Goal: Transaction & Acquisition: Purchase product/service

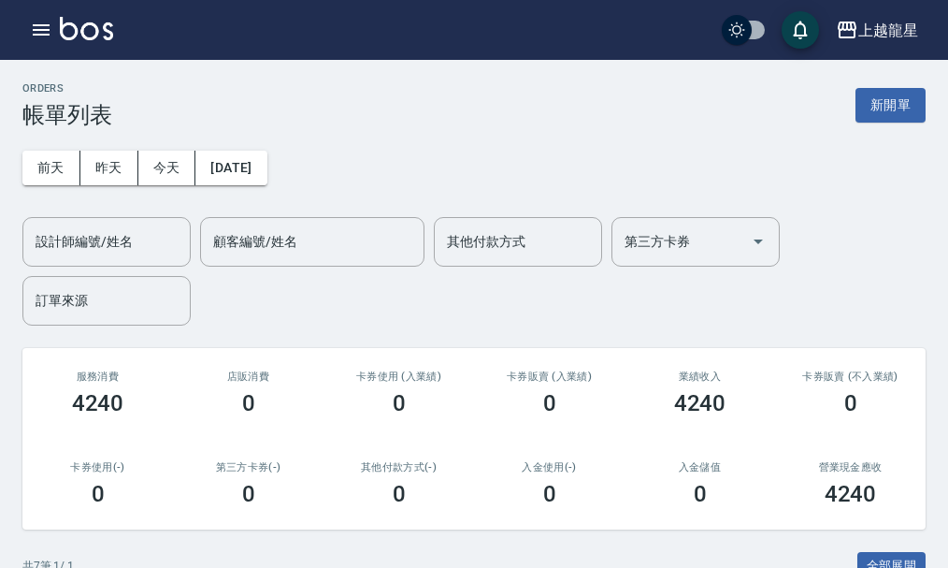
scroll to position [514, 0]
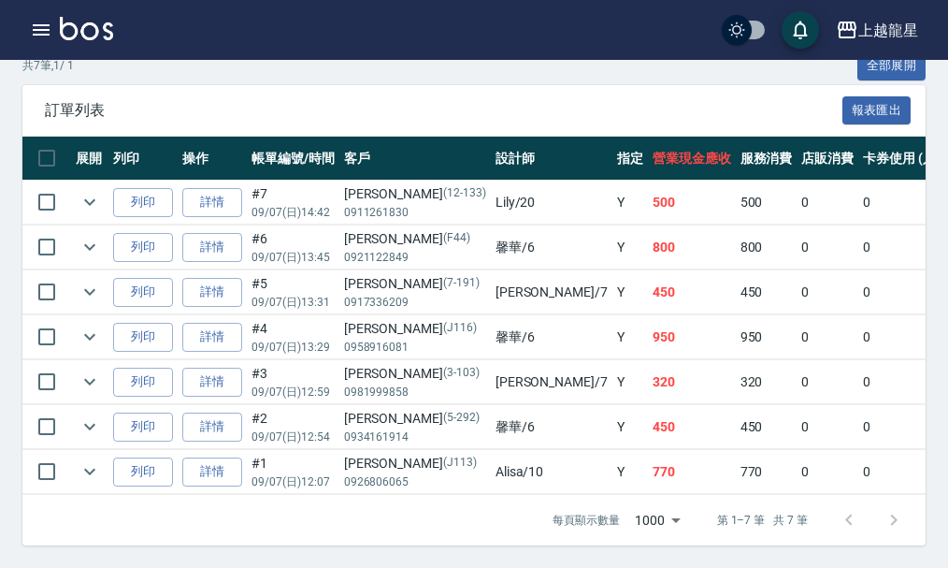
click at [122, 26] on div "上越龍星 登出" at bounding box center [474, 30] width 948 height 60
click at [94, 27] on img at bounding box center [86, 28] width 53 height 23
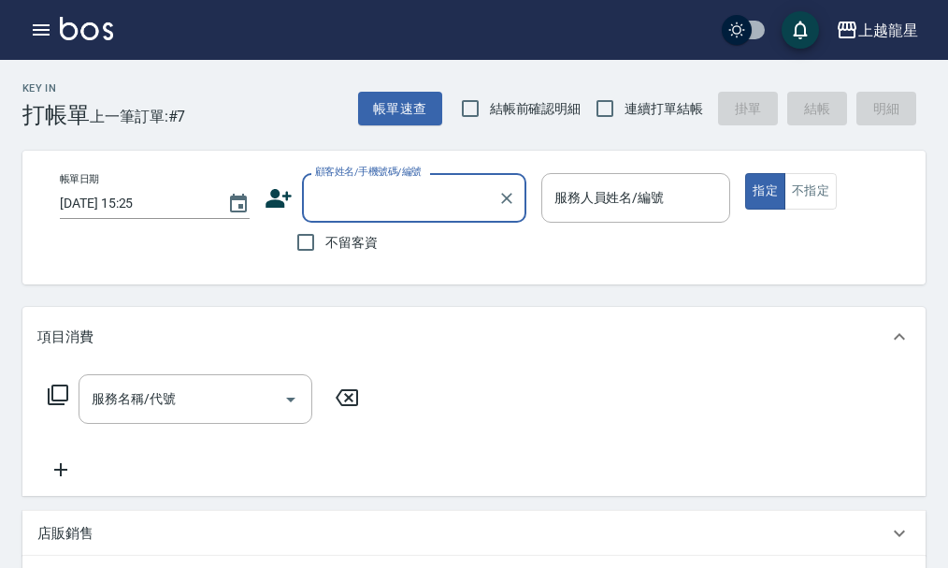
click at [384, 203] on input "顧客姓名/手機號碼/編號" at bounding box center [401, 197] width 180 height 33
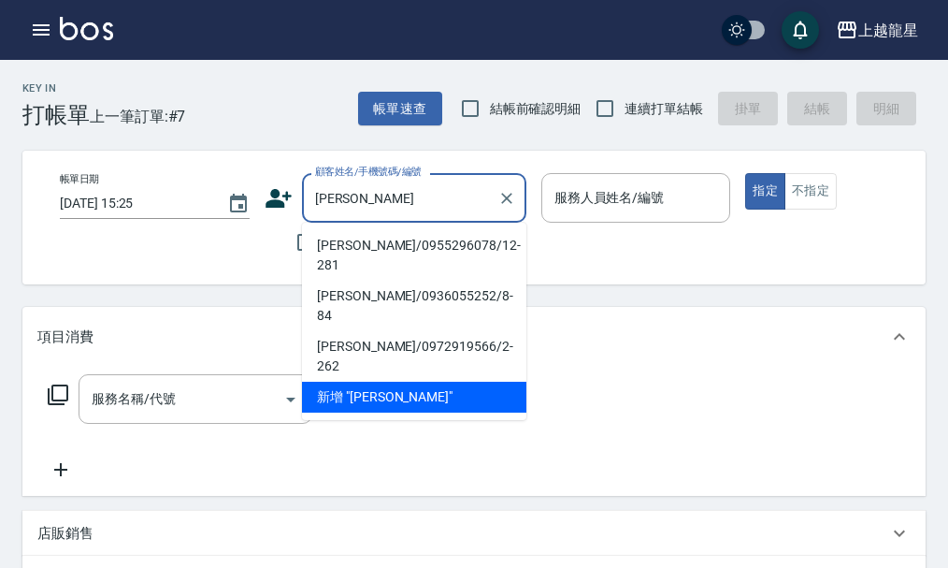
click at [339, 242] on li "[PERSON_NAME]/0955296078/12-281" at bounding box center [414, 255] width 224 height 51
type input "[PERSON_NAME]/0955296078/12-281"
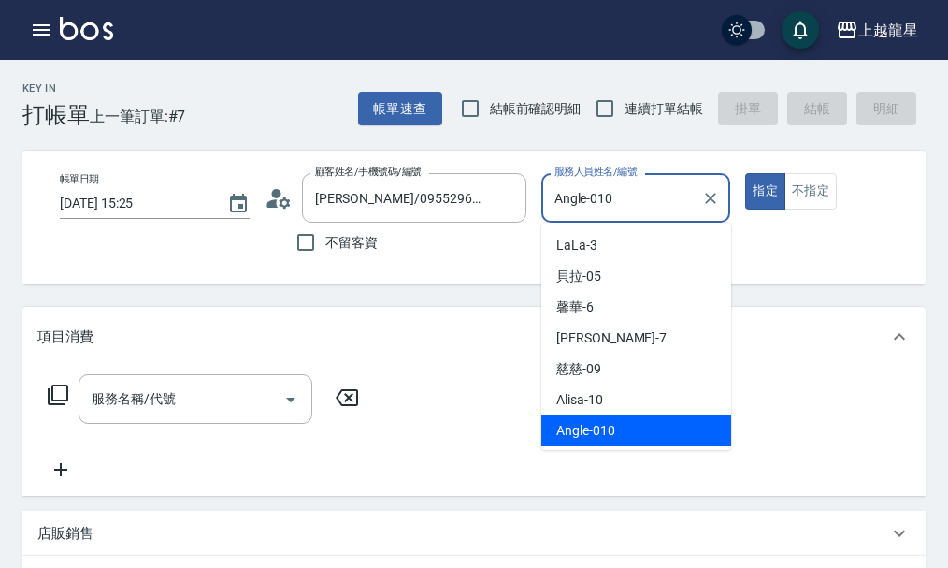
click at [642, 198] on input "Angle-010" at bounding box center [622, 197] width 145 height 33
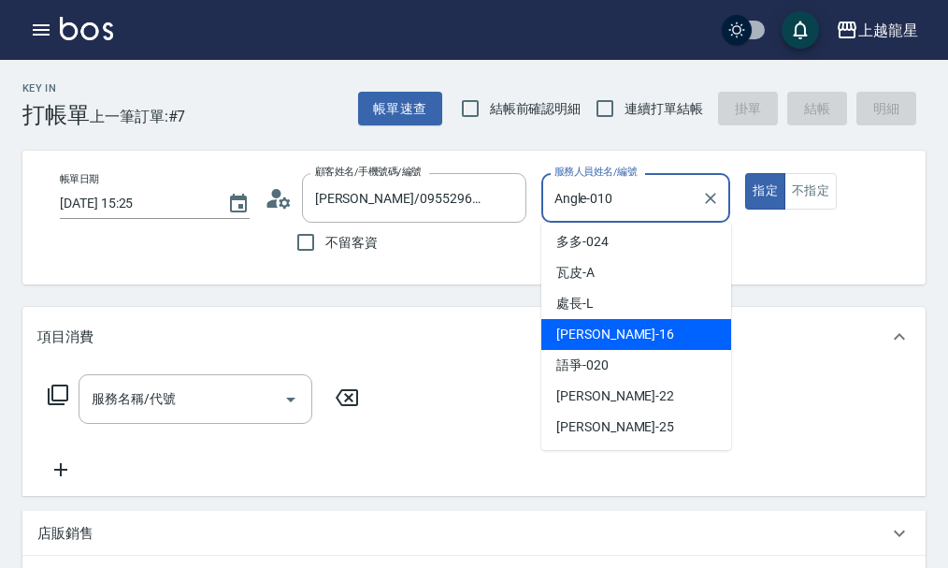
scroll to position [281, 0]
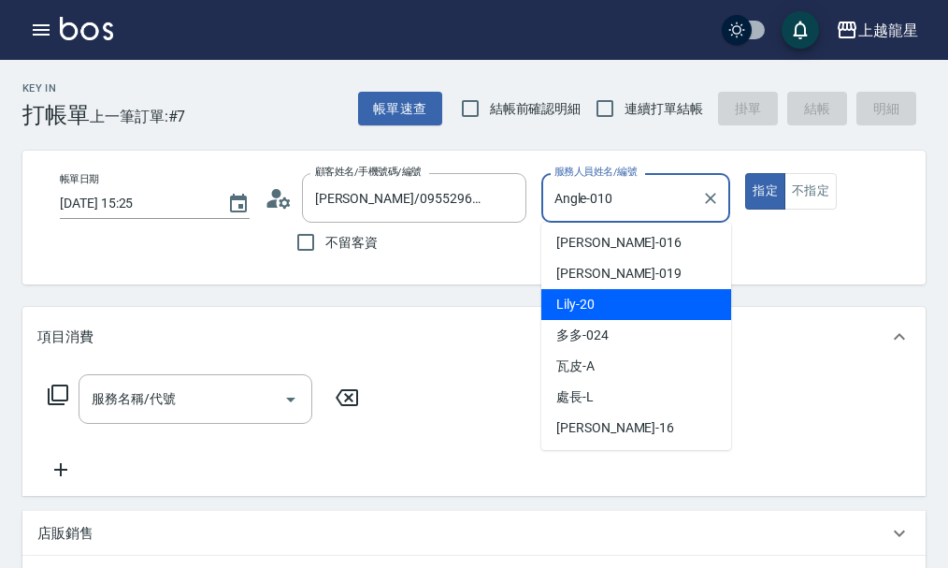
click at [605, 306] on div "Lily -20" at bounding box center [637, 304] width 190 height 31
type input "Lily-20"
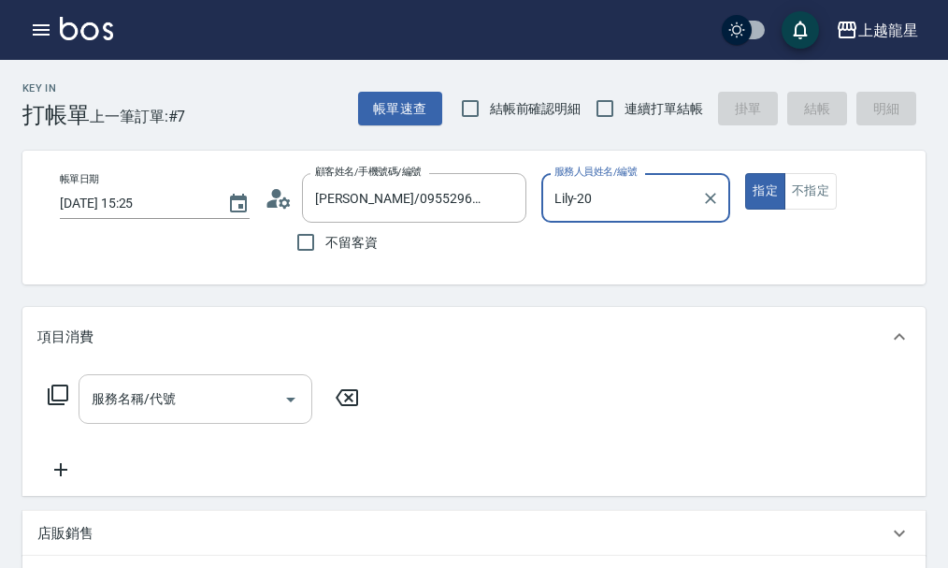
click at [152, 404] on div "服務名稱/代號 服務名稱/代號" at bounding box center [196, 399] width 234 height 50
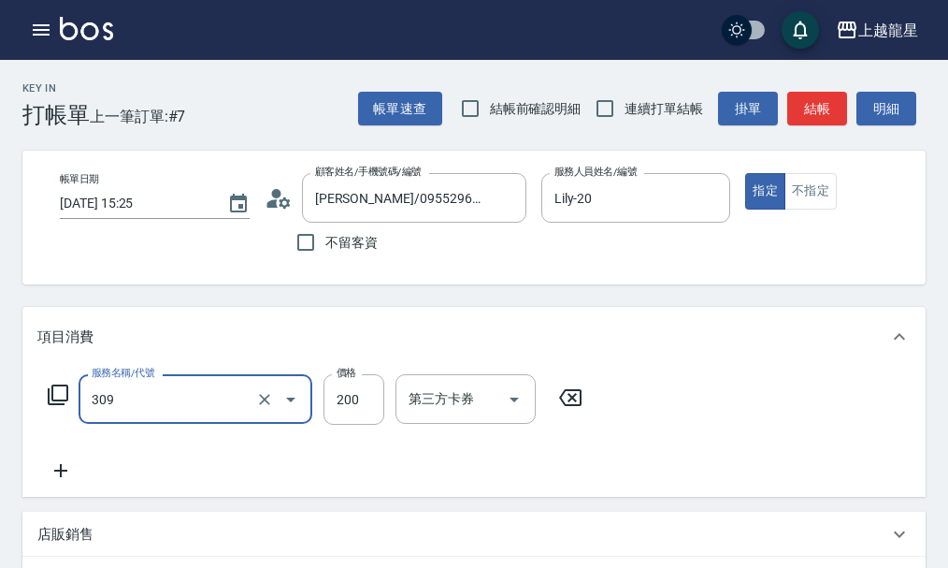
type input "剪髮(國小)(309)"
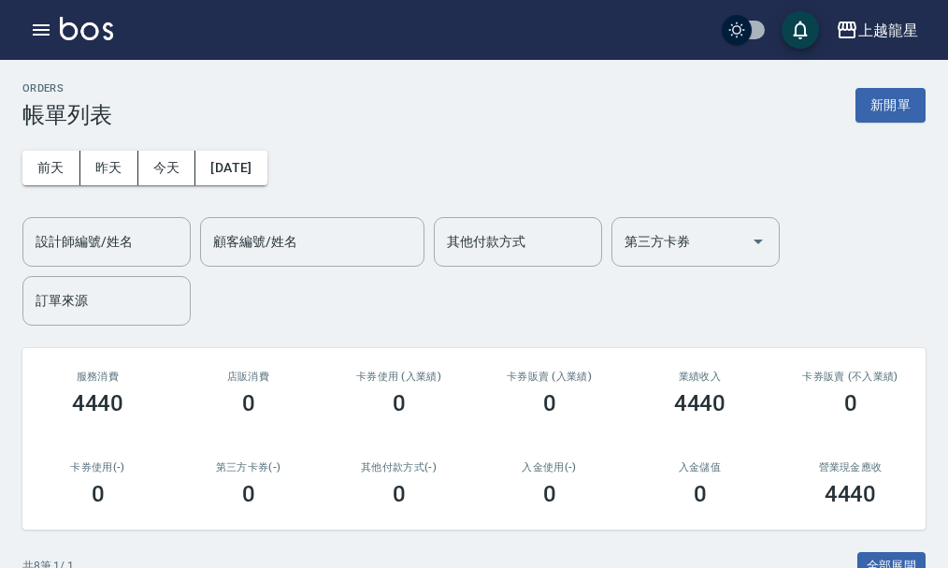
scroll to position [468, 0]
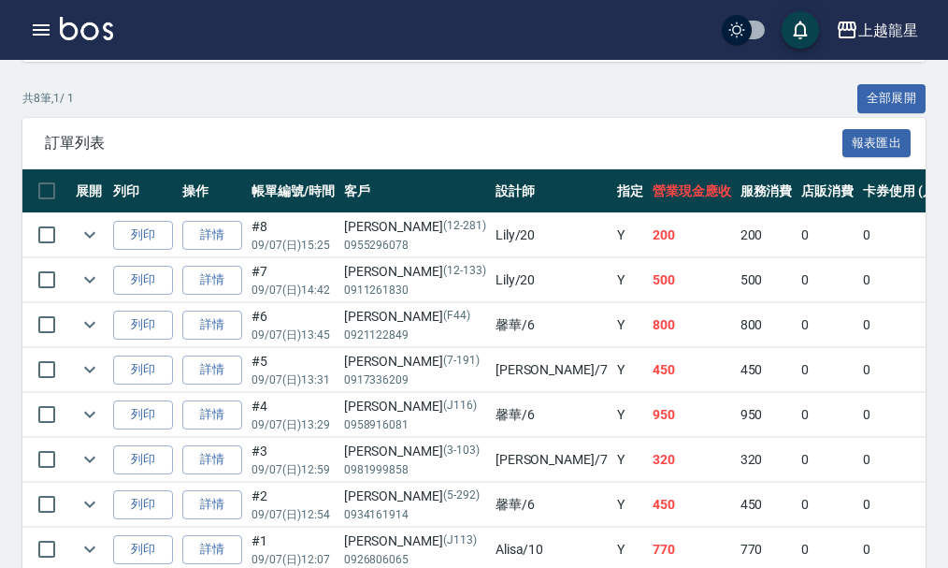
click at [74, 30] on img at bounding box center [86, 28] width 53 height 23
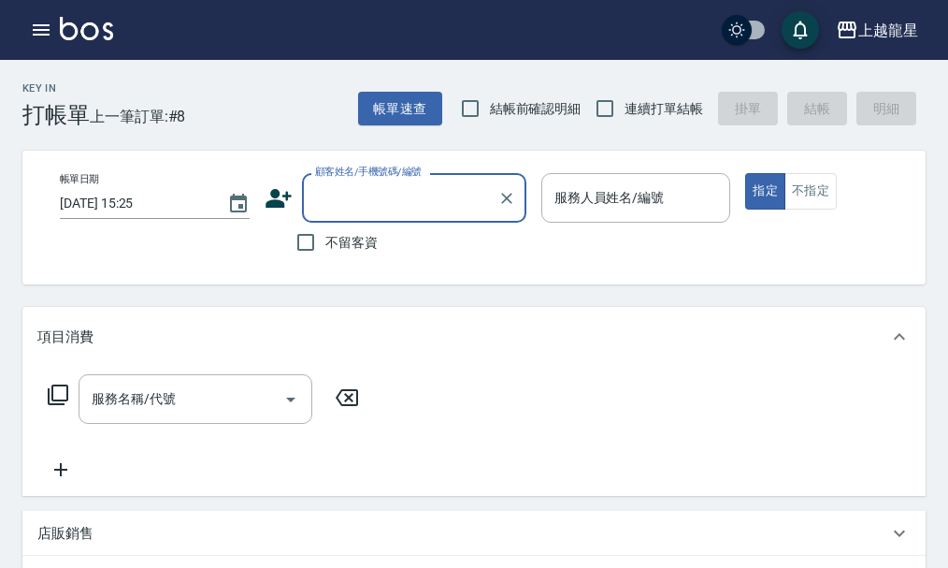
click at [331, 194] on input "顧客姓名/手機號碼/編號" at bounding box center [401, 197] width 180 height 33
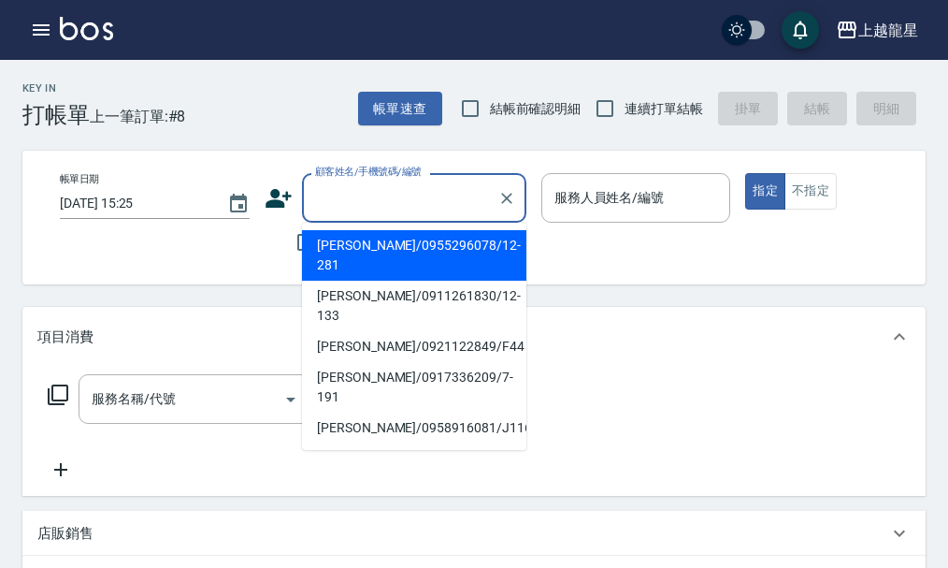
click at [347, 248] on li "[PERSON_NAME]/0955296078/12-281" at bounding box center [414, 255] width 224 height 51
type input "[PERSON_NAME]/0955296078/12-281"
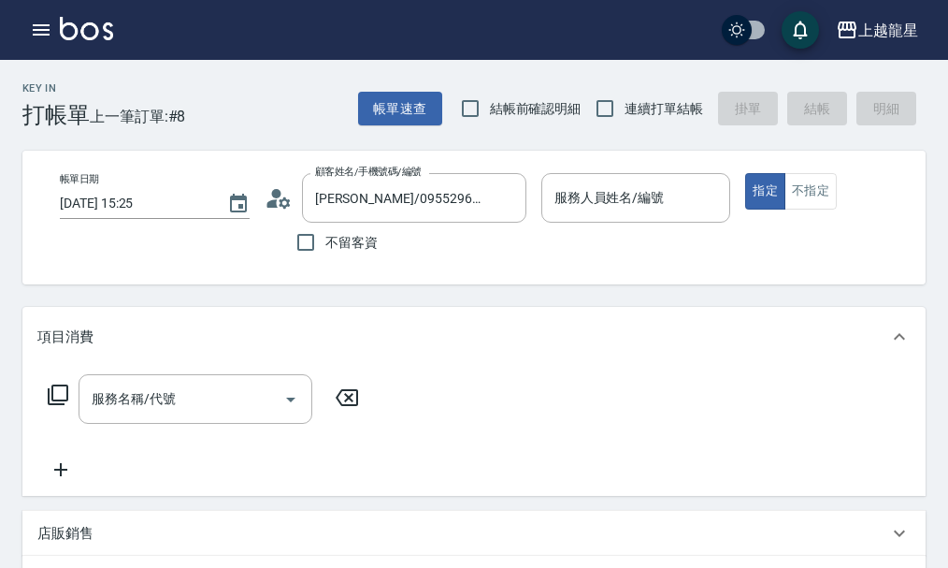
click at [282, 198] on icon at bounding box center [279, 198] width 28 height 28
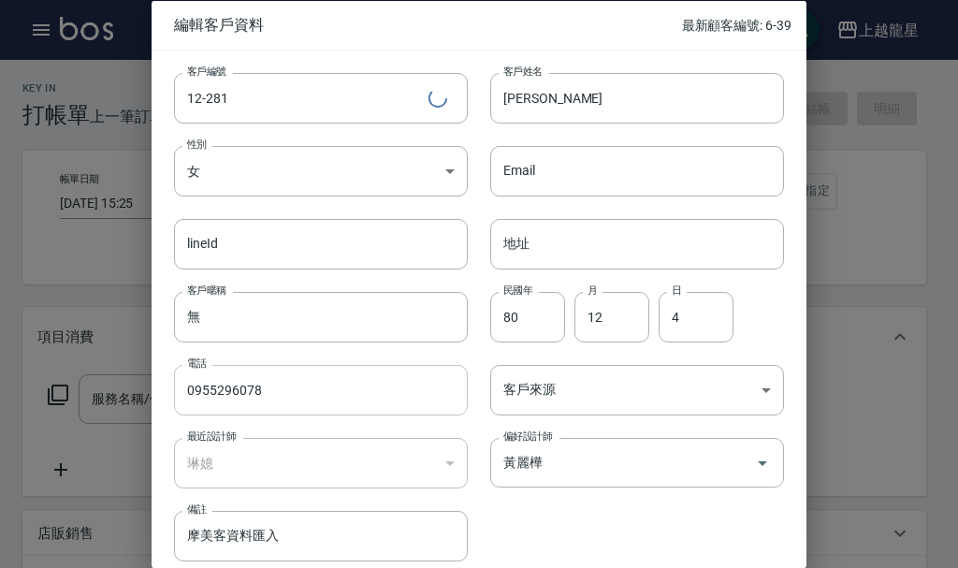
type input "Angle-010"
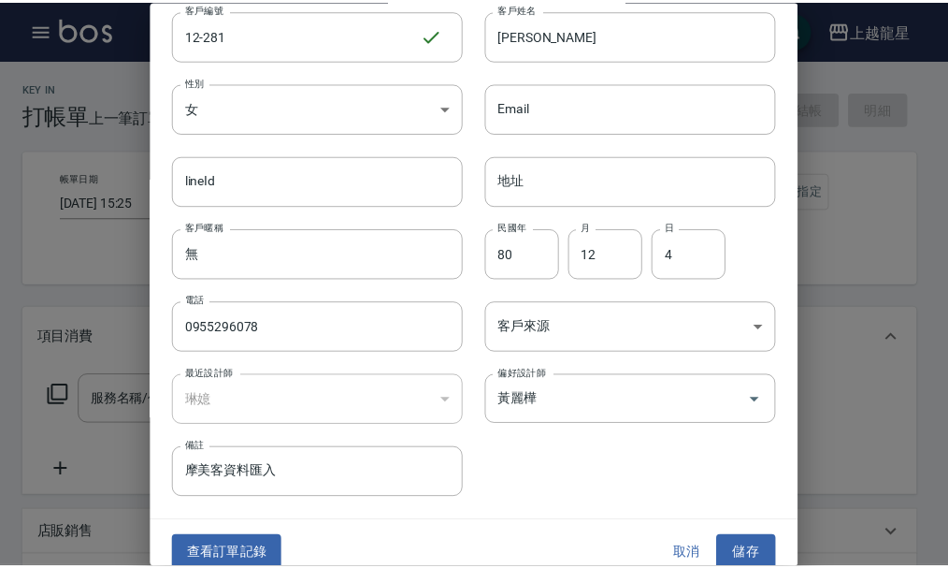
scroll to position [80, 0]
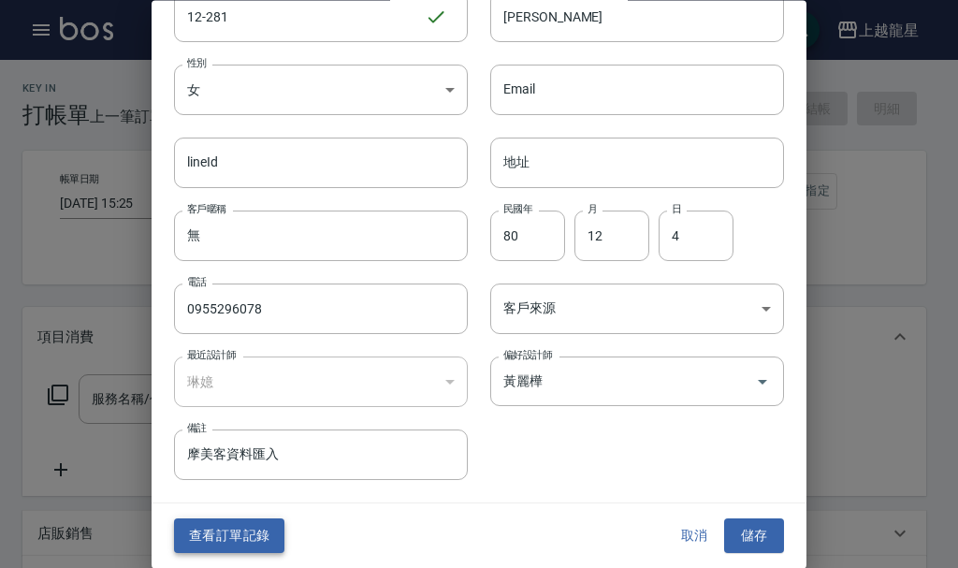
click at [258, 545] on button "查看訂單記錄" at bounding box center [229, 536] width 110 height 35
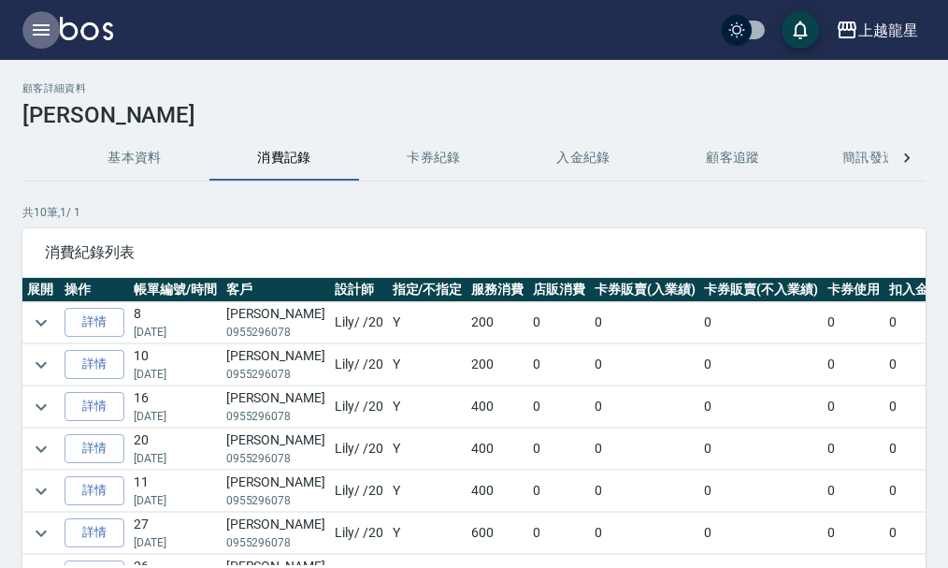
click at [44, 23] on icon "button" at bounding box center [41, 30] width 22 height 22
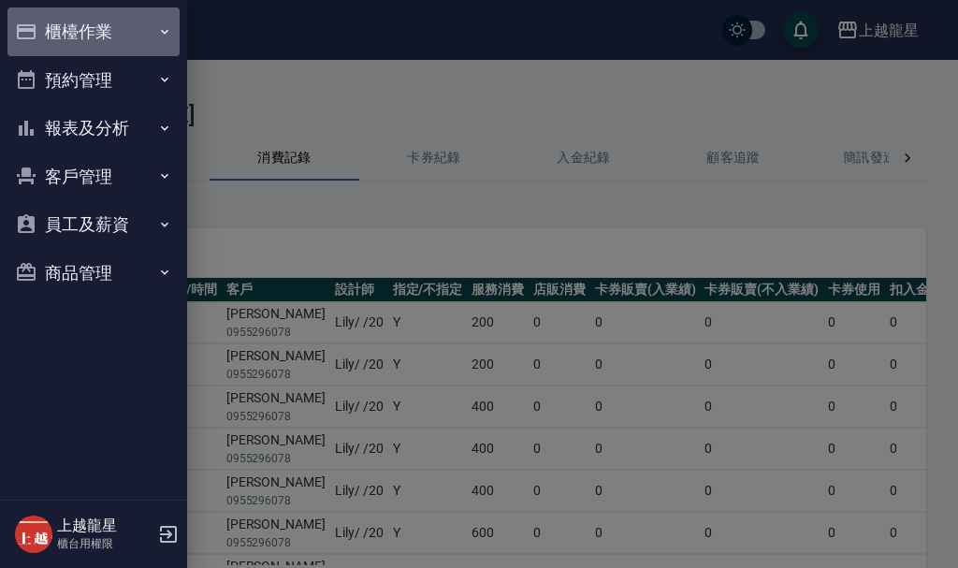
click at [44, 23] on button "櫃檯作業" at bounding box center [93, 31] width 172 height 49
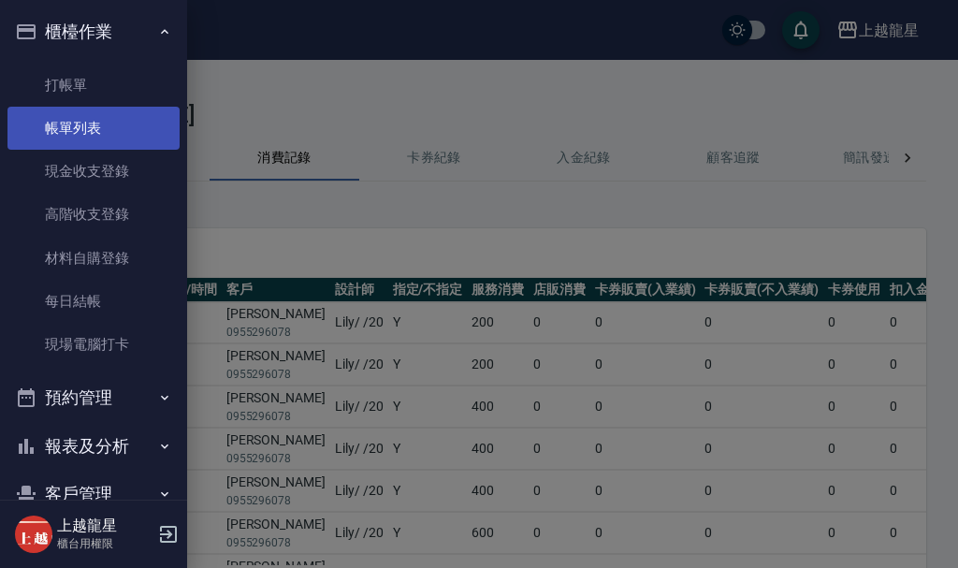
click at [108, 141] on link "帳單列表" at bounding box center [93, 128] width 172 height 43
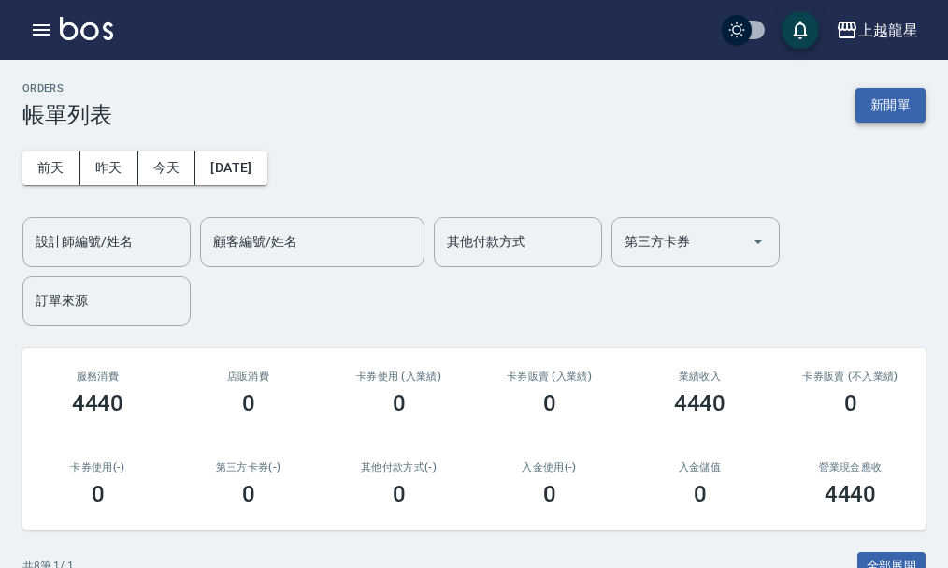
click at [918, 96] on button "新開單" at bounding box center [891, 105] width 70 height 35
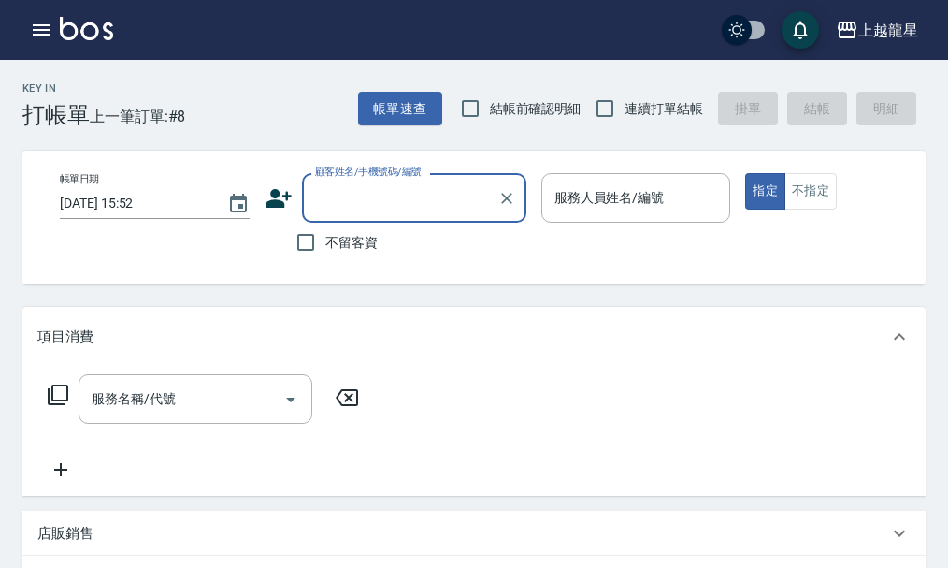
click at [384, 188] on input "顧客姓名/手機號碼/編號" at bounding box center [401, 197] width 180 height 33
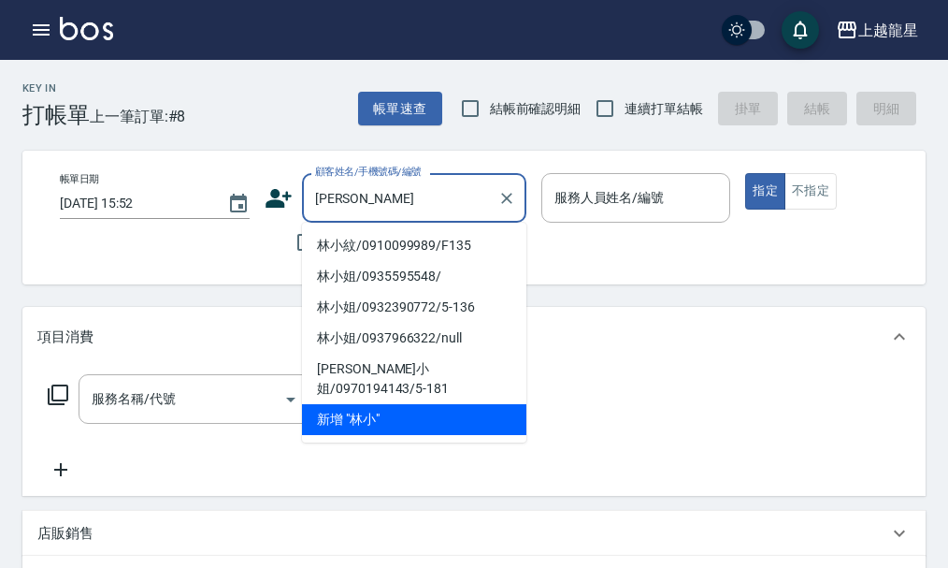
click at [407, 241] on li "林小紋/0910099989/F135" at bounding box center [414, 245] width 224 height 31
type input "林小紋/0910099989/F135"
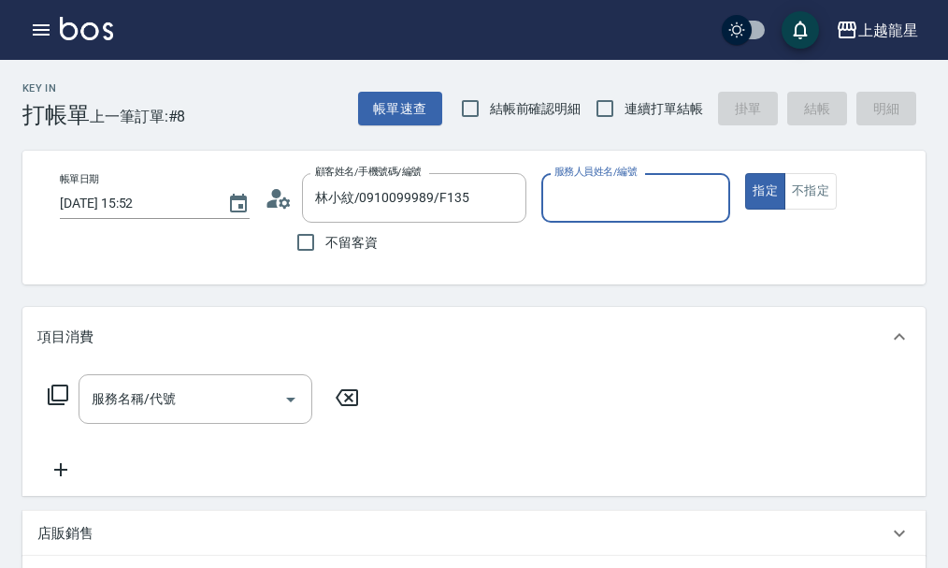
type input "馨華-6"
click at [151, 408] on input "服務名稱/代號" at bounding box center [181, 399] width 189 height 33
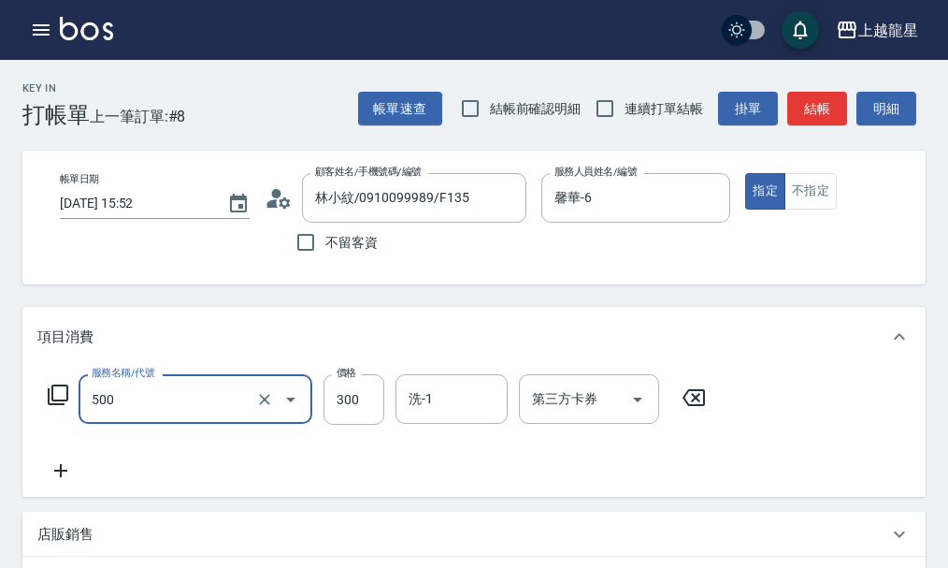
type input "一般洗髮(500)"
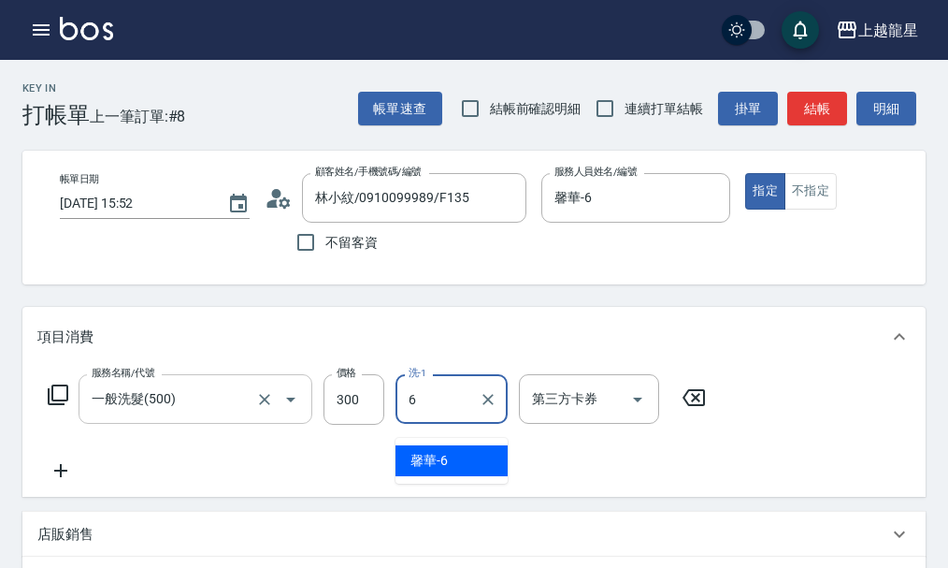
type input "馨華-6"
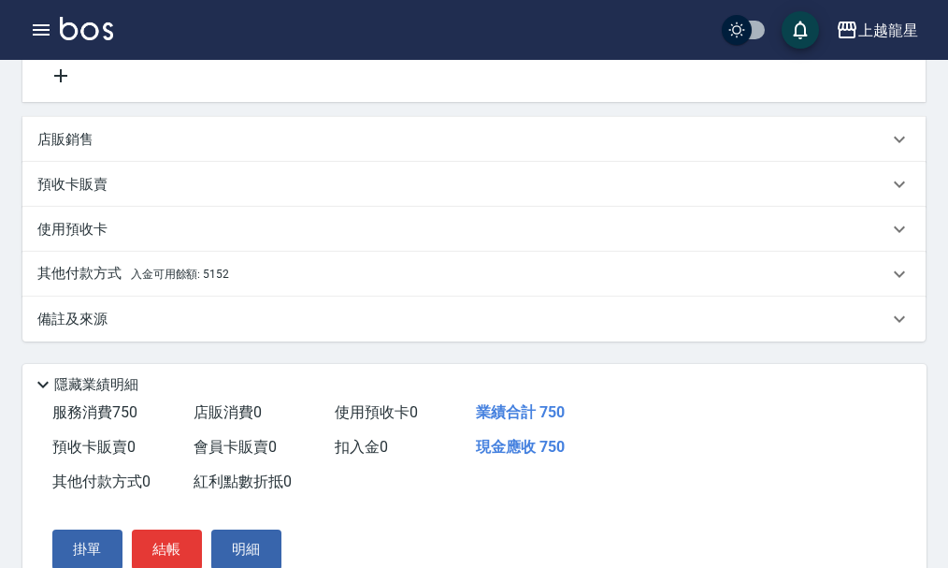
type input "剪髮(303)"
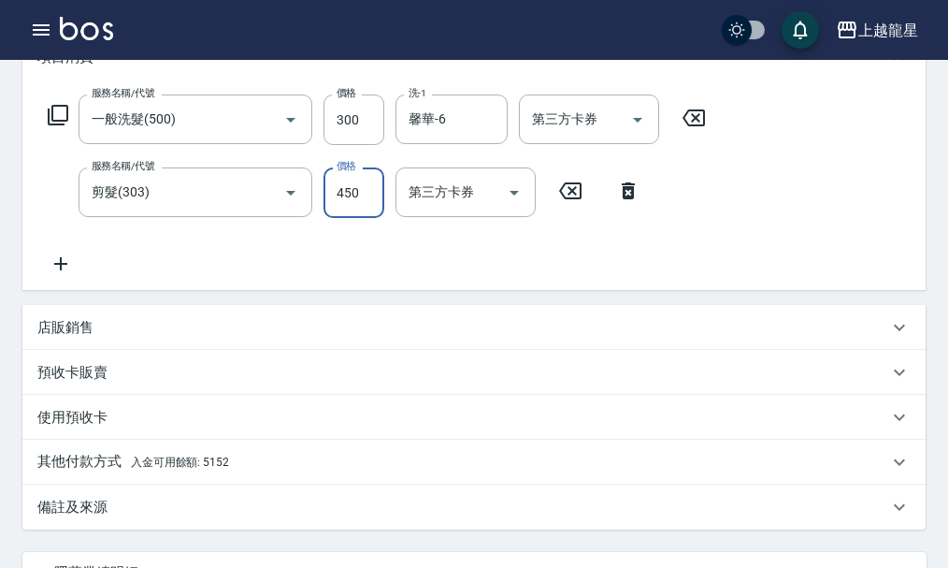
scroll to position [411, 0]
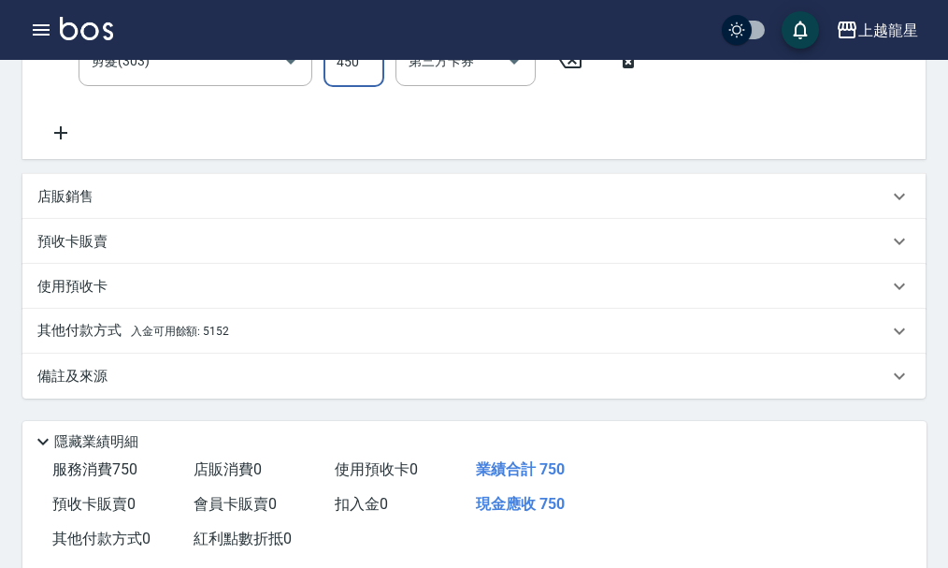
click at [111, 340] on p "其他付款方式 入金可用餘額: 5152" at bounding box center [133, 331] width 192 height 21
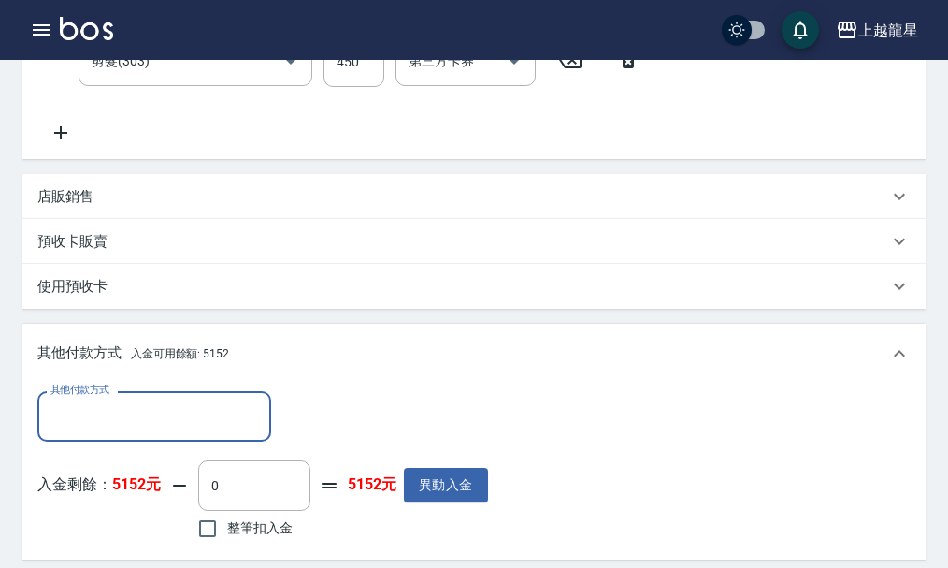
scroll to position [0, 0]
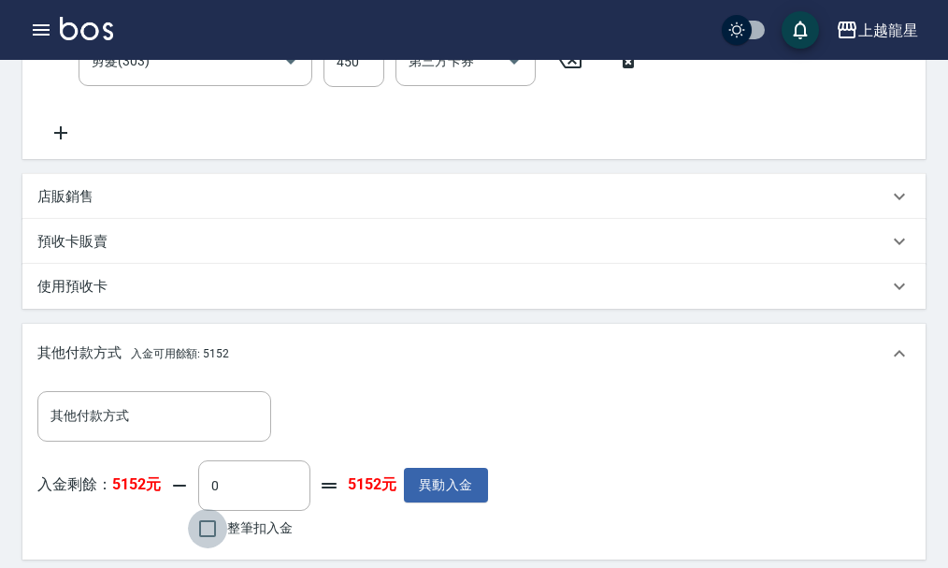
click at [211, 538] on input "整筆扣入金" at bounding box center [207, 528] width 39 height 39
checkbox input "true"
type input "750"
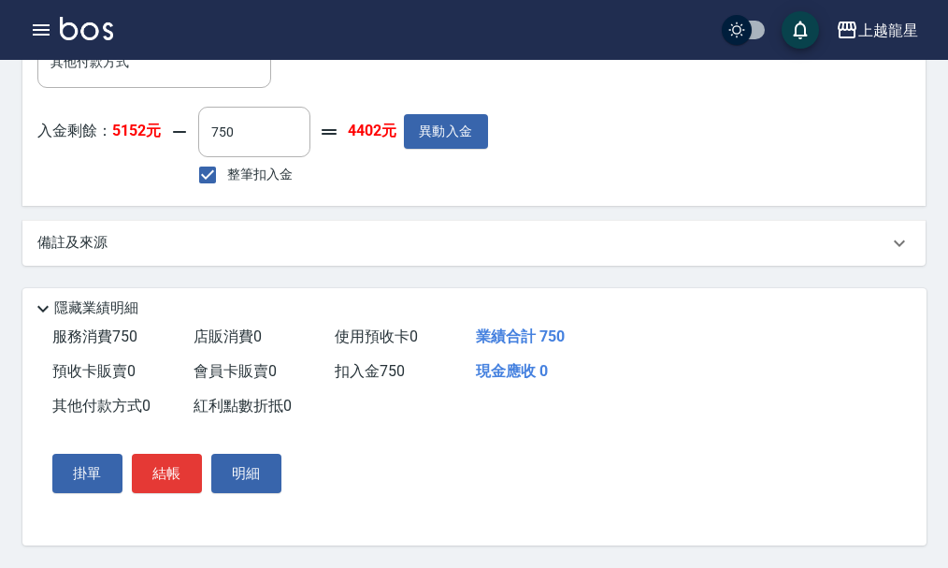
scroll to position [787, 0]
click at [169, 485] on button "結帳" at bounding box center [167, 473] width 70 height 39
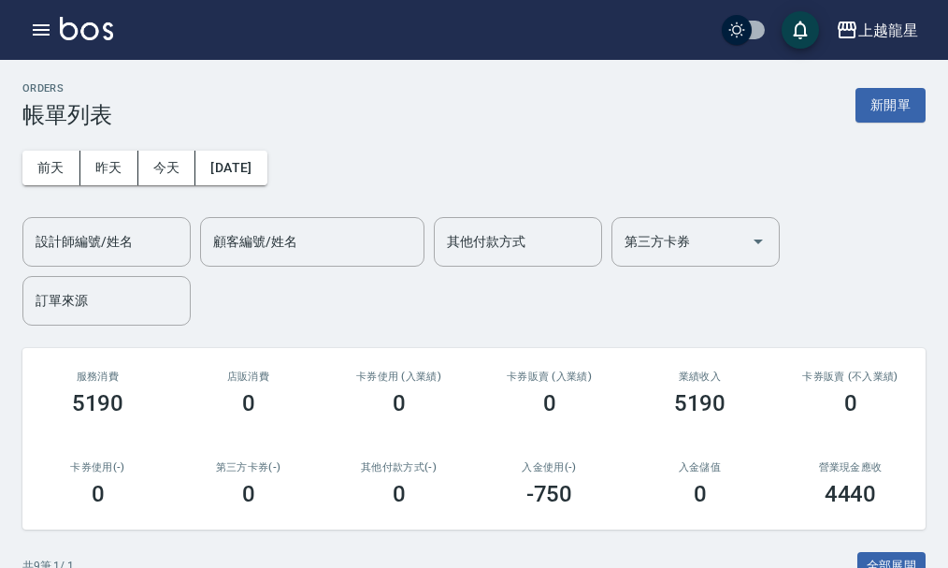
scroll to position [281, 0]
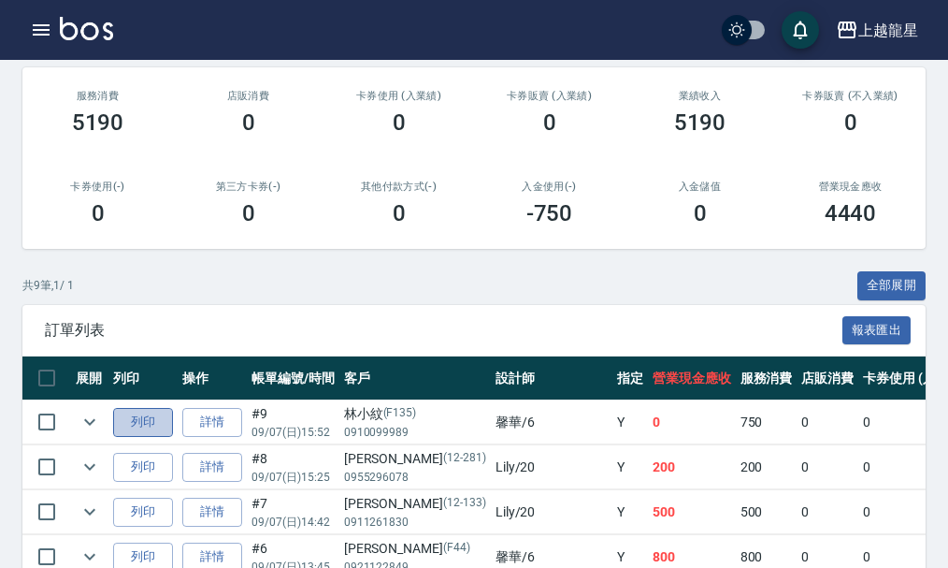
click at [123, 420] on button "列印" at bounding box center [143, 422] width 60 height 29
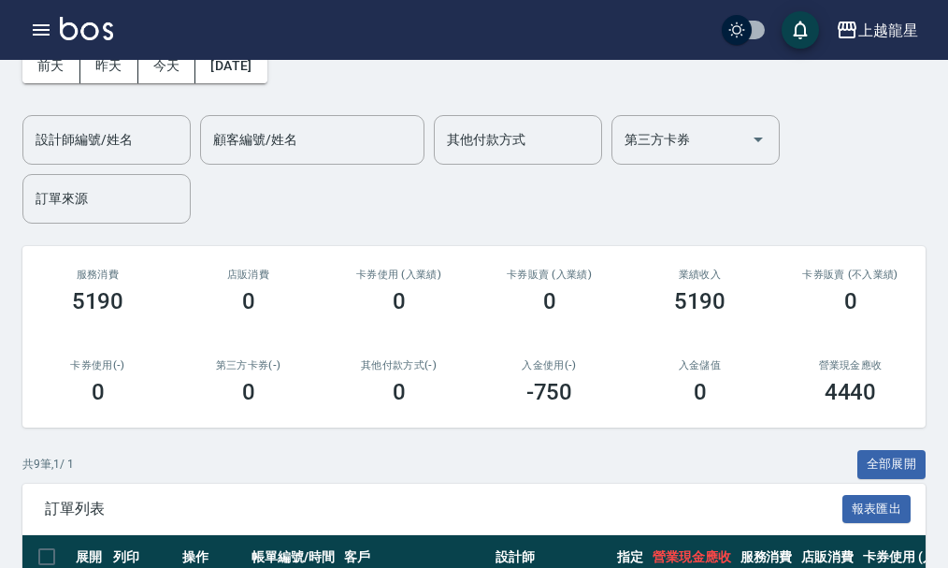
scroll to position [0, 0]
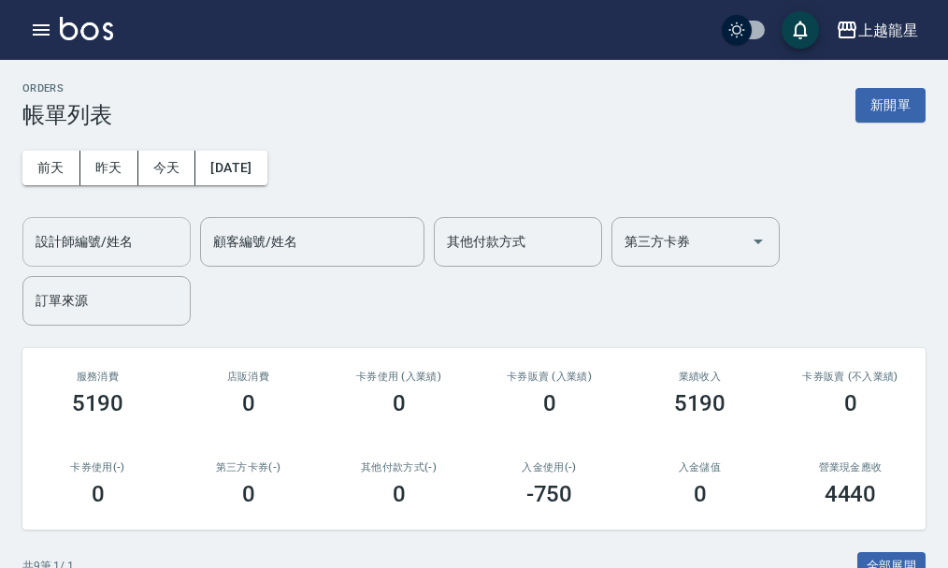
click at [174, 254] on input "設計師編號/姓名" at bounding box center [107, 241] width 152 height 33
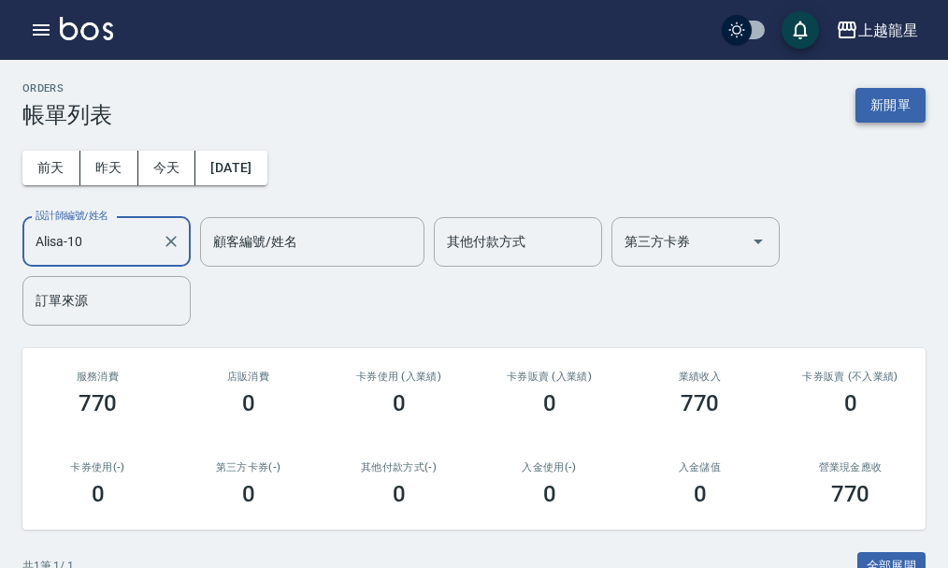
type input "Alisa-10"
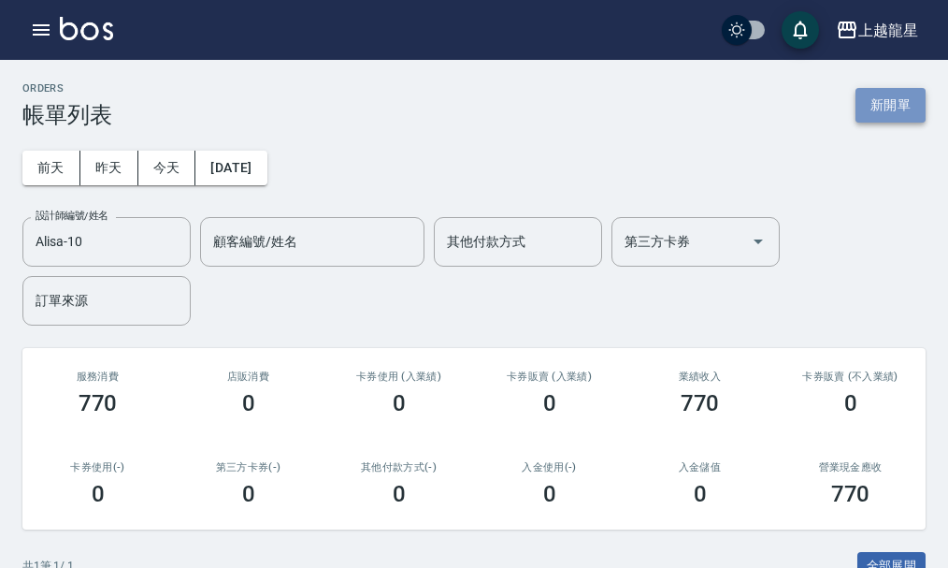
click at [888, 100] on button "新開單" at bounding box center [891, 105] width 70 height 35
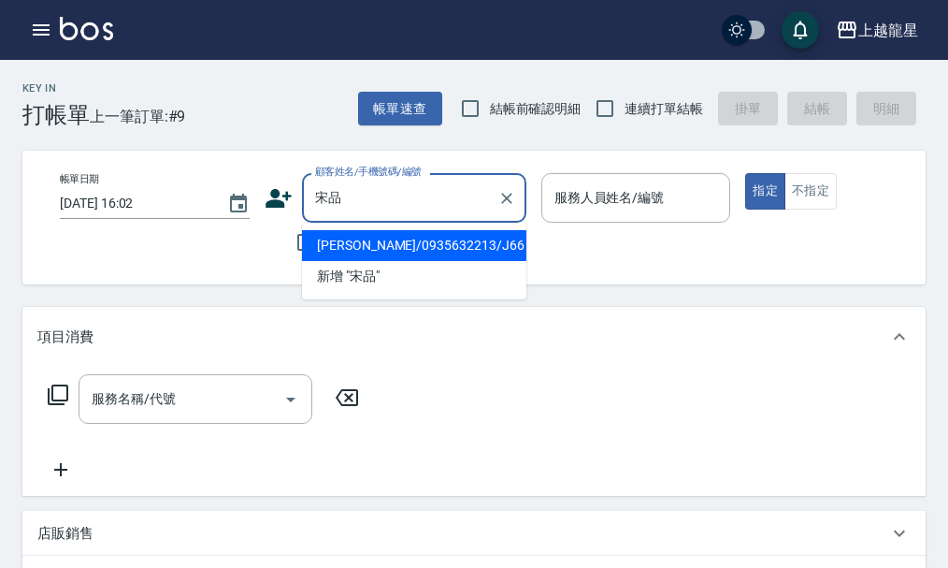
click at [471, 251] on li "[PERSON_NAME]/0935632213/J66" at bounding box center [414, 245] width 224 height 31
type input "[PERSON_NAME]/0935632213/J66"
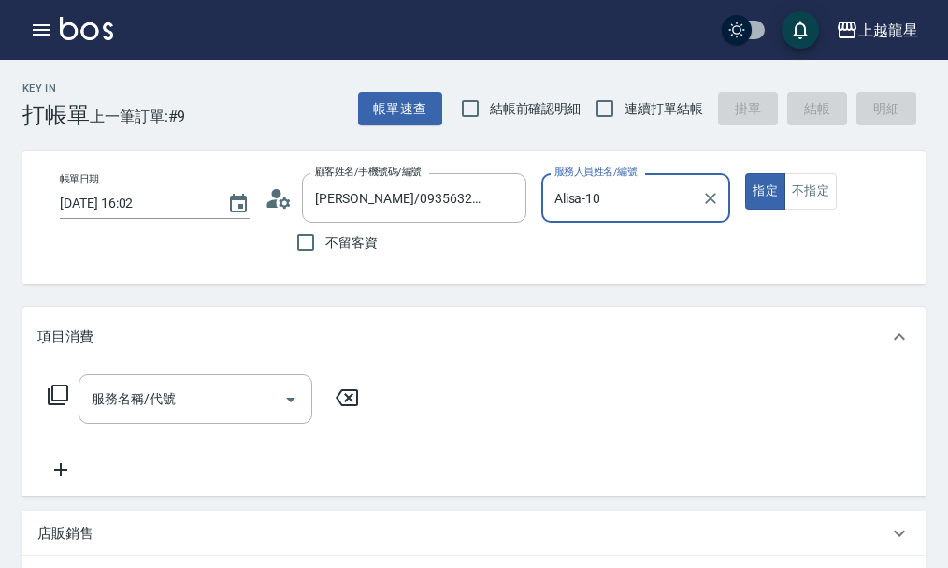
type input "Alisa-10"
click at [203, 415] on input "服務名稱/代號" at bounding box center [181, 399] width 189 height 33
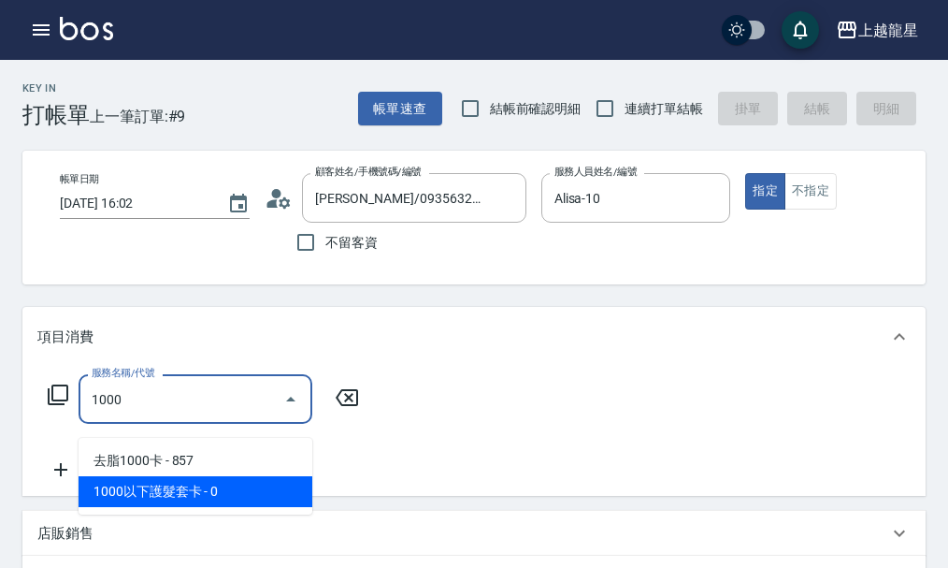
click at [259, 486] on span "1000以下護髮套卡 - 0" at bounding box center [196, 491] width 234 height 31
type input "1000以下護髮套卡(617)"
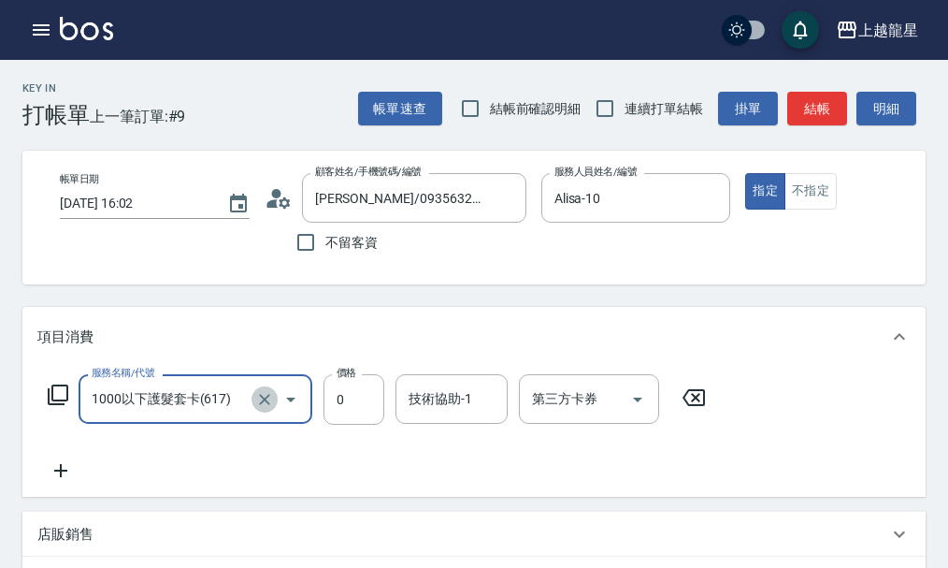
click at [266, 409] on icon "Clear" at bounding box center [264, 399] width 19 height 19
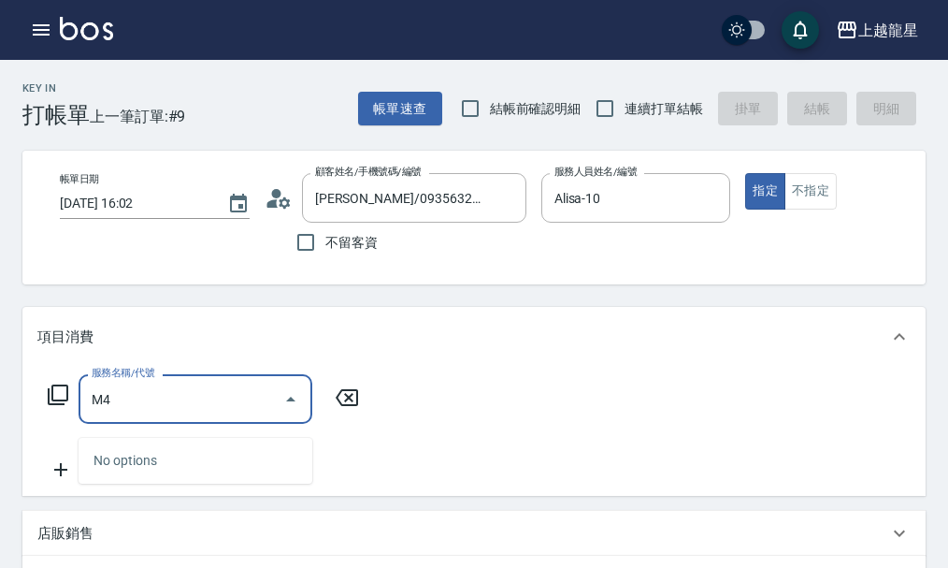
type input "M"
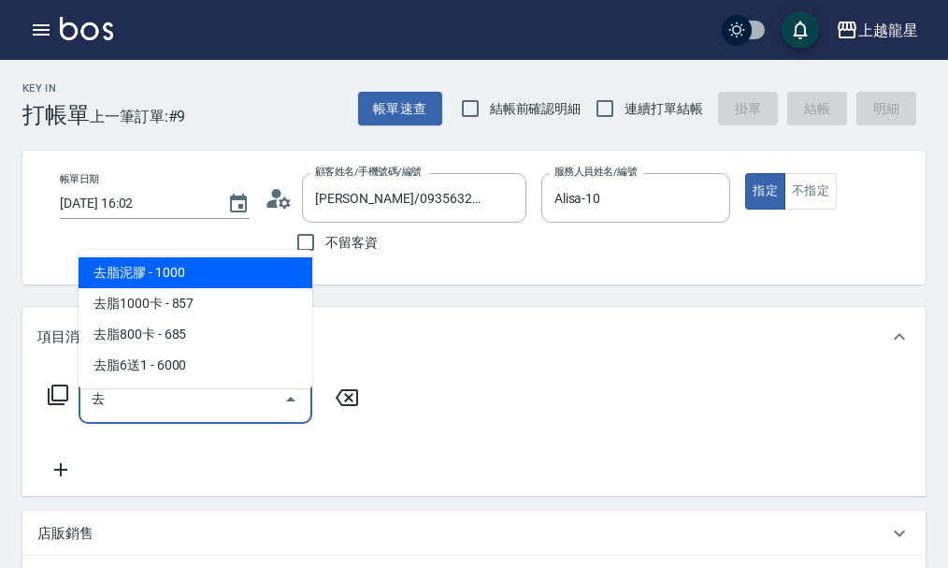
click at [287, 287] on span "去脂泥膠 - 1000" at bounding box center [196, 272] width 234 height 31
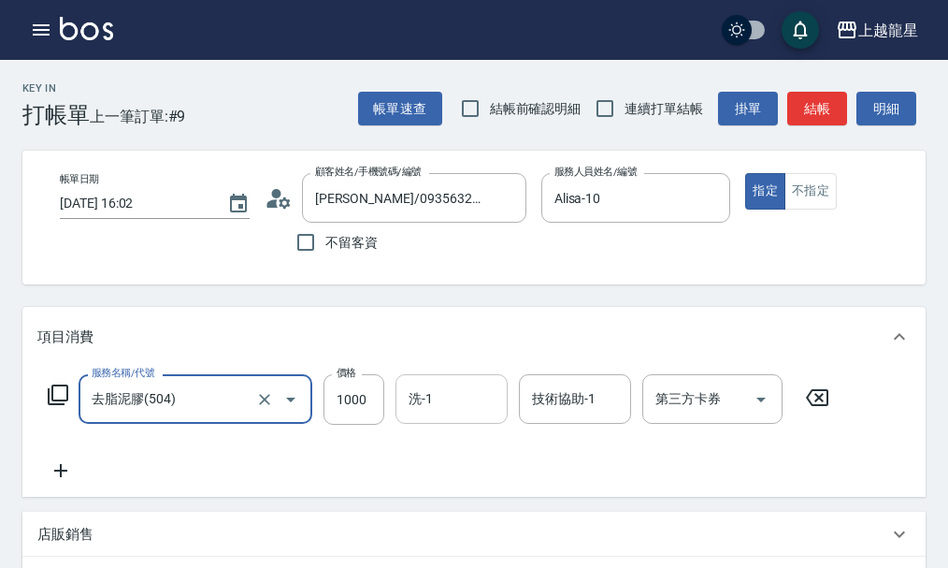
type input "去脂泥膠(504)"
click at [441, 415] on input "洗-1" at bounding box center [451, 399] width 95 height 33
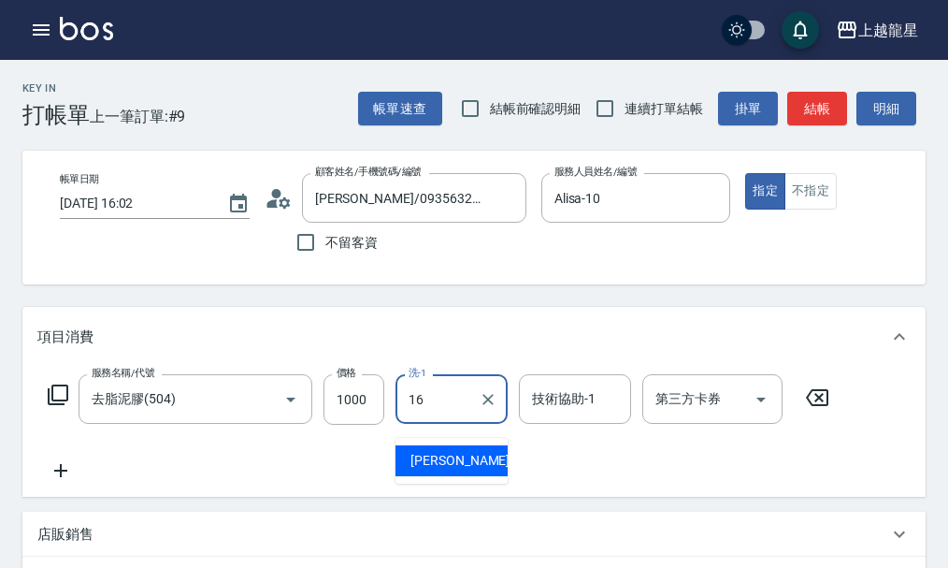
type input "義潔-16"
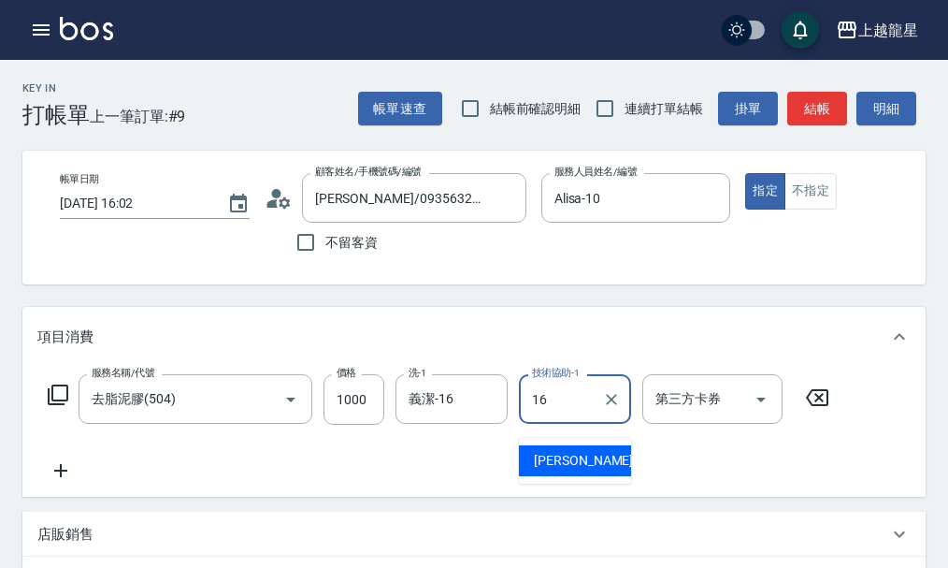
type input "義潔-16"
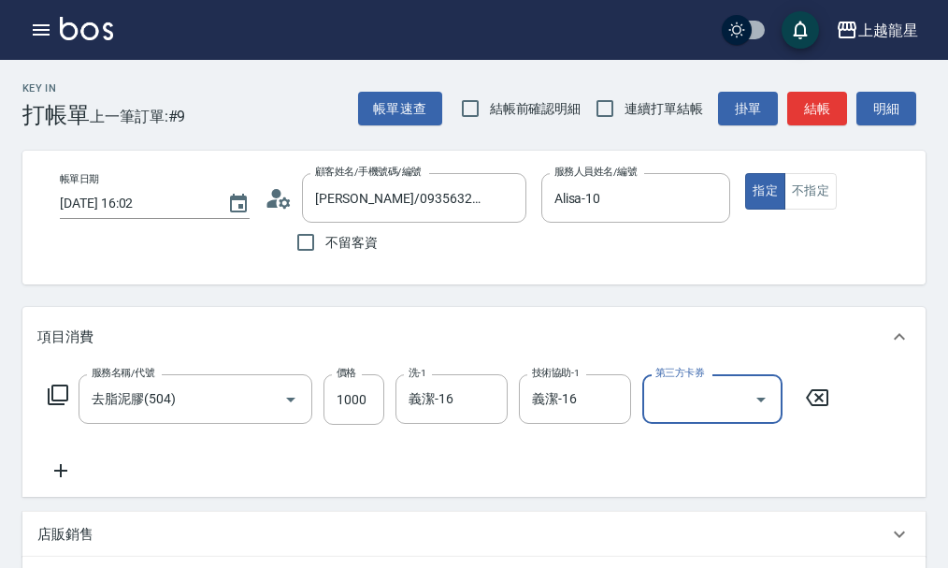
click at [69, 470] on div "服務名稱/代號 去脂泥膠(504) 服務名稱/代號 價格 1000 價格 洗-1 義潔-16 洗-1 技術協助-1 義潔-16 技術協助-1 第三方卡券 第三…" at bounding box center [439, 428] width 804 height 108
click at [67, 482] on icon at bounding box center [60, 470] width 47 height 22
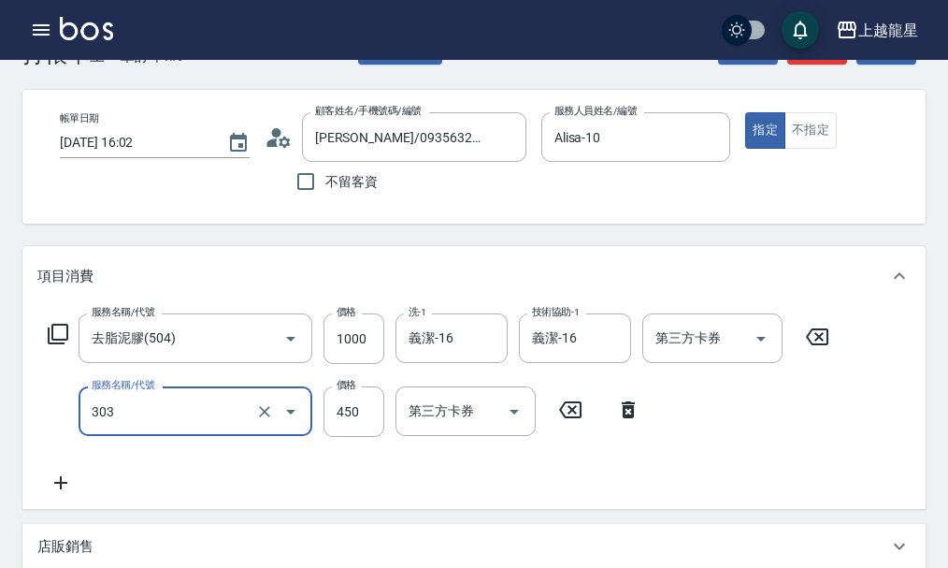
scroll to position [94, 0]
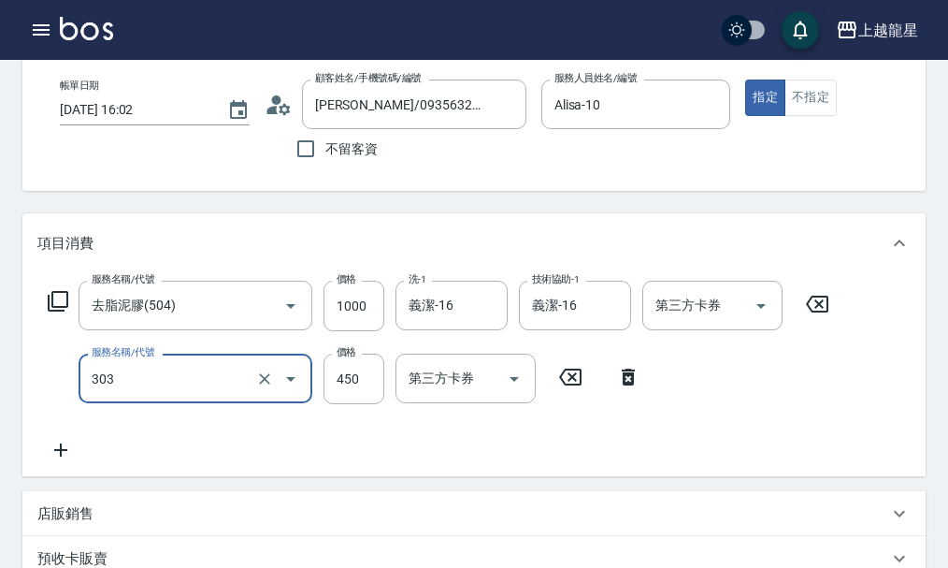
type input "剪髮(303)"
click at [59, 461] on icon at bounding box center [60, 450] width 47 height 22
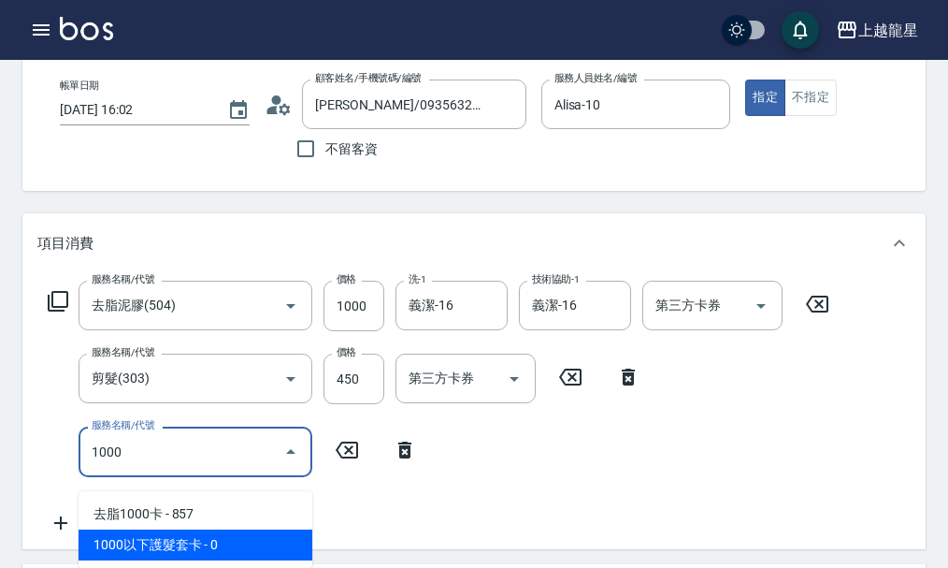
click at [248, 542] on span "1000以下護髮套卡 - 0" at bounding box center [196, 544] width 234 height 31
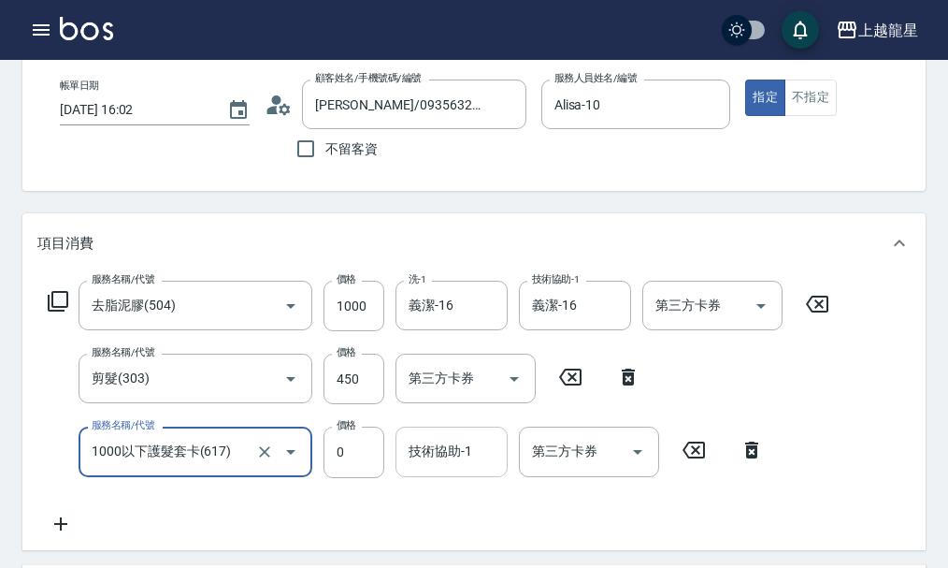
type input "1000以下護髮套卡(617)"
click at [452, 466] on input "技術協助-1" at bounding box center [451, 451] width 95 height 33
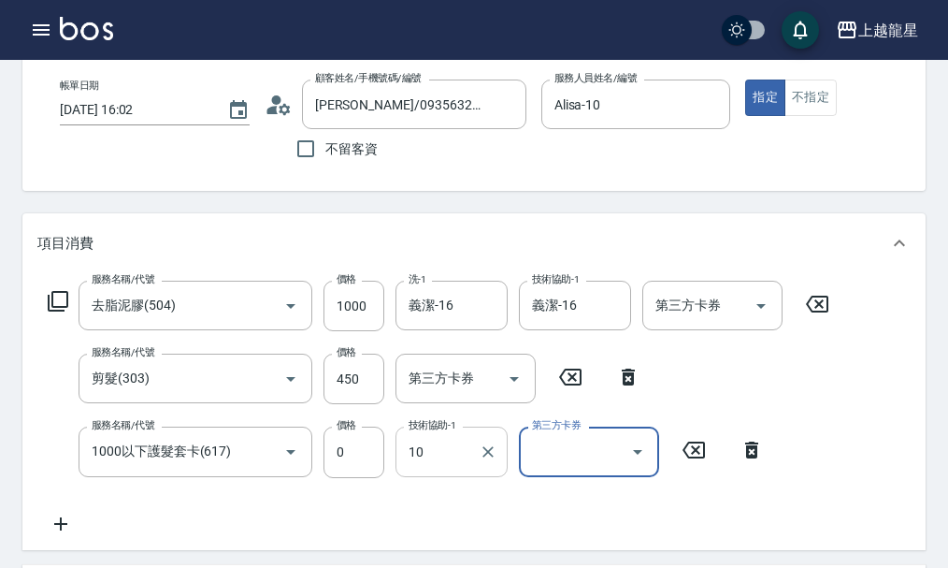
type input "Alisa-10"
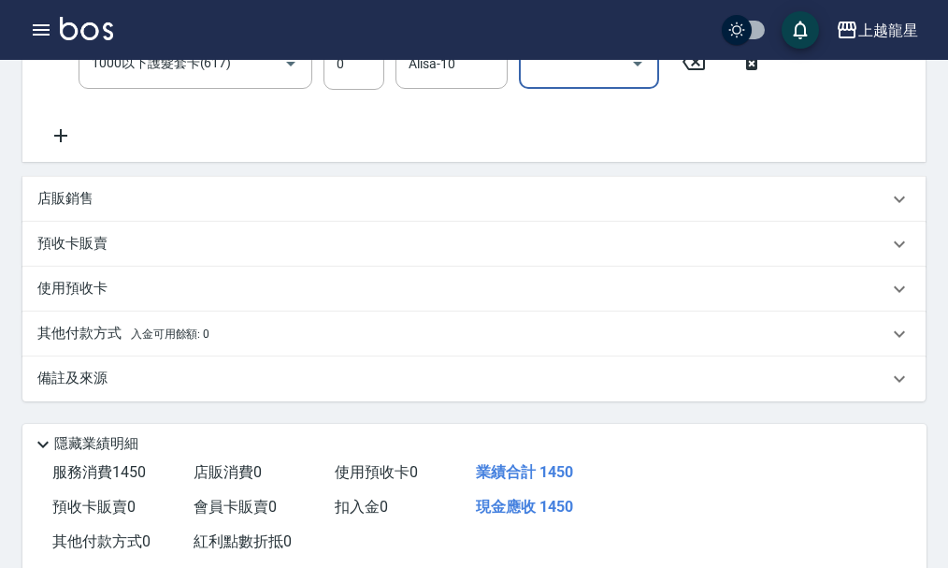
scroll to position [640, 0]
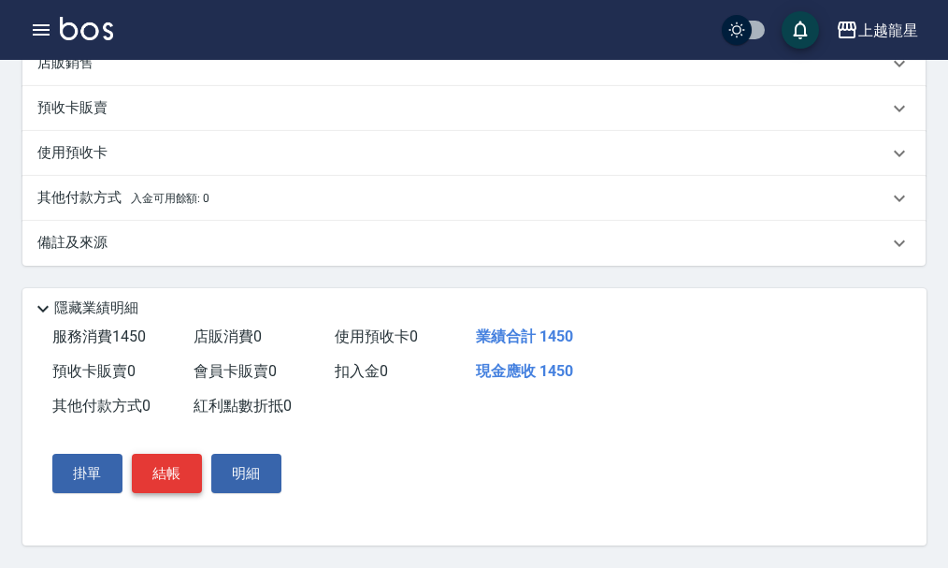
click at [169, 467] on button "結帳" at bounding box center [167, 473] width 70 height 39
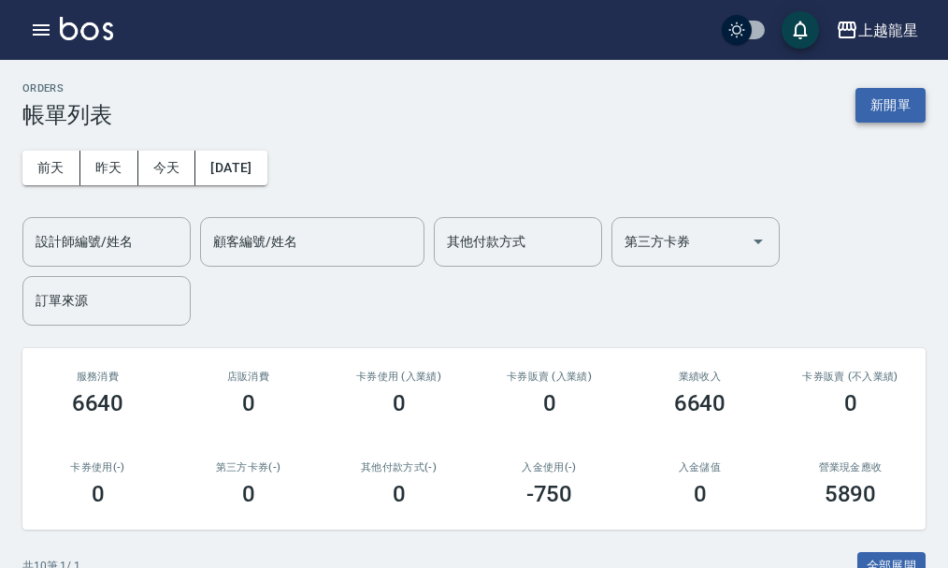
click at [887, 100] on button "新開單" at bounding box center [891, 105] width 70 height 35
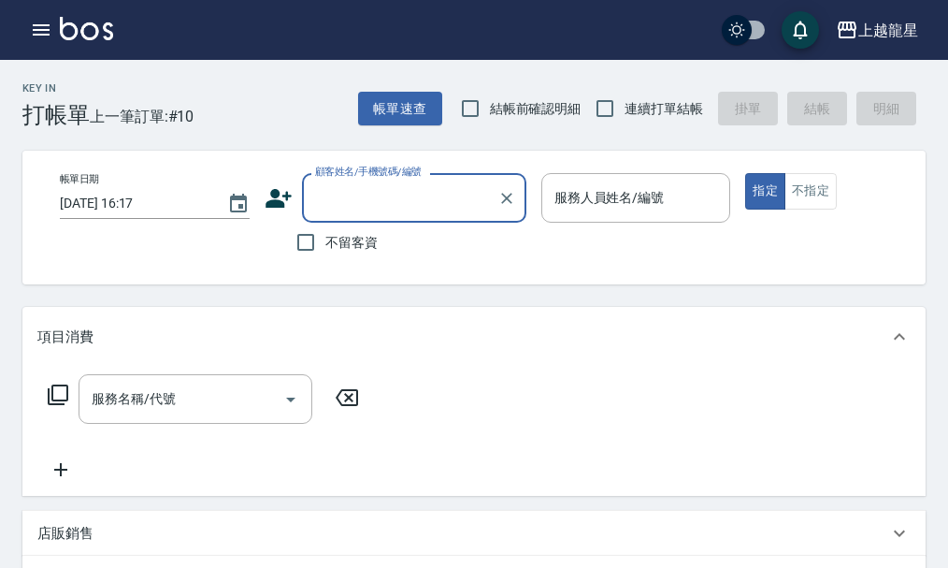
click at [400, 206] on input "顧客姓名/手機號碼/編號" at bounding box center [401, 197] width 180 height 33
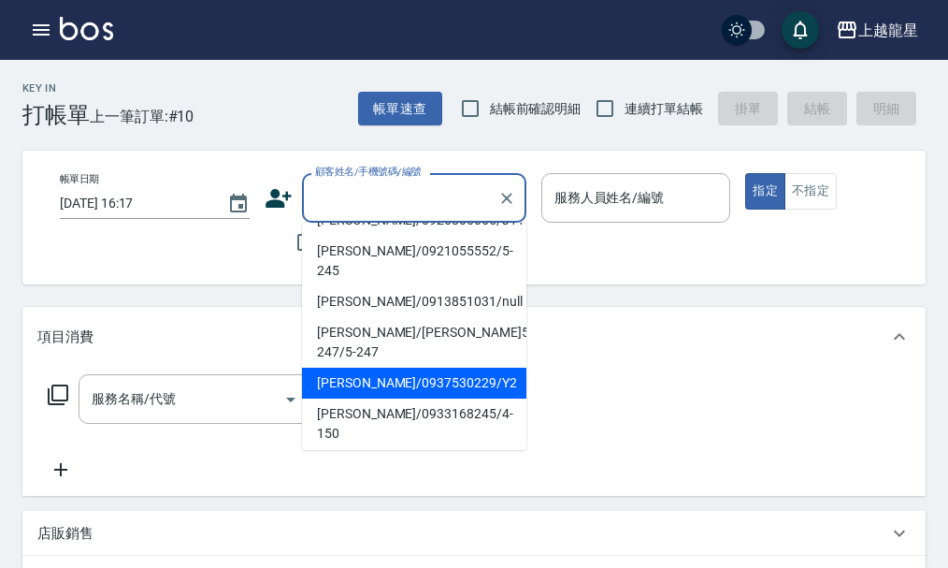
scroll to position [405, 0]
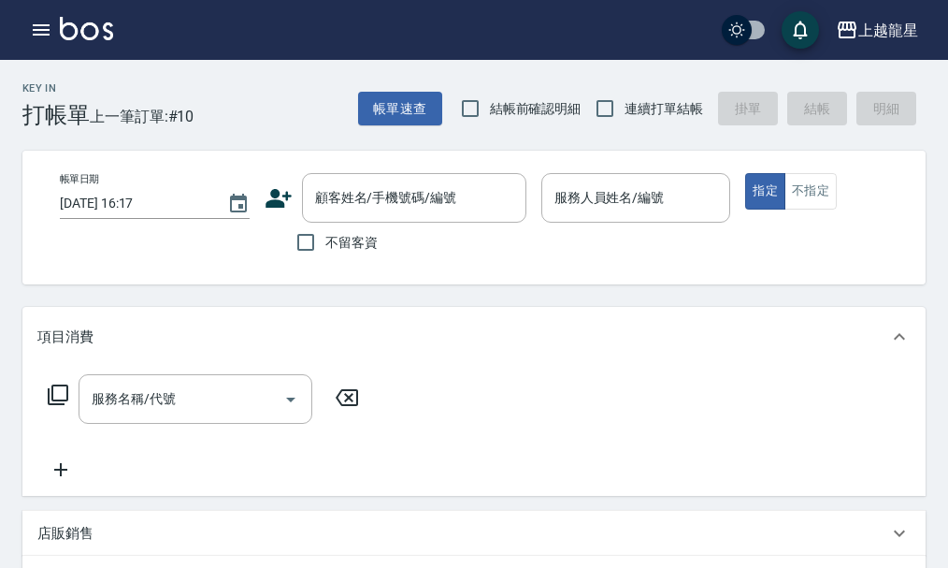
click at [572, 268] on div "帳單日期 [DATE] 16:17 顧客姓名/手機號碼/編號 顧客姓名/手機號碼/編號 不留客資 服務人員姓名/編號 服務人員姓名/編號 指定 不指定" at bounding box center [489, 218] width 935 height 134
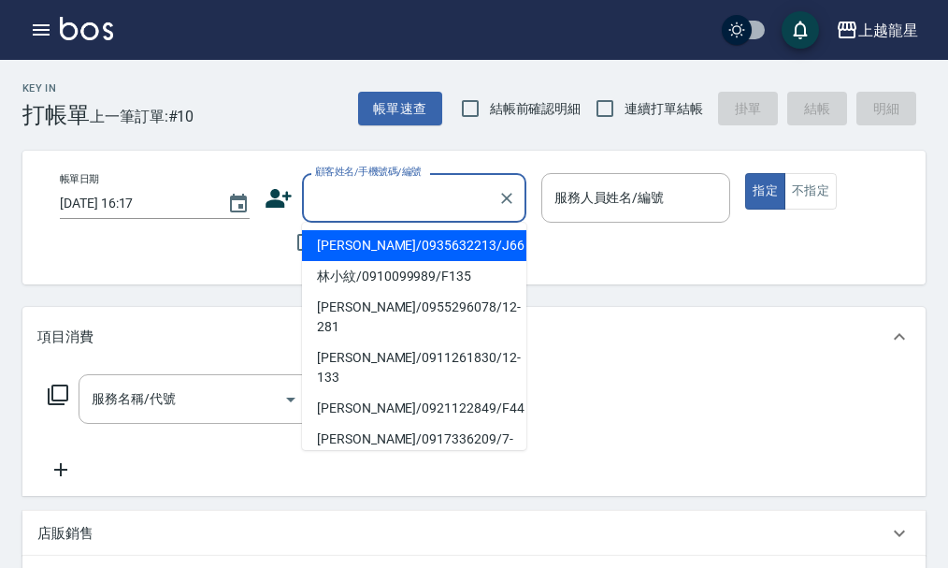
click at [374, 189] on input "顧客姓名/手機號碼/編號" at bounding box center [401, 197] width 180 height 33
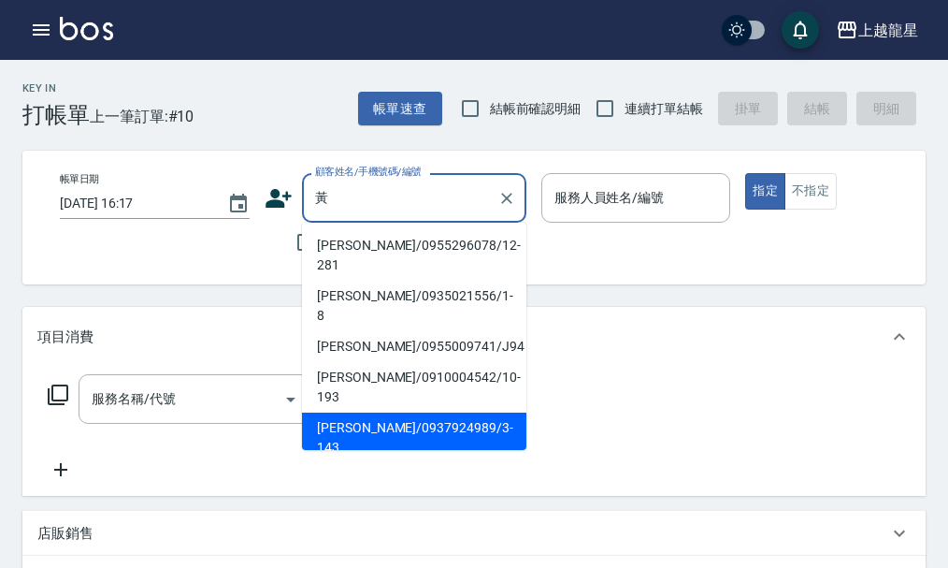
click at [400, 413] on li "[PERSON_NAME]/0937924989/3-143" at bounding box center [414, 438] width 224 height 51
type input "[PERSON_NAME]/0937924989/3-143"
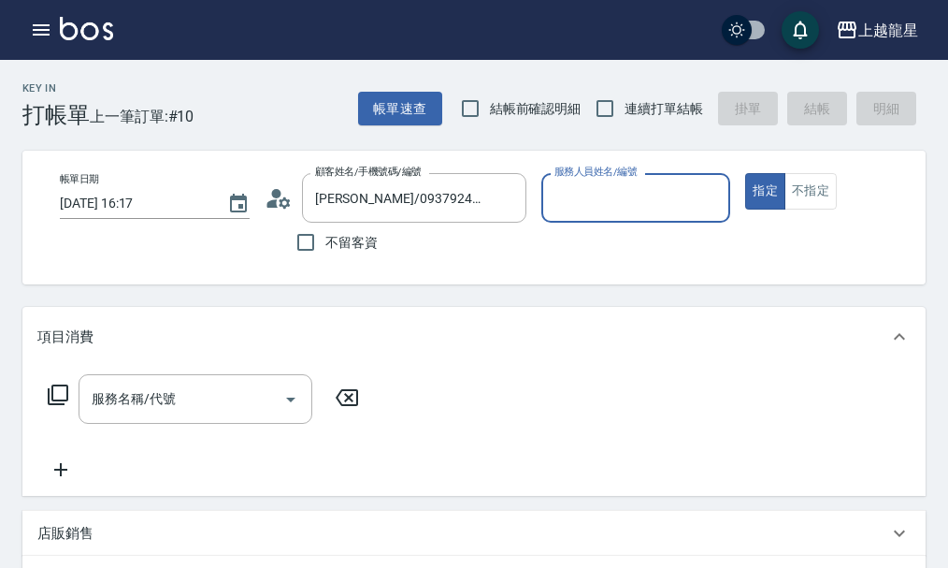
type input "雅君-7"
click at [135, 424] on div "服務名稱/代號" at bounding box center [196, 399] width 234 height 50
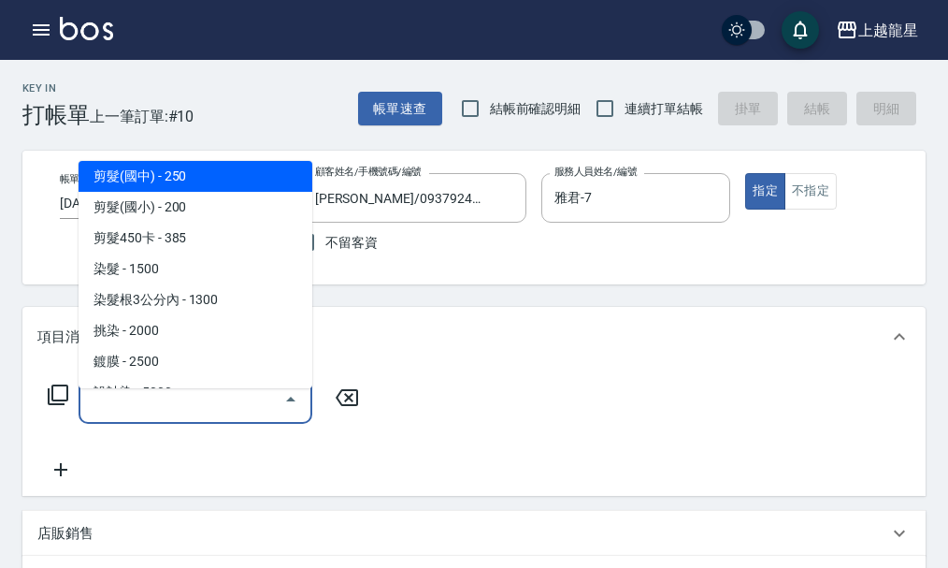
scroll to position [561, 0]
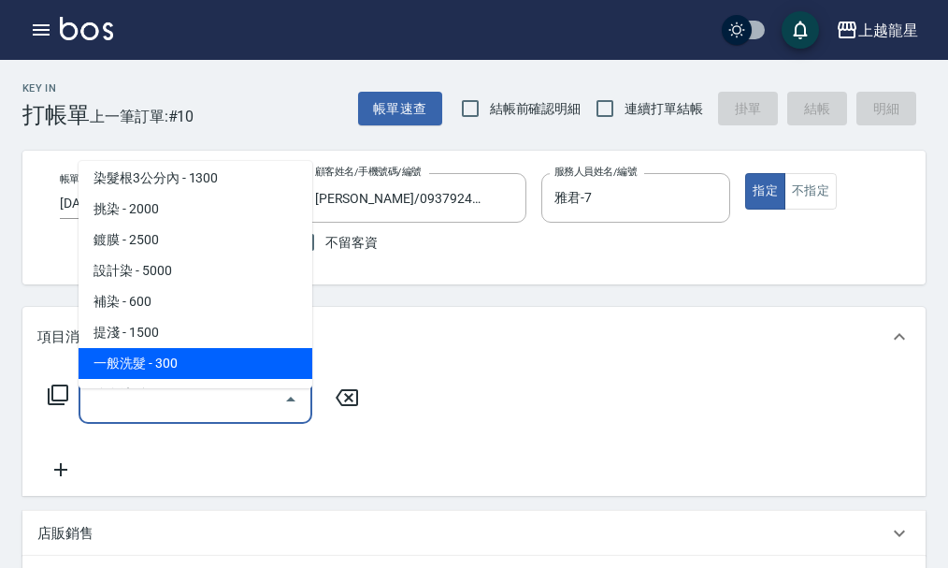
click at [181, 374] on span "一般洗髮 - 300" at bounding box center [196, 363] width 234 height 31
type input "一般洗髮(500)"
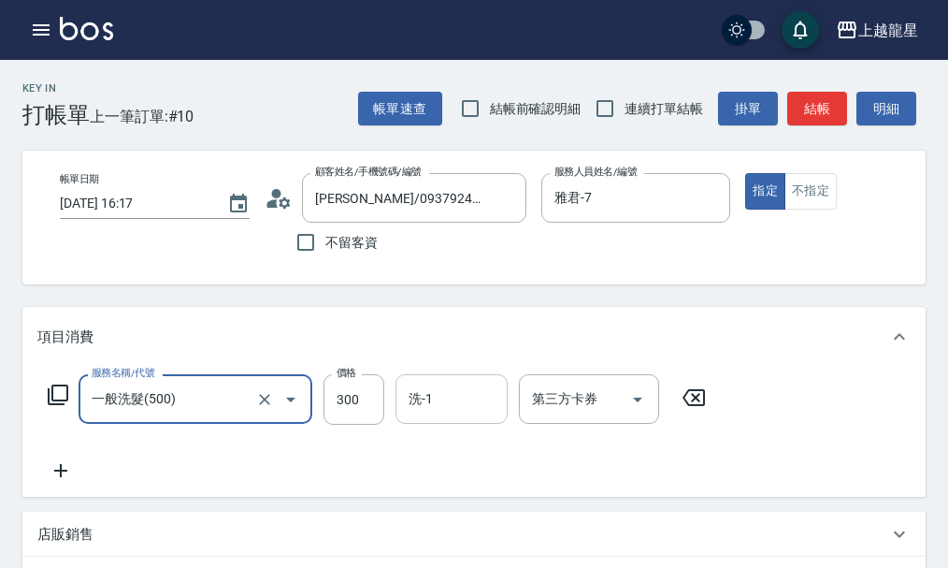
click at [442, 415] on input "洗-1" at bounding box center [451, 399] width 95 height 33
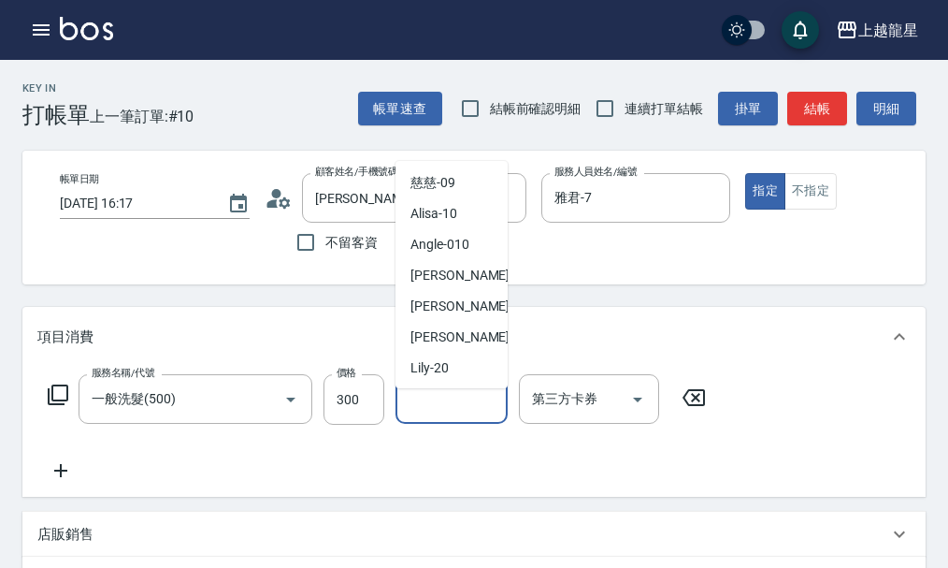
scroll to position [281, 0]
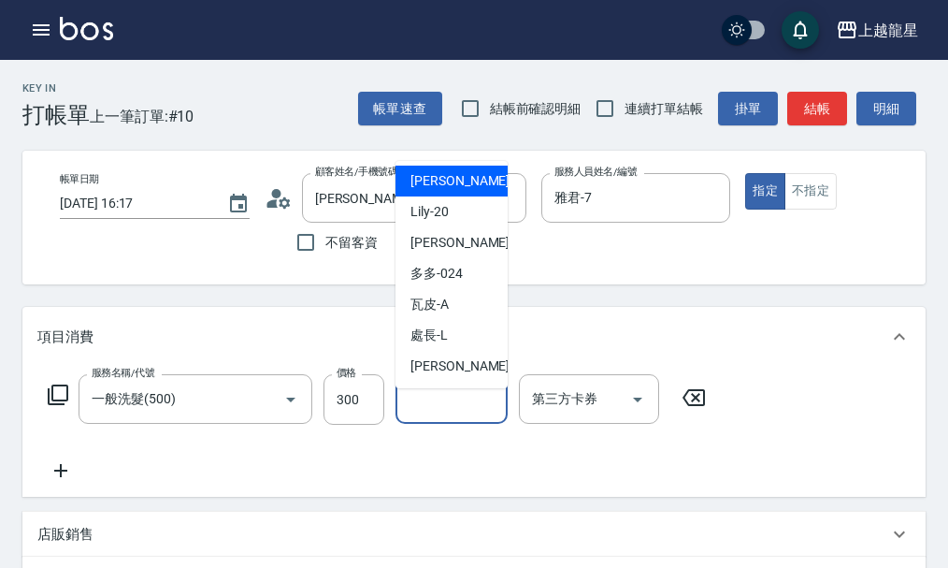
click at [426, 183] on span "義潔 -16" at bounding box center [470, 181] width 118 height 20
type input "義潔-16"
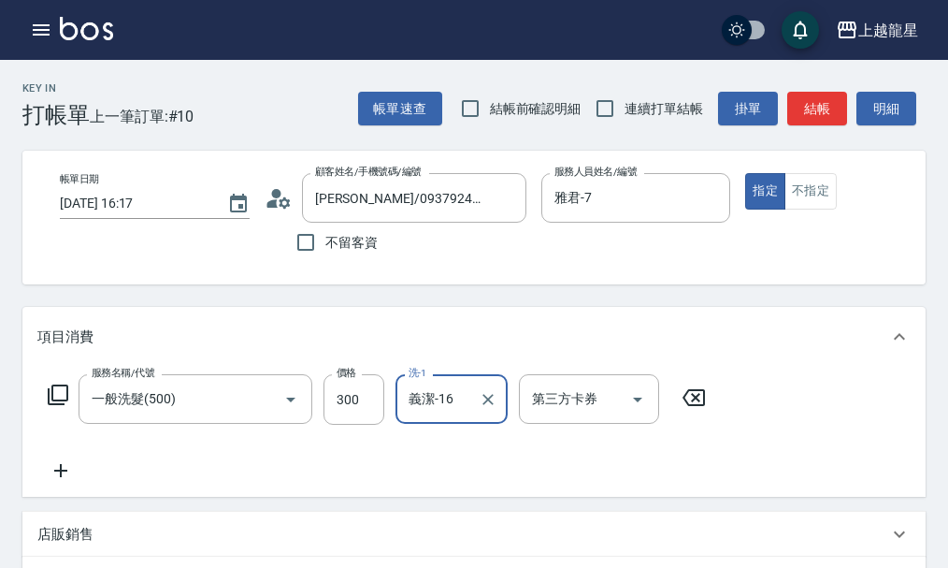
click at [61, 476] on icon at bounding box center [60, 470] width 47 height 22
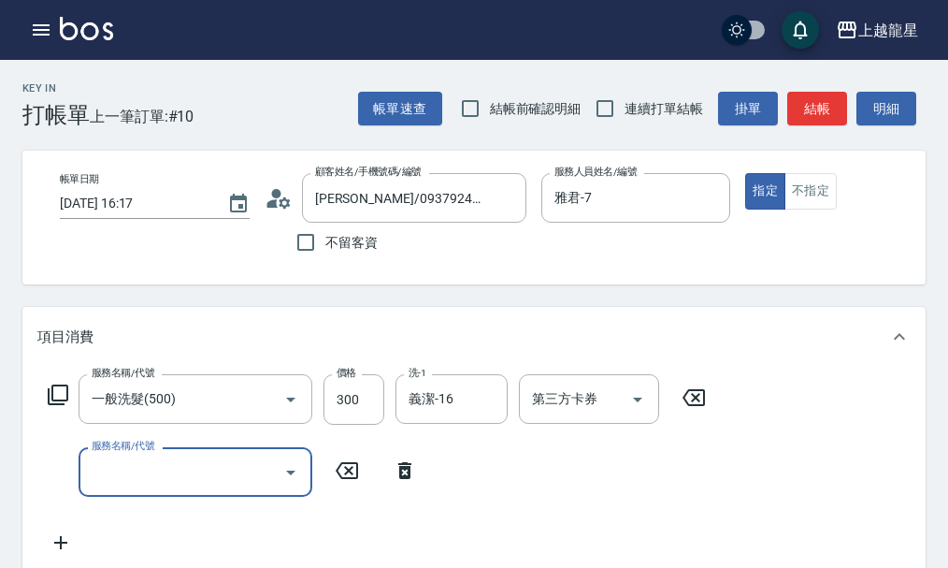
click at [223, 484] on input "服務名稱/代號" at bounding box center [181, 472] width 189 height 33
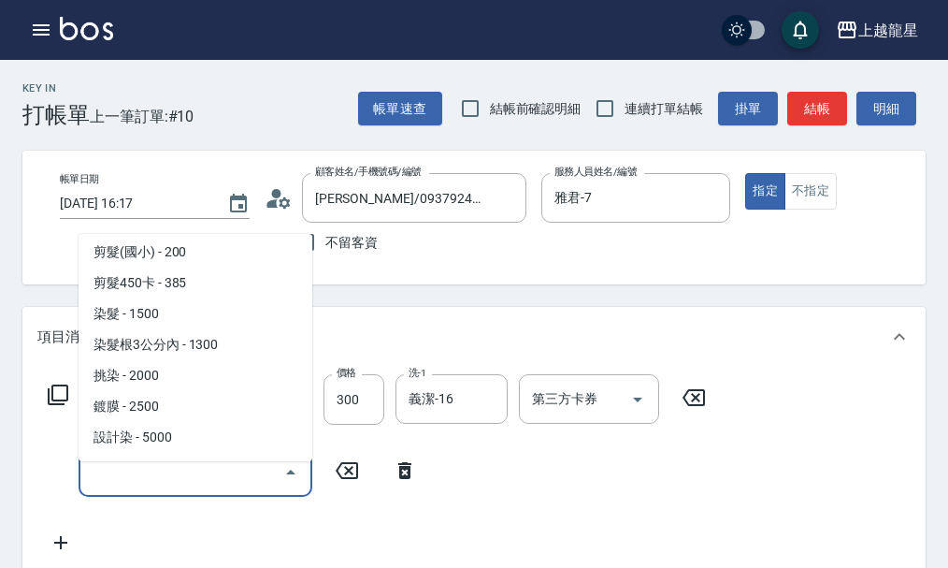
scroll to position [374, 0]
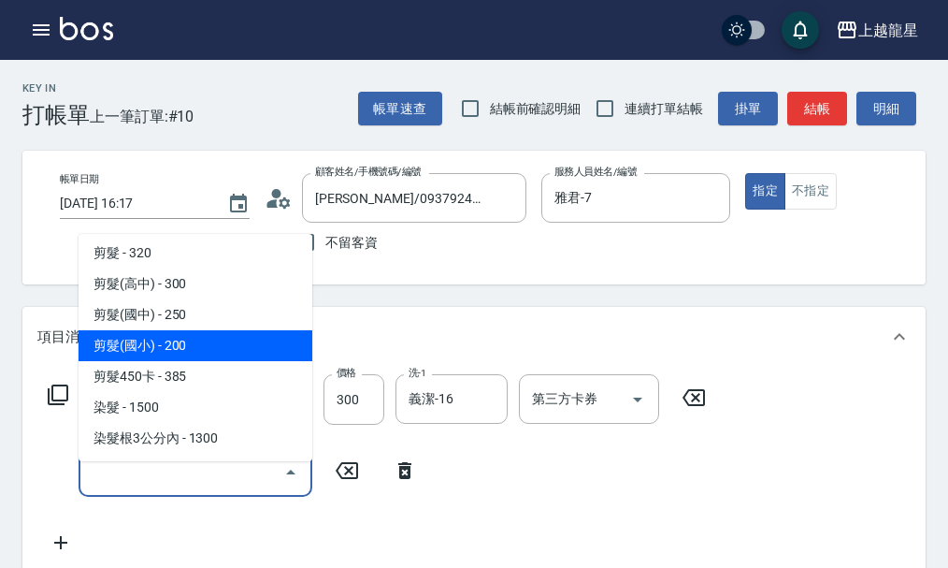
click at [234, 338] on span "剪髮(國小) - 200" at bounding box center [196, 345] width 234 height 31
type input "剪髮(國小)(309)"
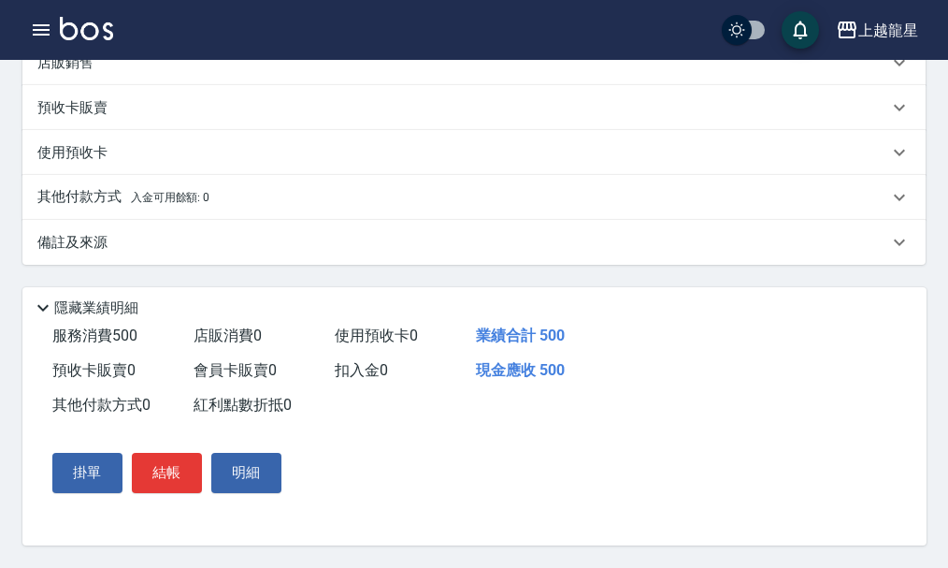
scroll to position [567, 0]
drag, startPoint x: 174, startPoint y: 483, endPoint x: 179, endPoint y: 493, distance: 11.3
click at [179, 493] on div "掛單 結帳 明細" at bounding box center [167, 472] width 244 height 54
click at [178, 471] on button "結帳" at bounding box center [167, 472] width 70 height 39
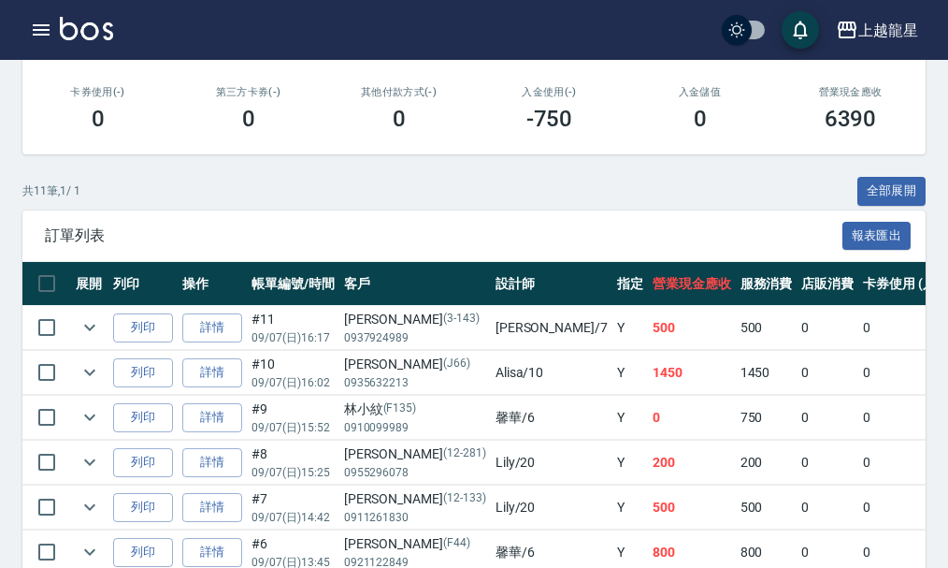
scroll to position [374, 0]
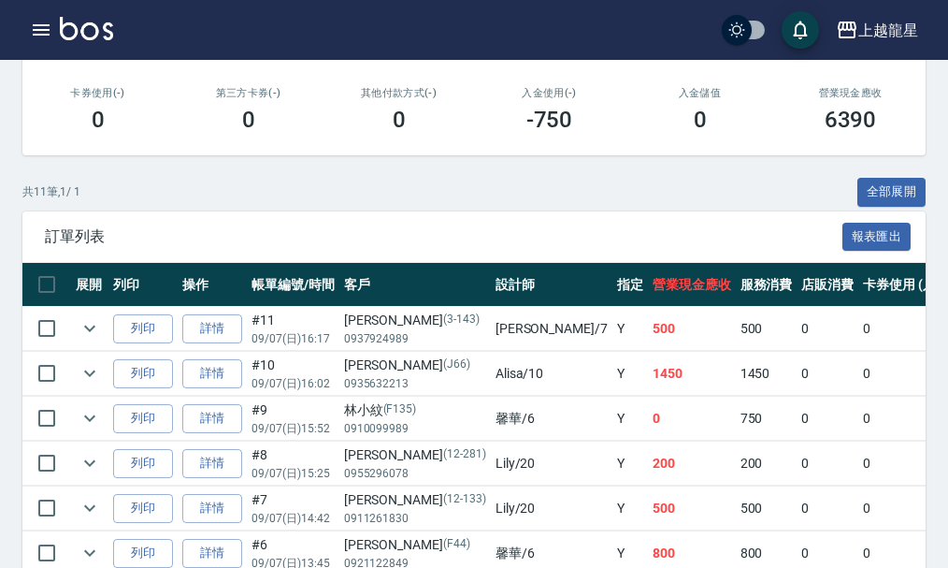
click at [74, 32] on img at bounding box center [86, 28] width 53 height 23
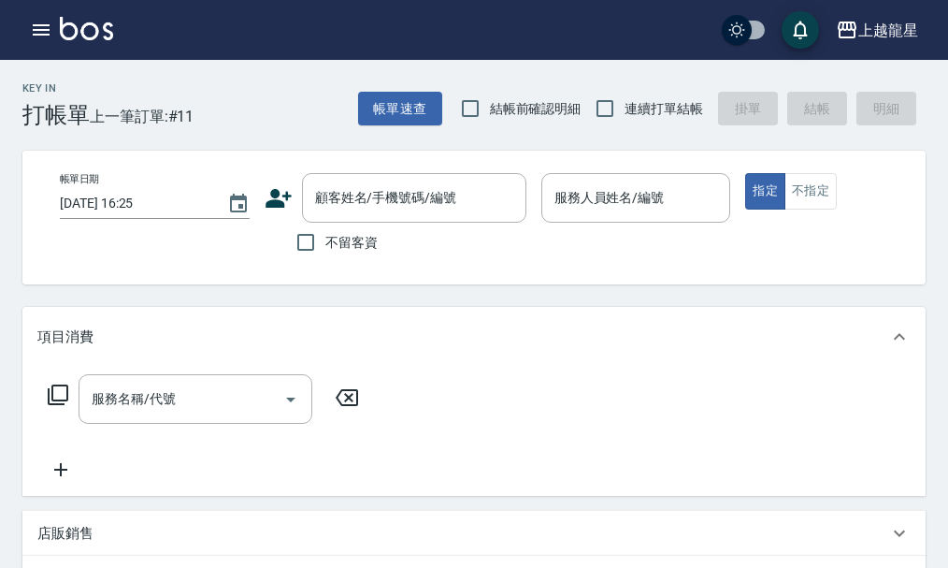
click at [368, 245] on span "不留客資" at bounding box center [352, 243] width 52 height 20
click at [326, 245] on input "不留客資" at bounding box center [305, 242] width 39 height 39
checkbox input "true"
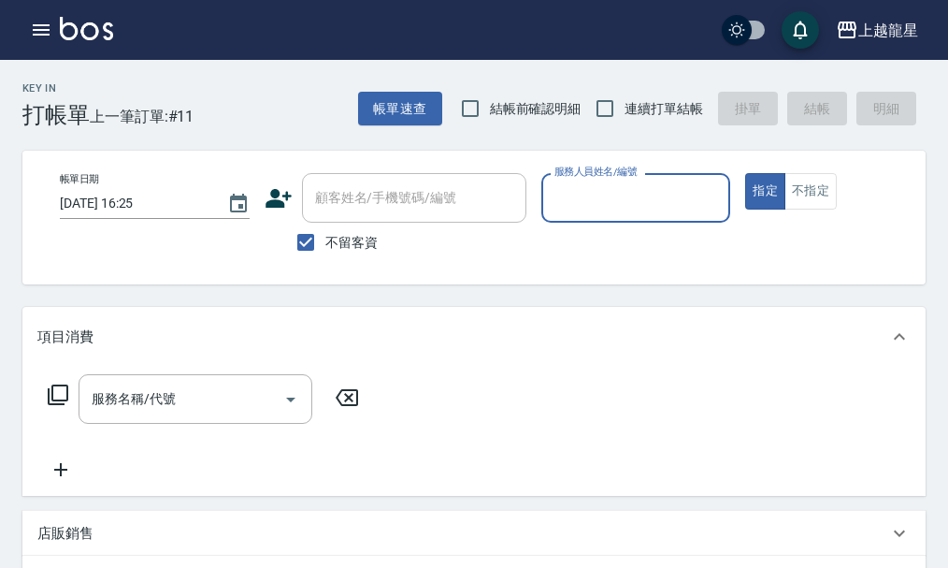
click at [605, 203] on input "服務人員姓名/編號" at bounding box center [636, 197] width 173 height 33
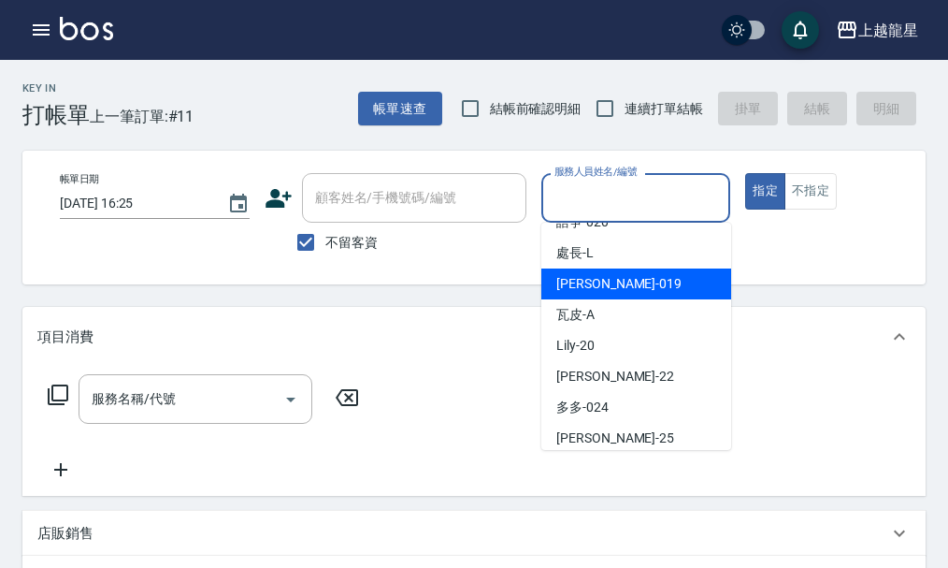
scroll to position [374, 0]
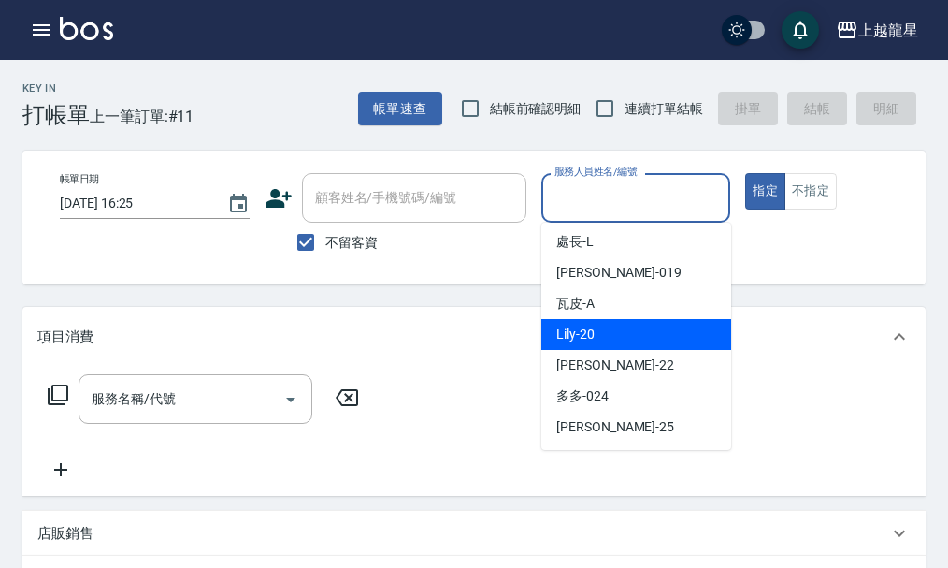
click at [601, 333] on div "Lily -20" at bounding box center [637, 334] width 190 height 31
type input "Lily-20"
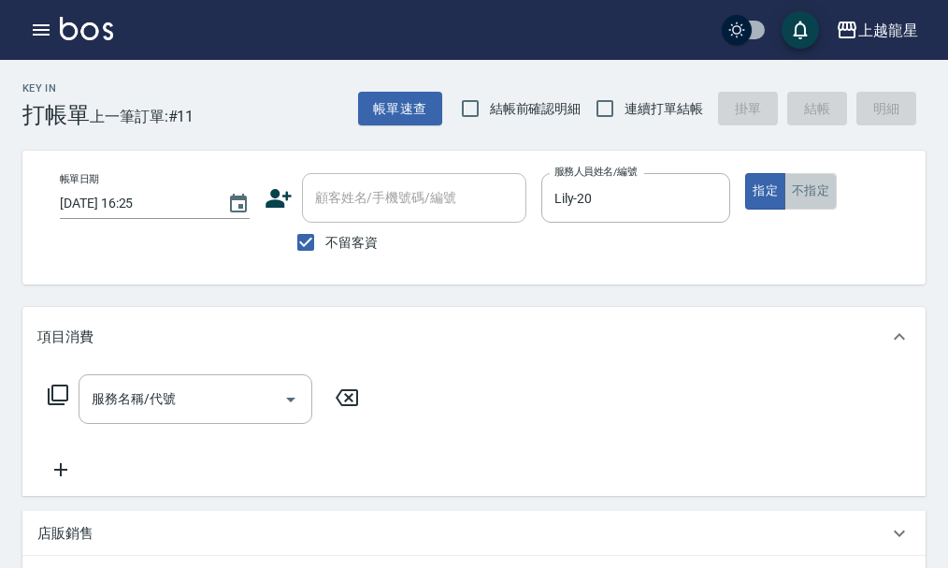
click at [818, 194] on button "不指定" at bounding box center [811, 191] width 52 height 36
click at [150, 420] on div "服務名稱/代號 服務名稱/代號" at bounding box center [196, 399] width 234 height 50
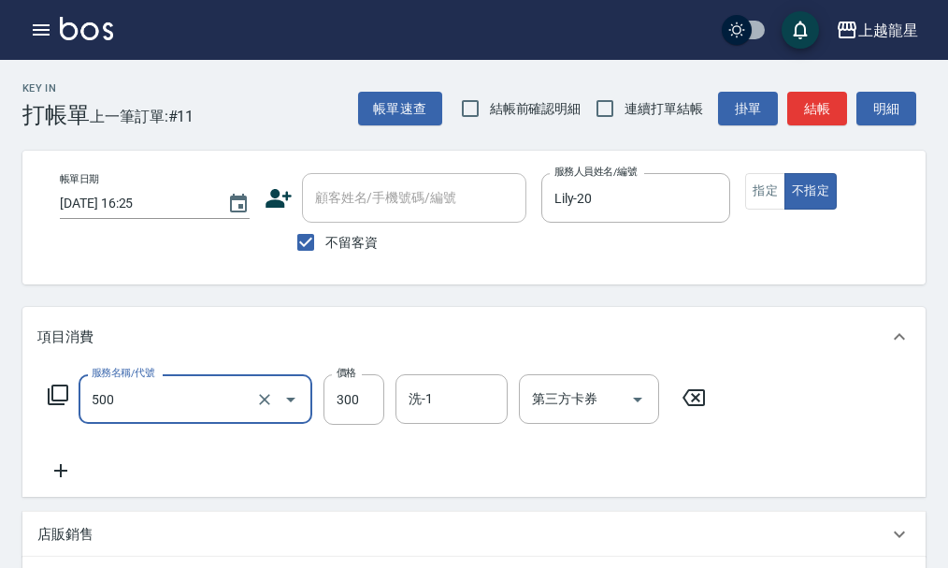
type input "一般洗髮(500)"
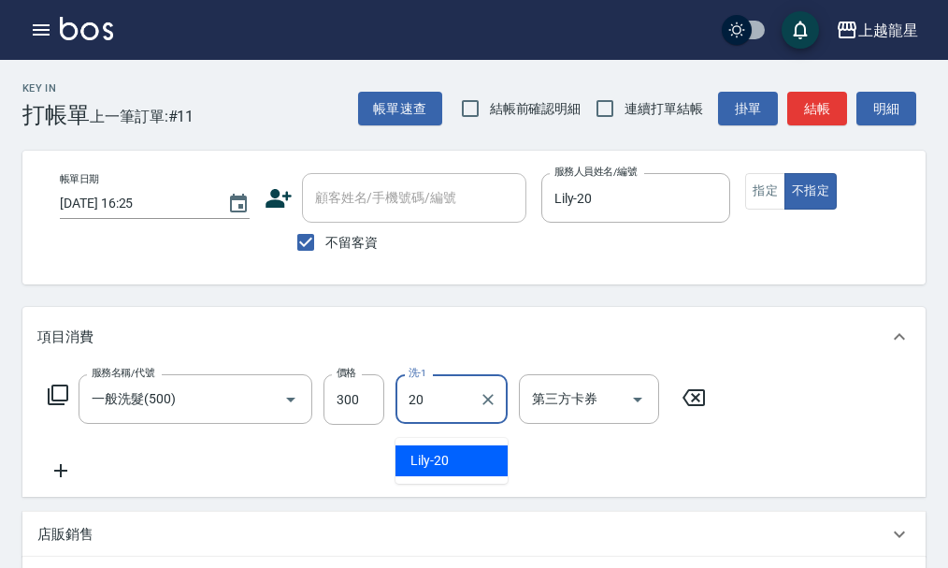
type input "Lily-20"
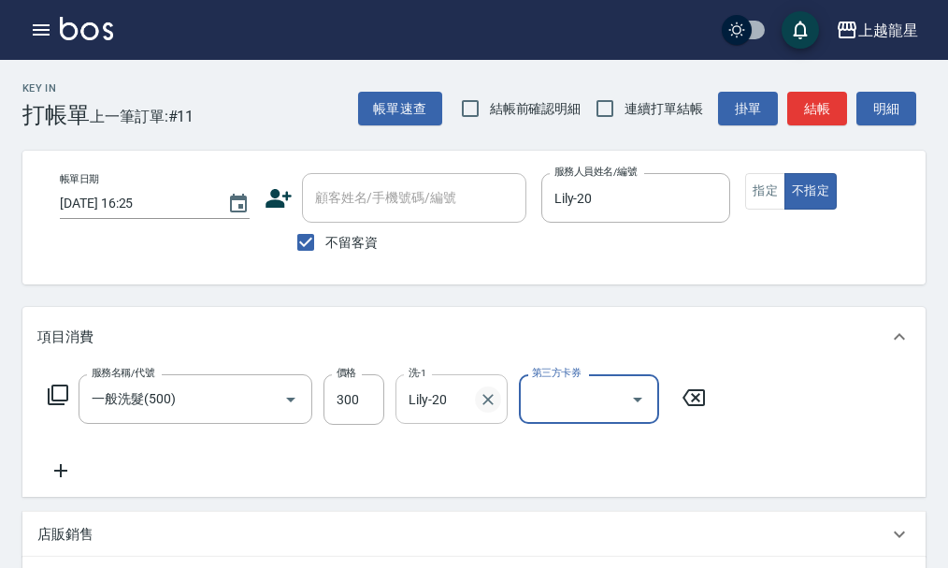
click at [491, 409] on icon "Clear" at bounding box center [488, 399] width 19 height 19
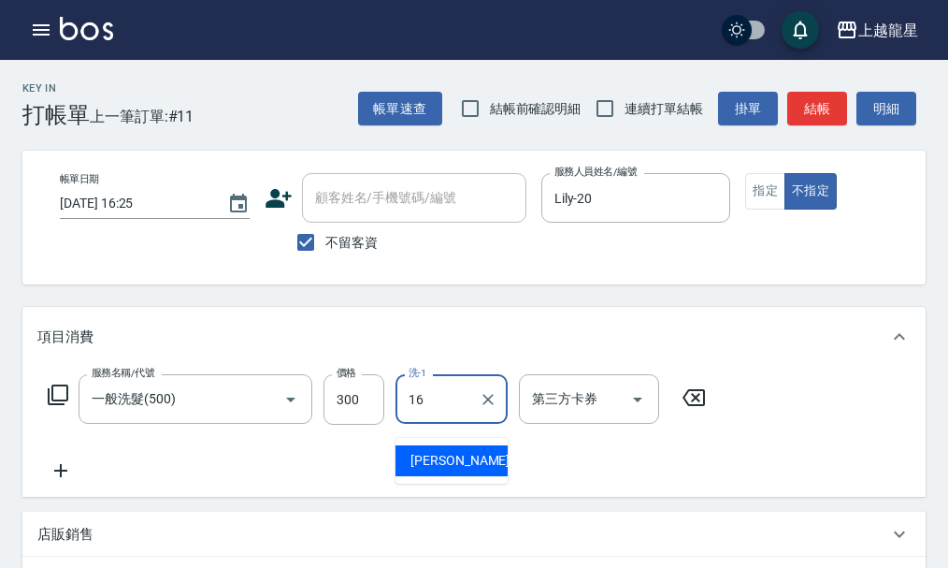
type input "義潔-16"
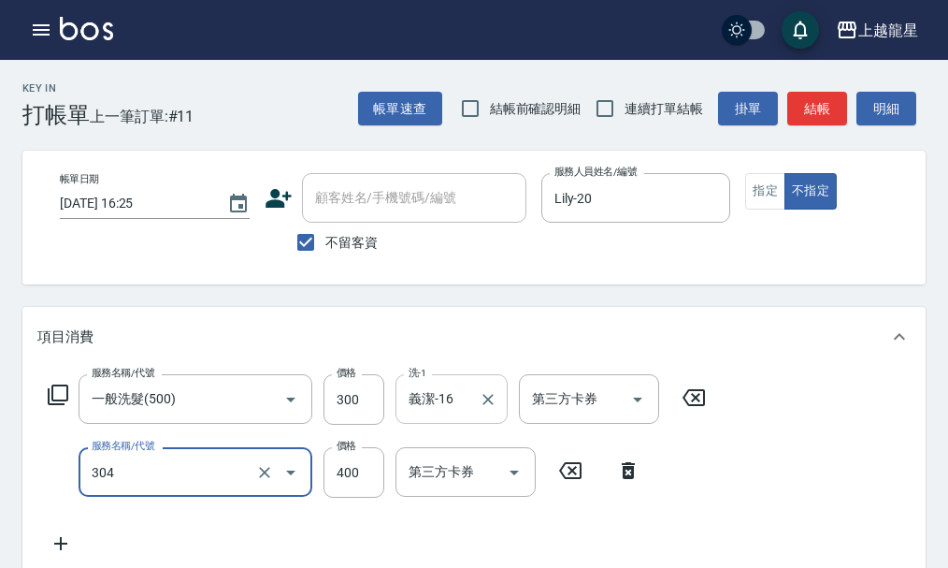
type input "剪髮(304)"
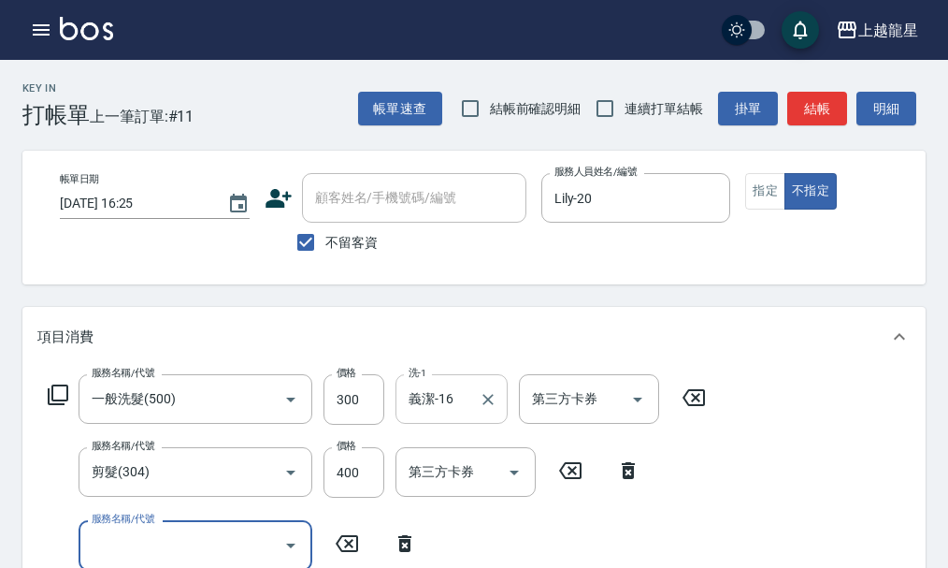
scroll to position [8, 0]
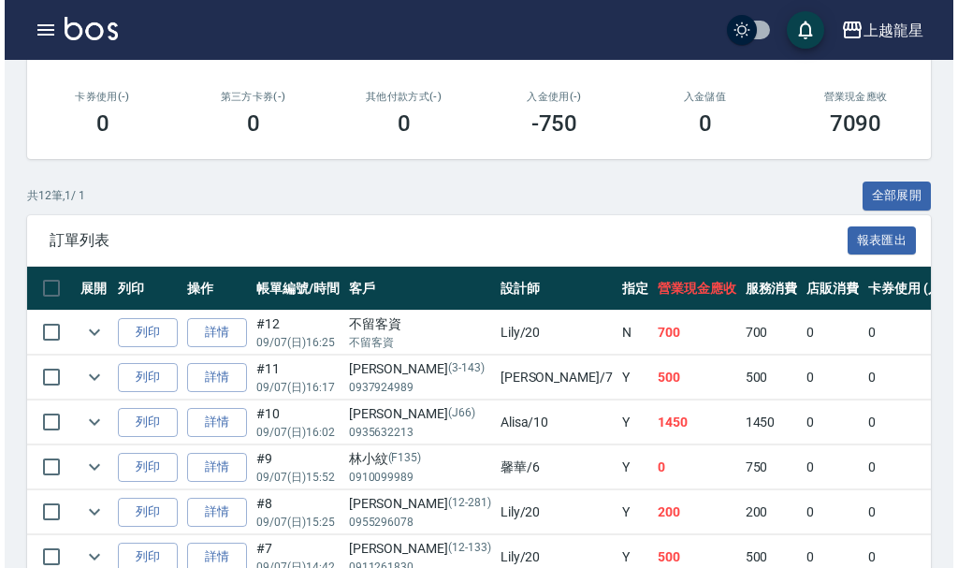
scroll to position [374, 0]
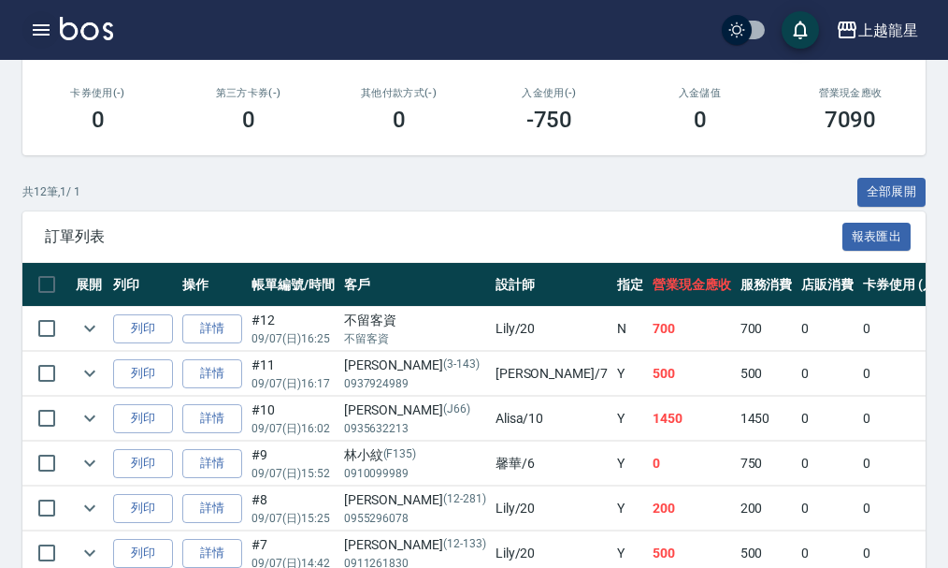
click at [36, 27] on icon "button" at bounding box center [41, 30] width 22 height 22
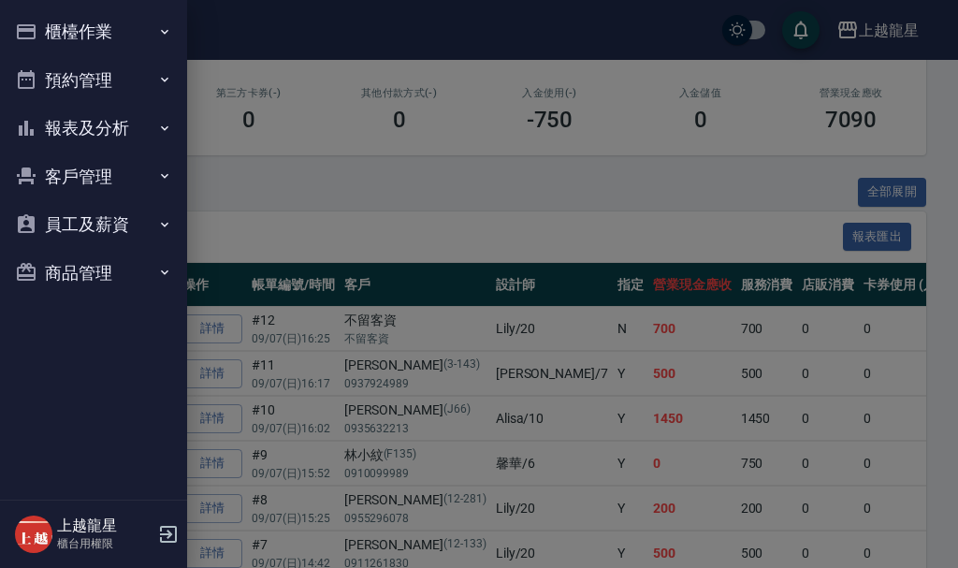
click at [72, 77] on button "預約管理" at bounding box center [93, 80] width 172 height 49
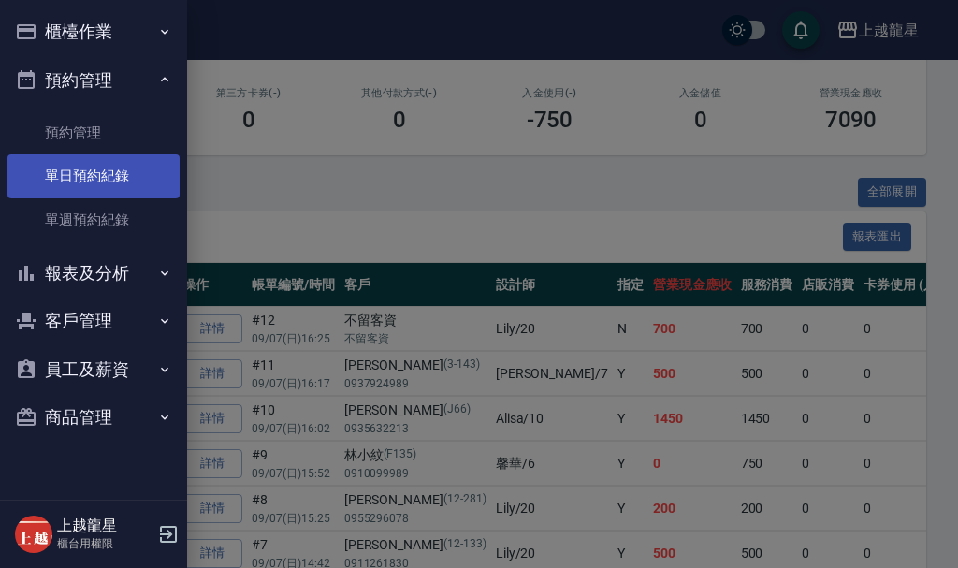
click at [104, 179] on link "單日預約紀錄" at bounding box center [93, 175] width 172 height 43
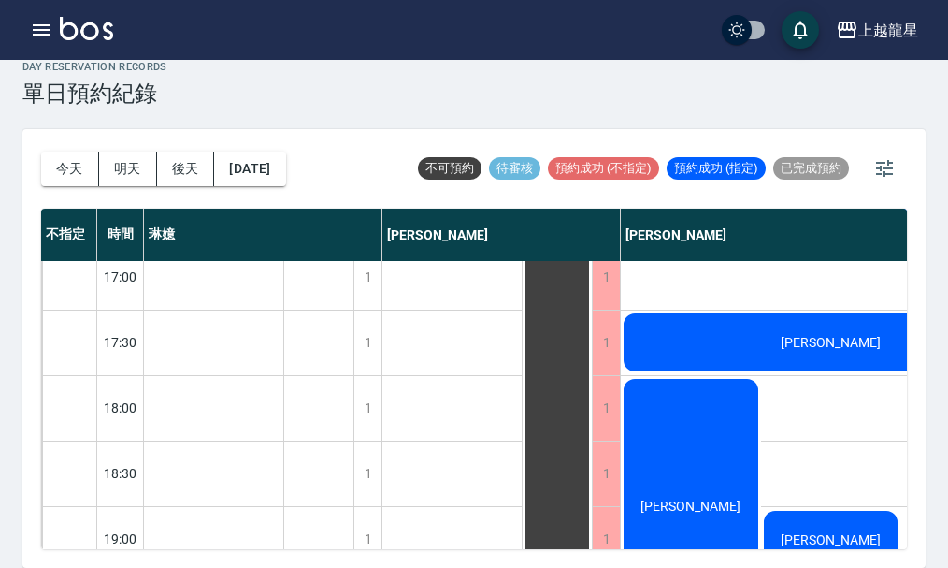
scroll to position [905, 0]
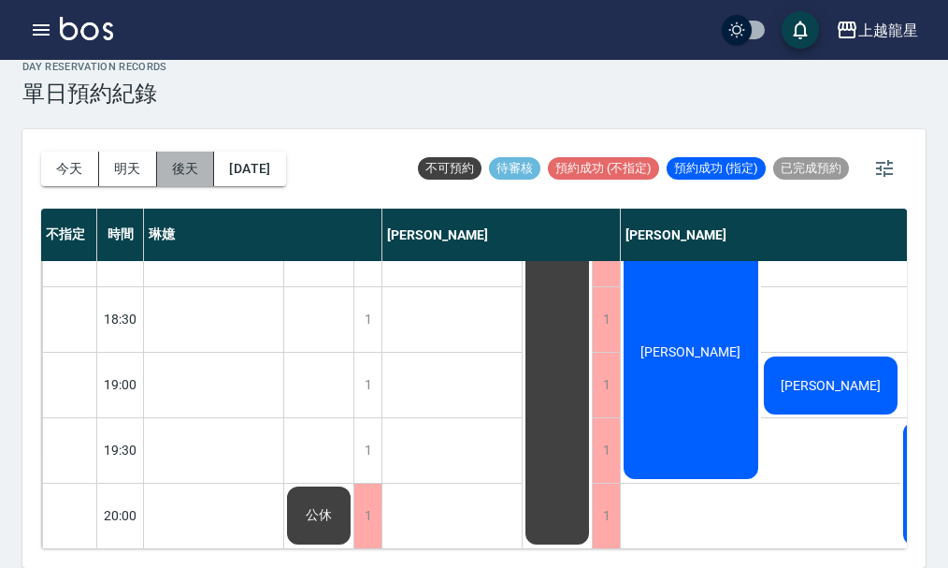
click at [170, 170] on button "後天" at bounding box center [186, 169] width 58 height 35
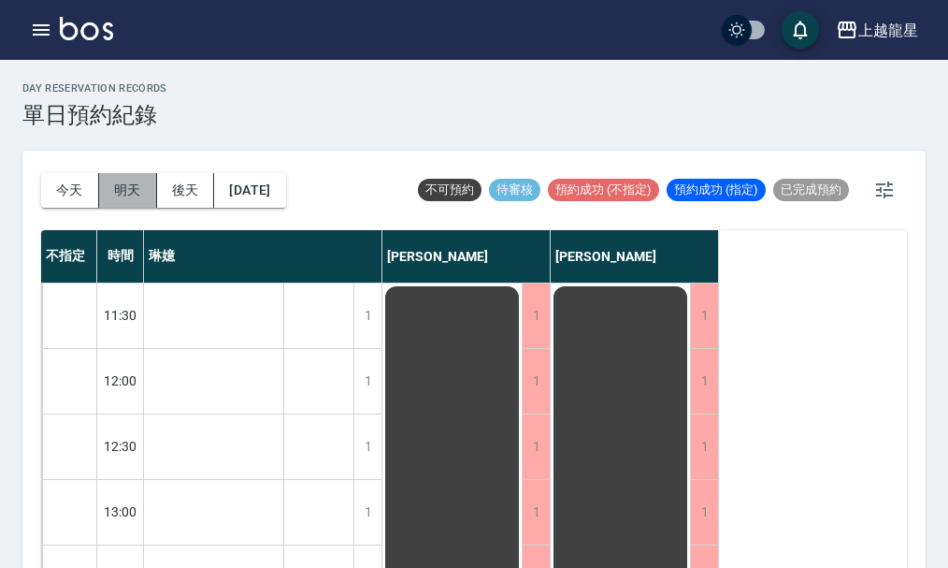
click at [119, 195] on button "明天" at bounding box center [128, 190] width 58 height 35
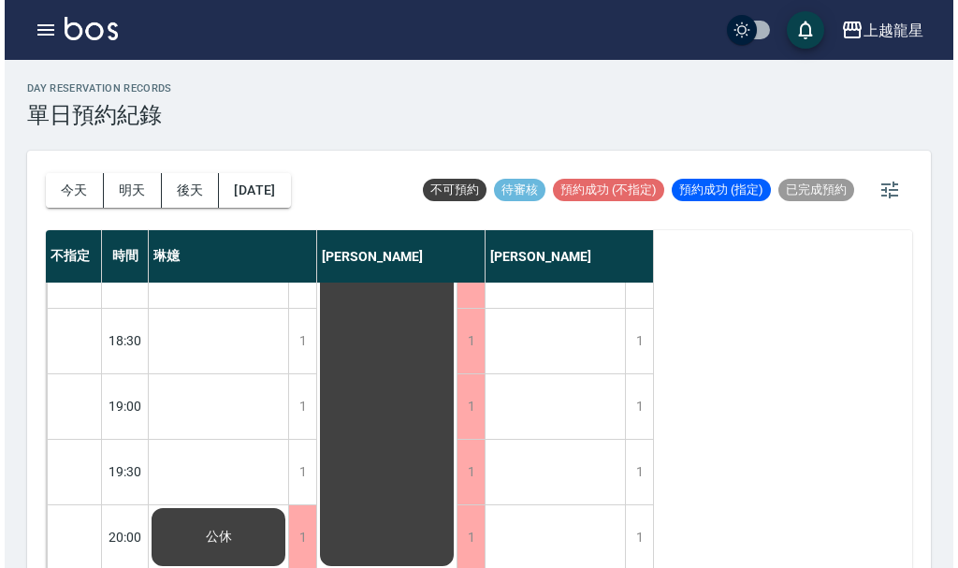
scroll to position [22, 0]
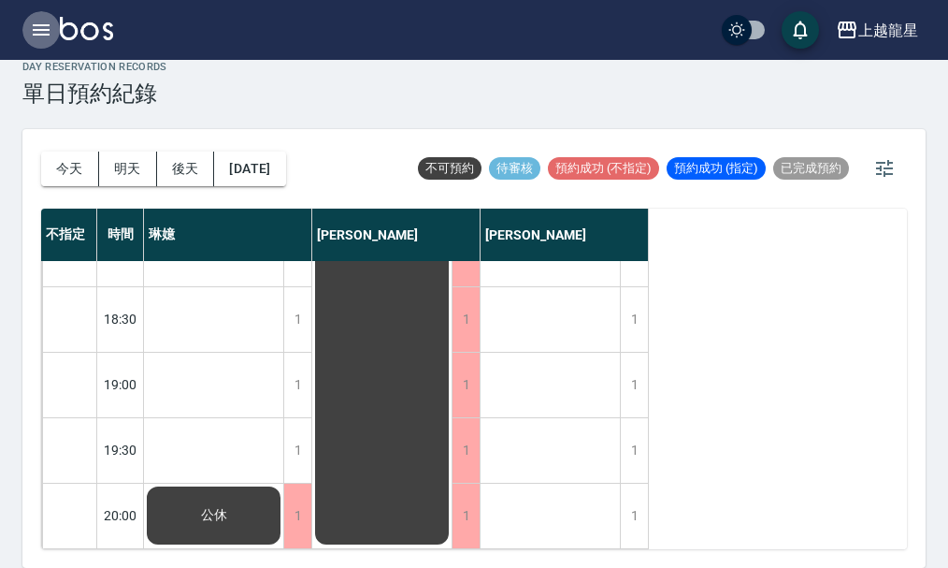
click at [32, 27] on icon "button" at bounding box center [41, 30] width 22 height 22
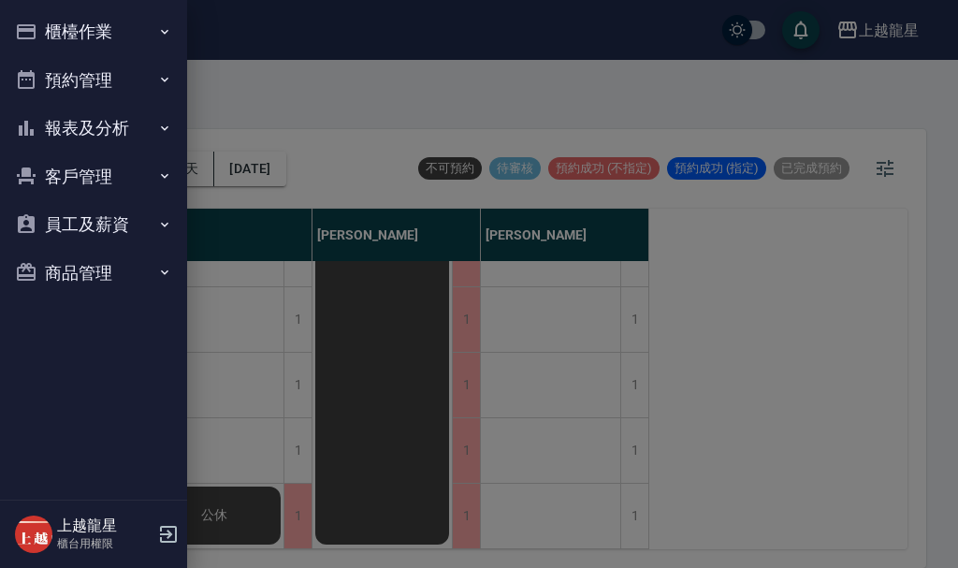
click at [58, 27] on button "櫃檯作業" at bounding box center [93, 31] width 172 height 49
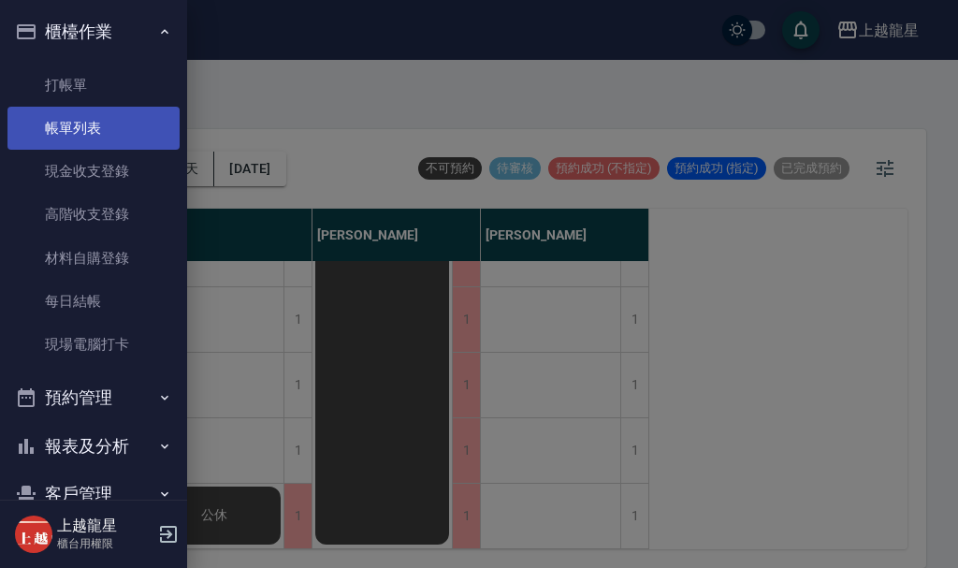
click at [91, 117] on link "帳單列表" at bounding box center [93, 128] width 172 height 43
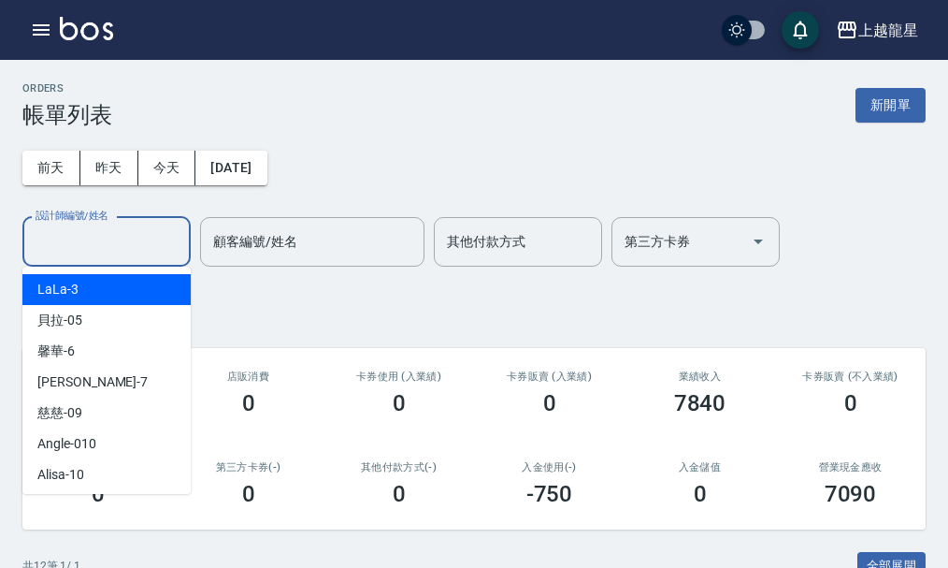
click at [139, 237] on input "設計師編號/姓名" at bounding box center [107, 241] width 152 height 33
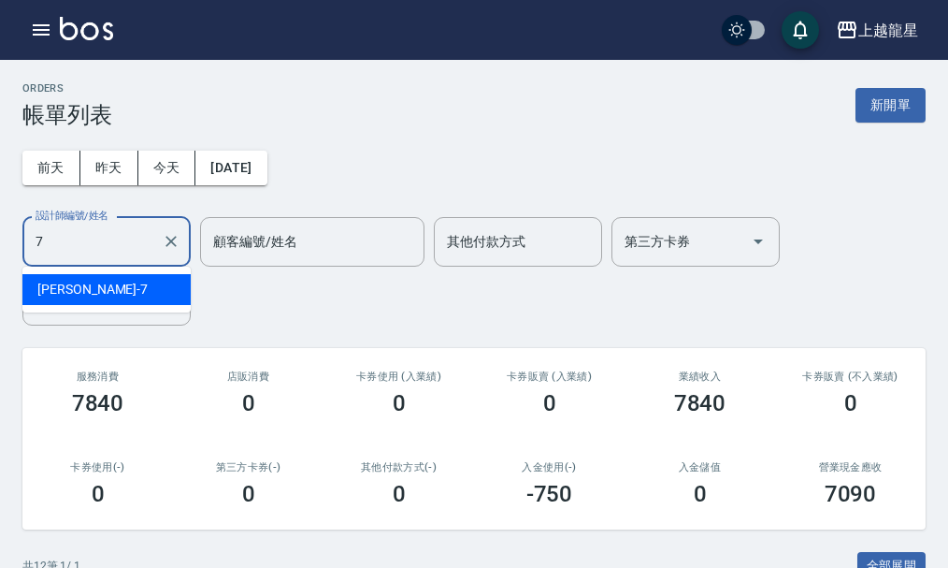
type input "雅君-7"
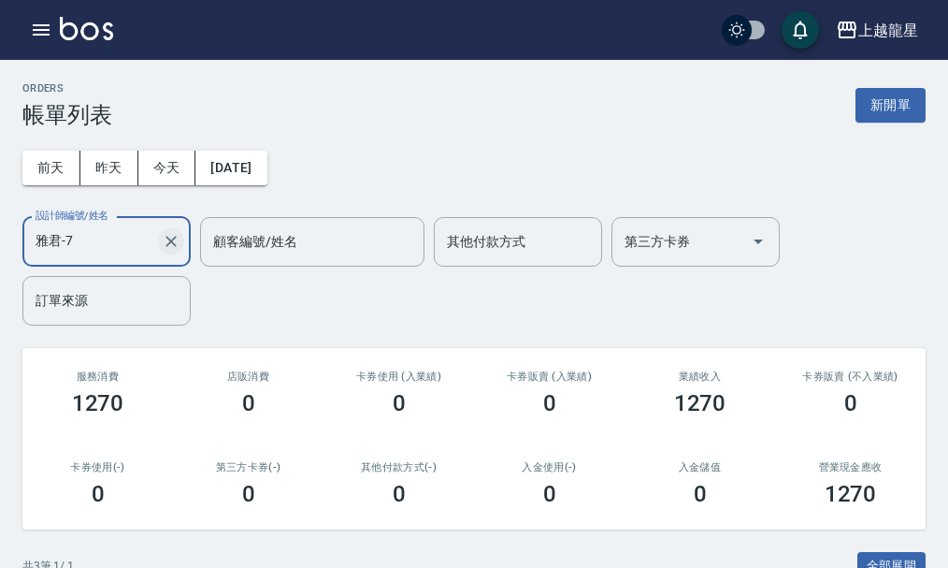
click at [167, 246] on icon "Clear" at bounding box center [171, 241] width 11 height 11
click at [105, 181] on button "昨天" at bounding box center [109, 168] width 58 height 35
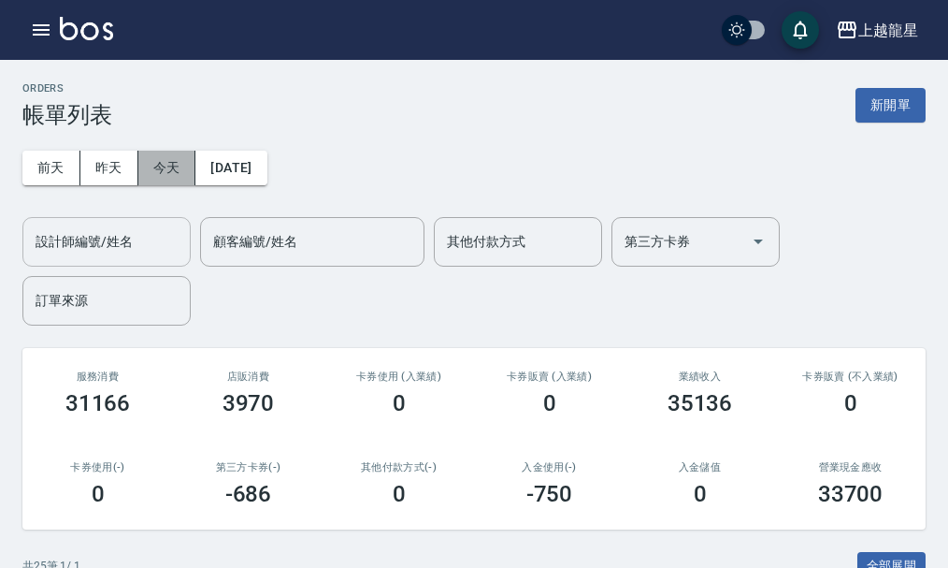
click at [179, 174] on button "今天" at bounding box center [167, 168] width 58 height 35
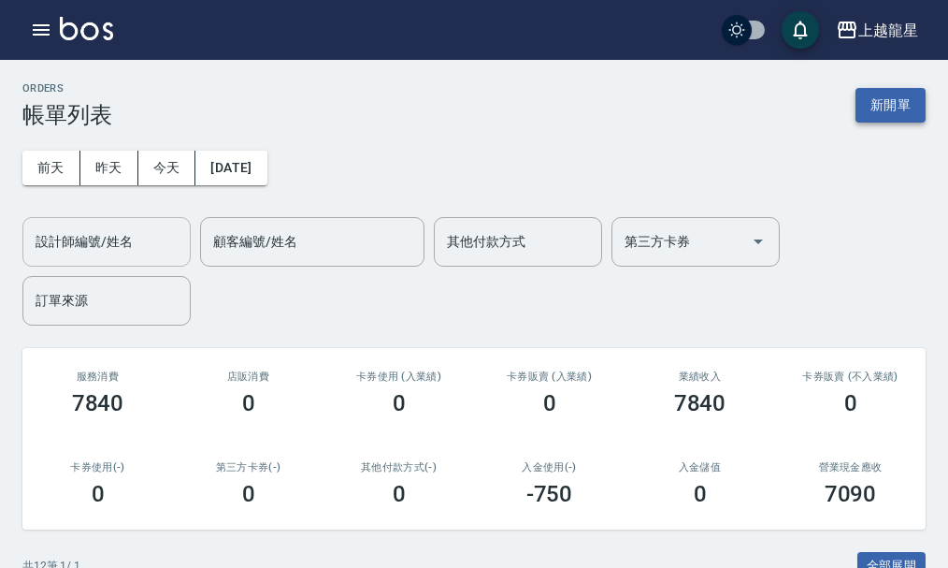
click at [882, 102] on button "新開單" at bounding box center [891, 105] width 70 height 35
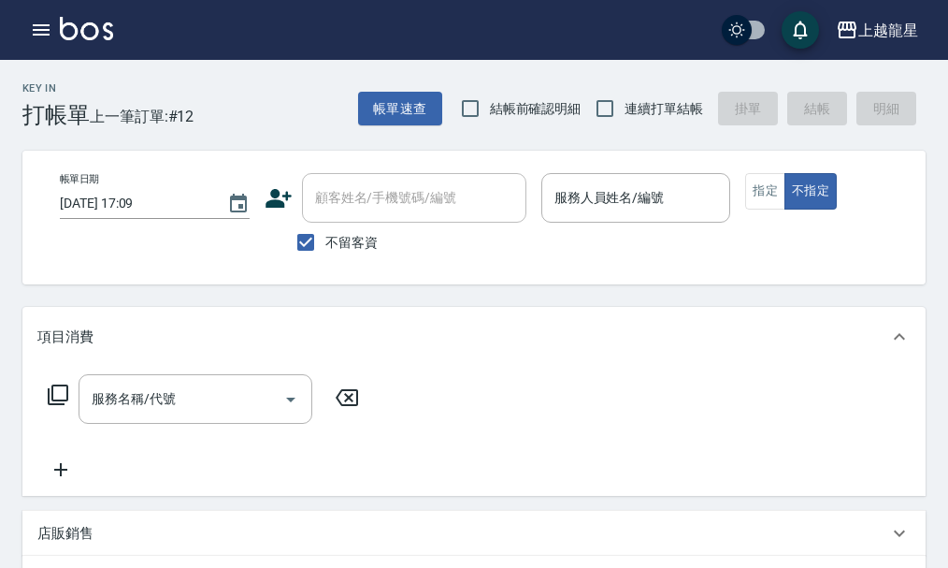
click at [334, 244] on span "不留客資" at bounding box center [352, 243] width 52 height 20
click at [326, 244] on input "不留客資" at bounding box center [305, 242] width 39 height 39
checkbox input "false"
click at [344, 200] on input "顧客姓名/手機號碼/編號" at bounding box center [401, 197] width 180 height 33
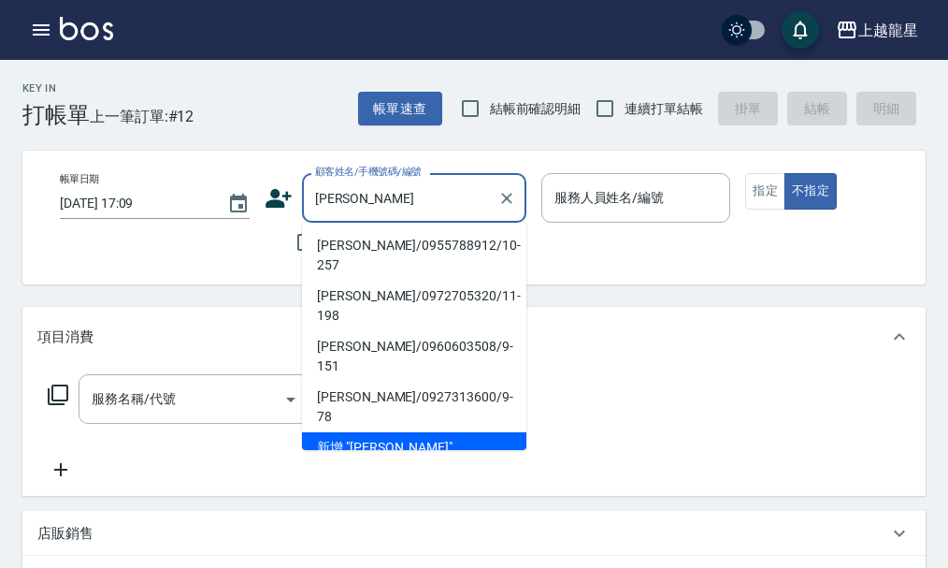
click at [352, 248] on li "[PERSON_NAME]/0955788912/10-257" at bounding box center [414, 255] width 224 height 51
type input "[PERSON_NAME]/0955788912/10-257"
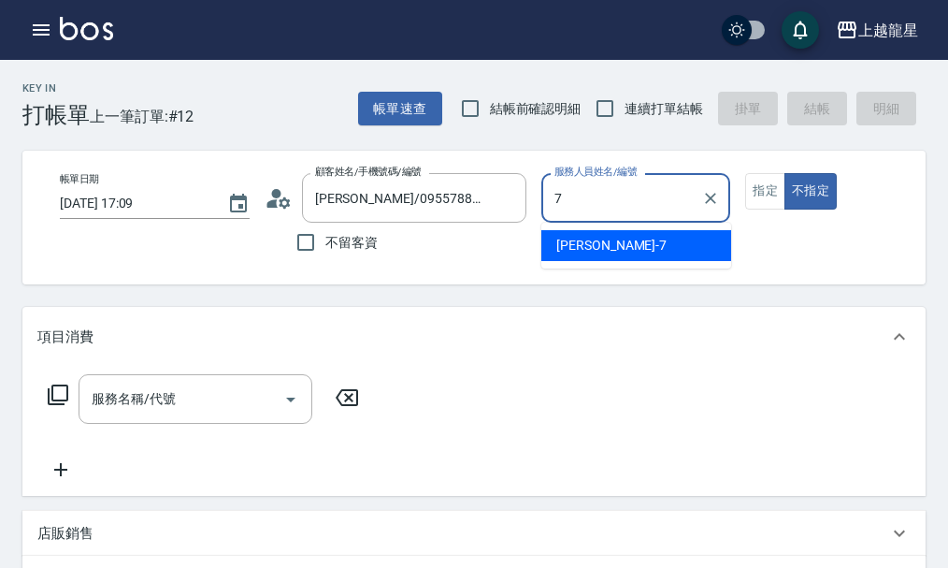
type input "雅君-7"
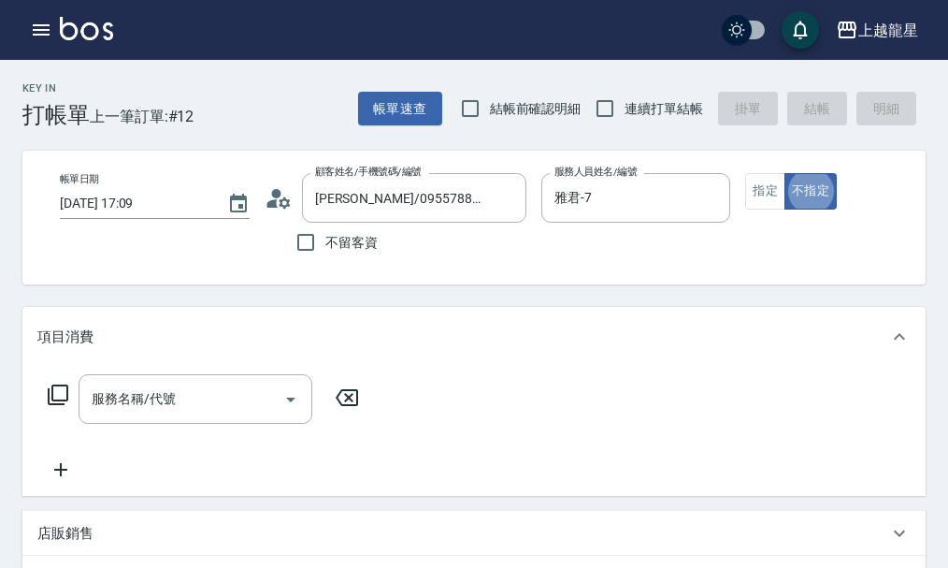
type button "false"
click at [758, 189] on button "指定" at bounding box center [766, 191] width 40 height 36
click at [190, 413] on input "服務名稱/代號" at bounding box center [181, 399] width 189 height 33
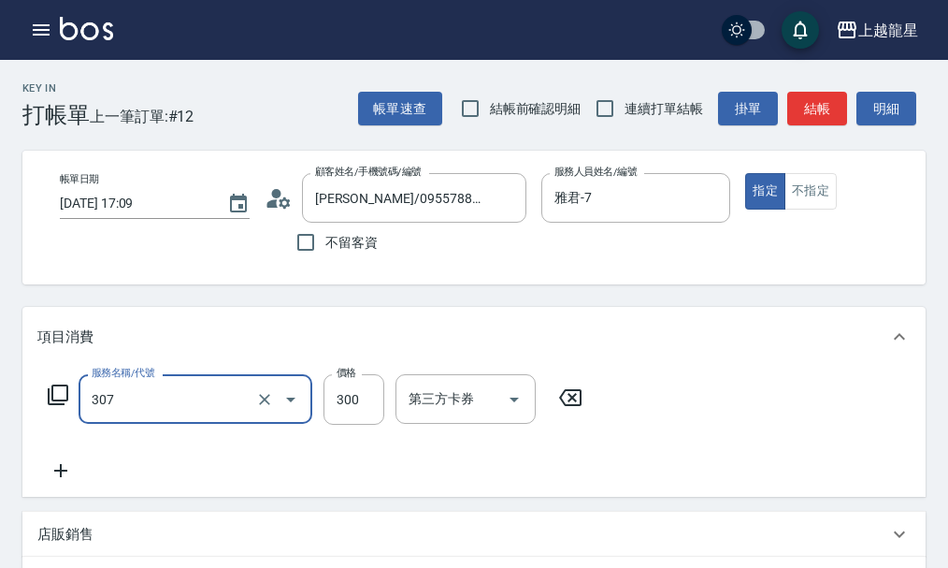
type input "剪髮(高中)(307)"
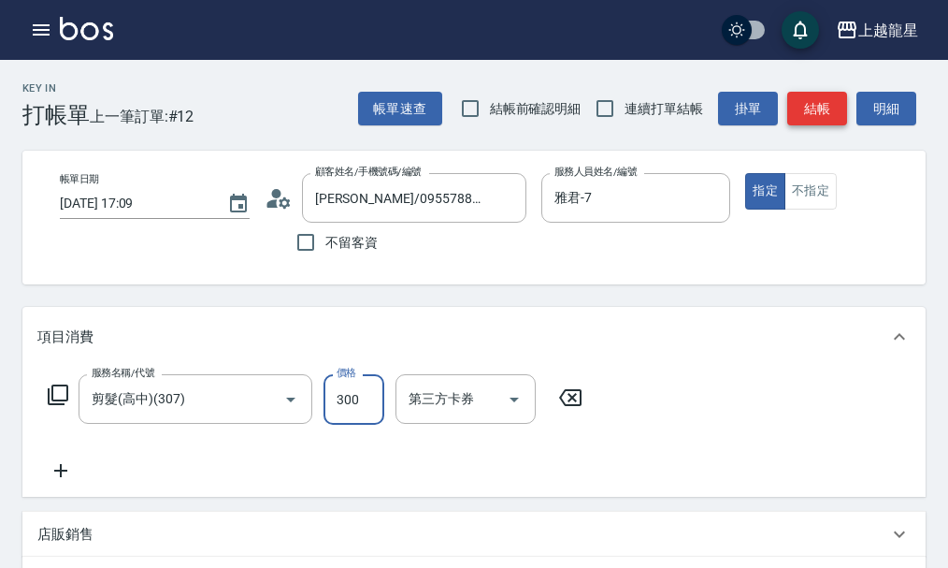
click at [824, 109] on button "結帳" at bounding box center [818, 109] width 60 height 35
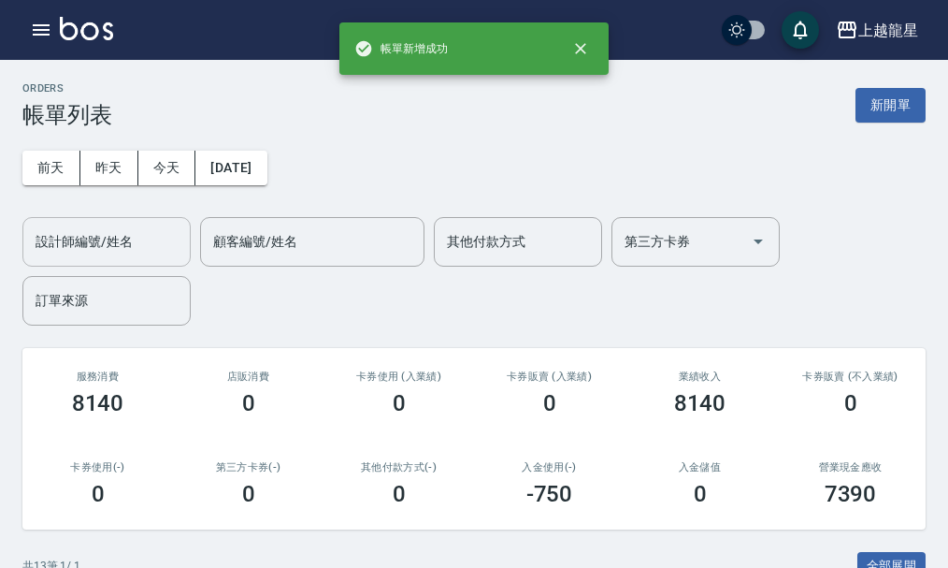
click at [115, 235] on input "設計師編號/姓名" at bounding box center [107, 241] width 152 height 33
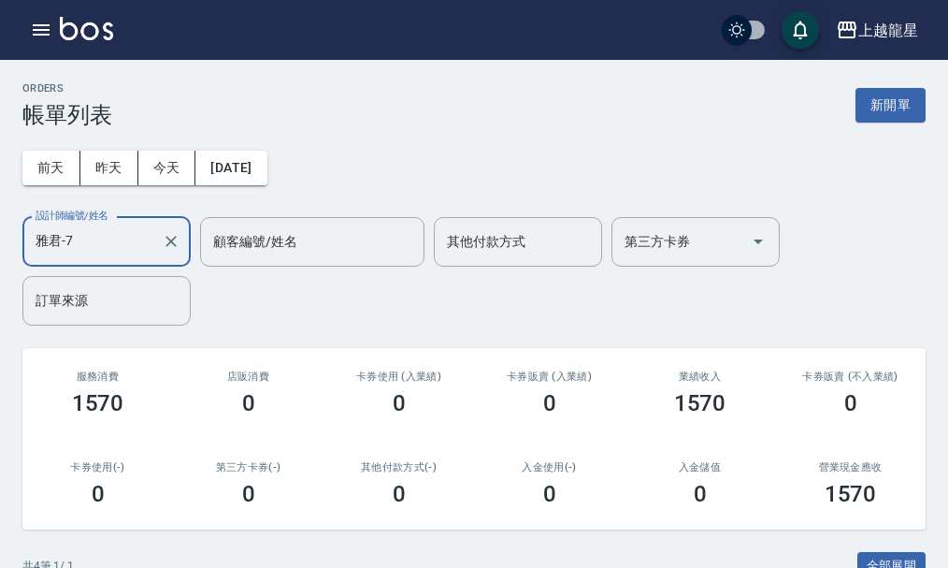
type input "雅君-7"
click at [872, 112] on button "新開單" at bounding box center [891, 105] width 70 height 35
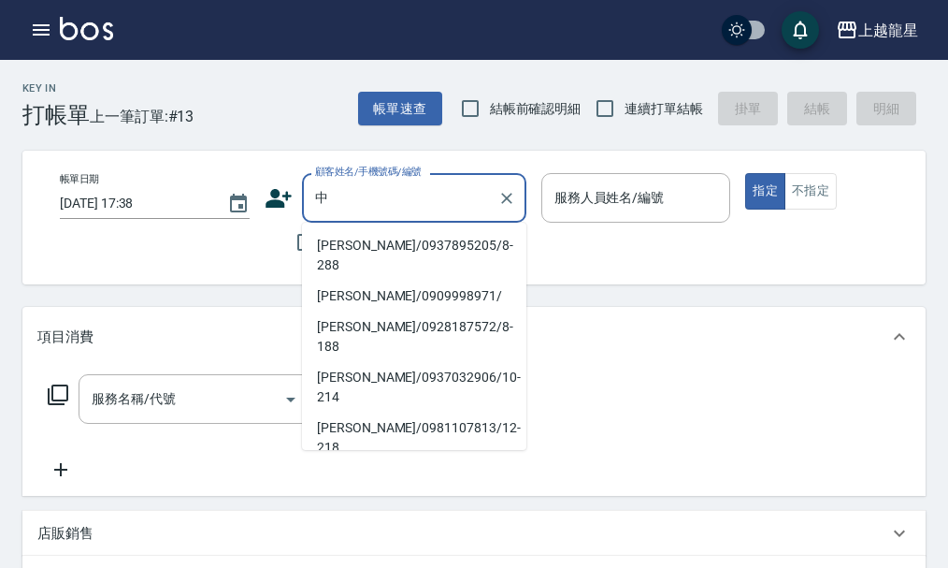
type input "鐘"
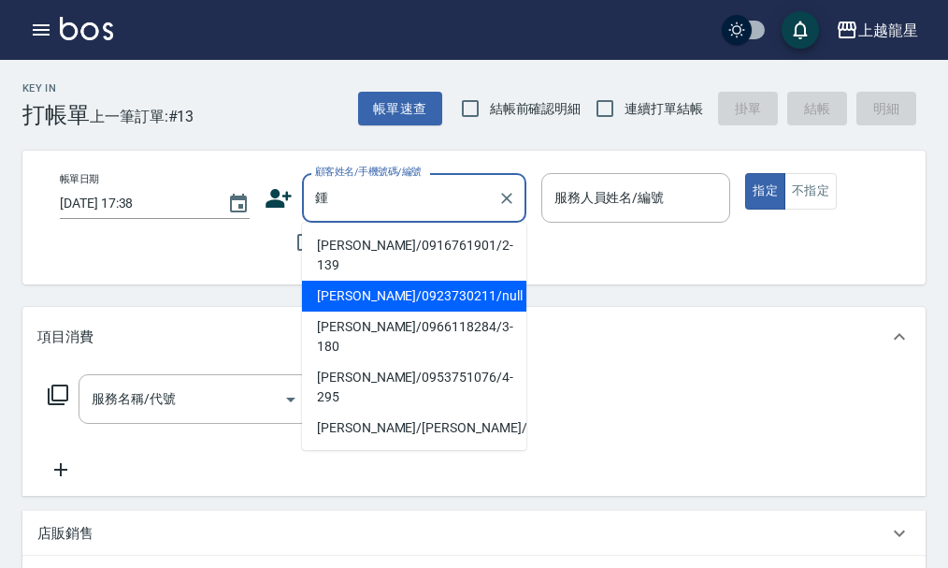
click at [340, 281] on li "[PERSON_NAME]/0923730211/null" at bounding box center [414, 296] width 224 height 31
type input "[PERSON_NAME]/0923730211/null"
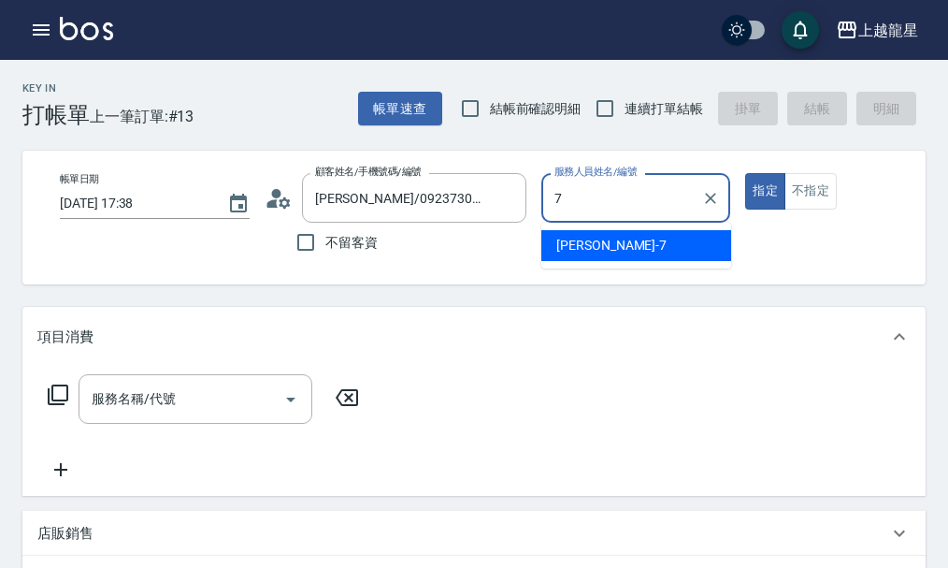
type input "雅君-7"
type button "true"
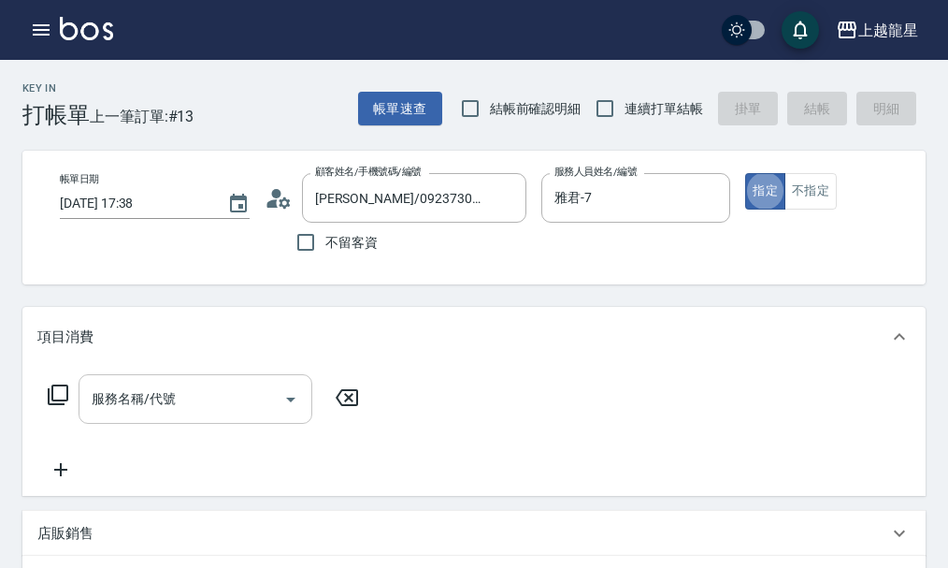
click at [192, 409] on input "服務名稱/代號" at bounding box center [181, 399] width 189 height 33
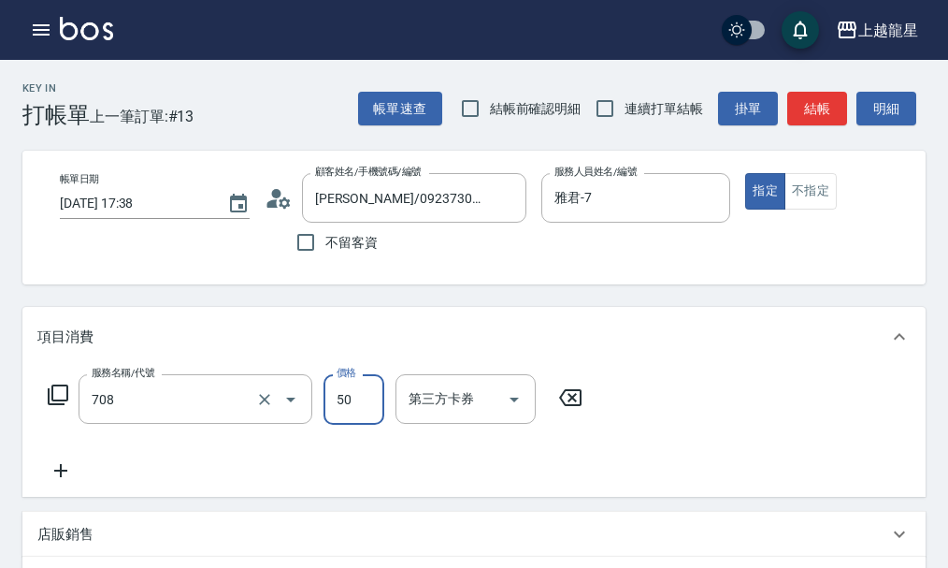
type input "吹捲.造型.包頭(708)"
click at [819, 106] on button "結帳" at bounding box center [818, 109] width 60 height 35
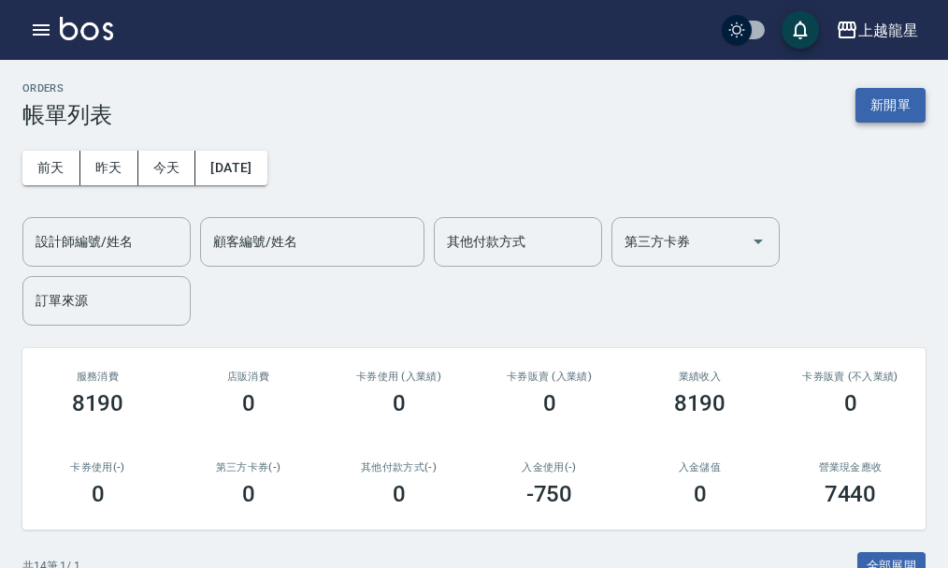
click at [859, 104] on button "新開單" at bounding box center [891, 105] width 70 height 35
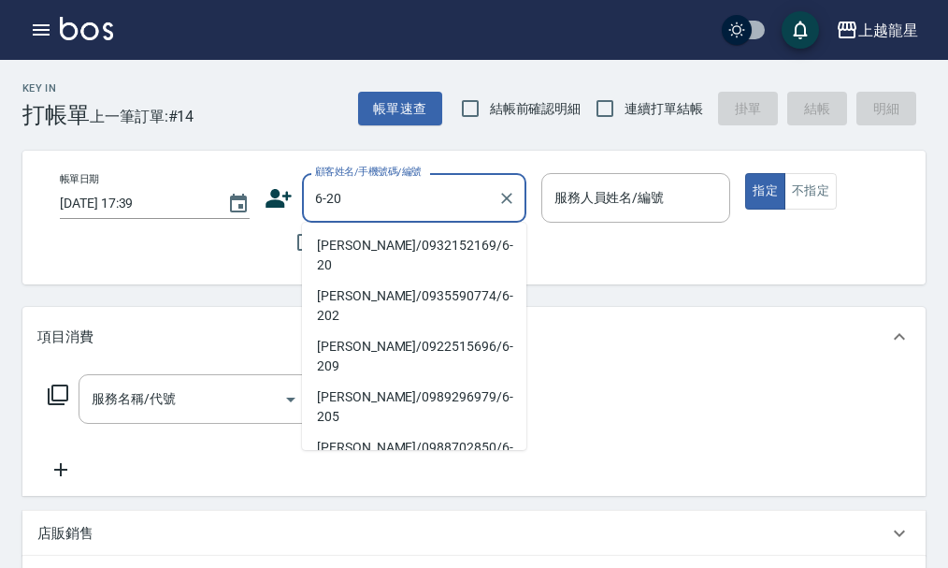
click at [384, 246] on li "[PERSON_NAME]/0932152169/6-20" at bounding box center [414, 255] width 224 height 51
type input "[PERSON_NAME]/0932152169/6-20"
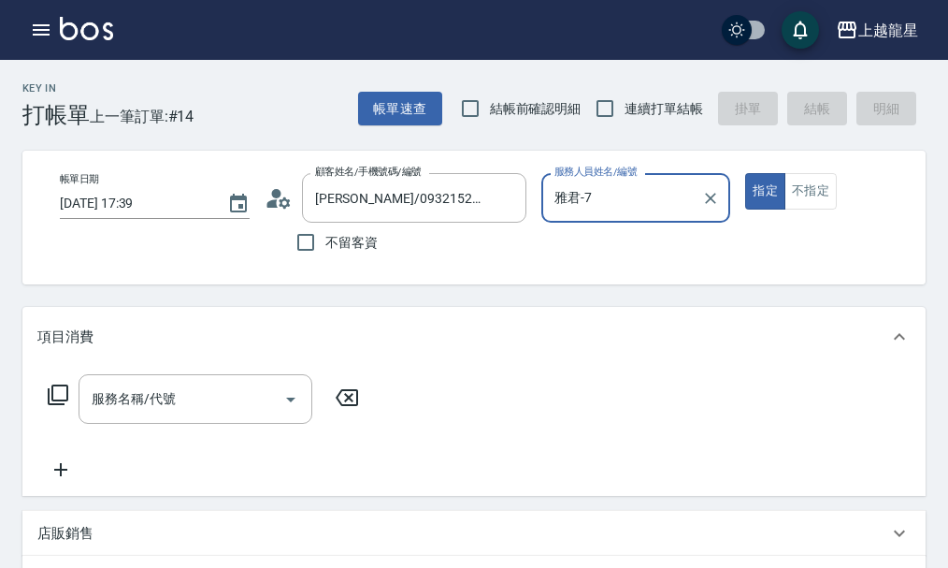
type input "雅君-7"
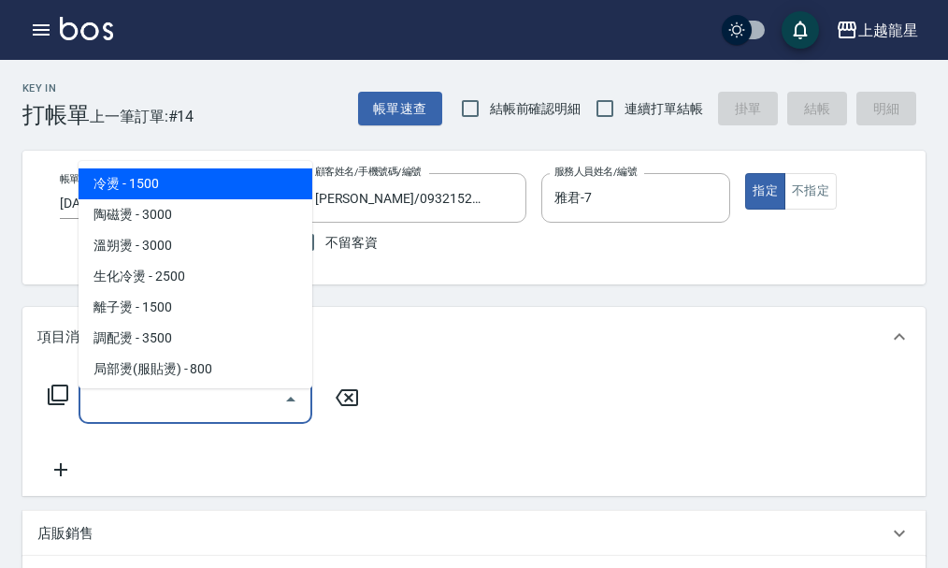
click at [168, 412] on input "服務名稱/代號" at bounding box center [181, 399] width 189 height 33
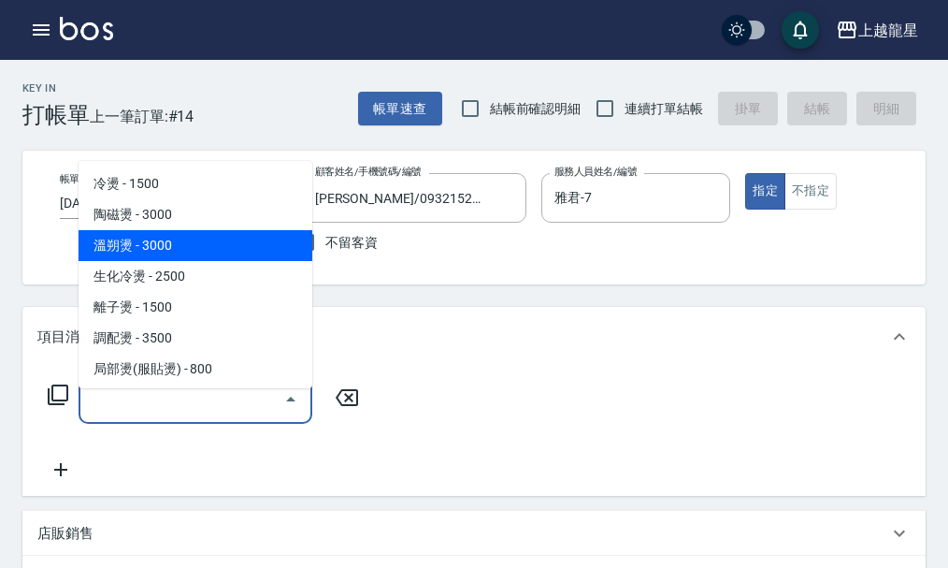
click at [147, 251] on span "溫朔燙 - 3000" at bounding box center [196, 245] width 234 height 31
type input "溫朔燙(203)"
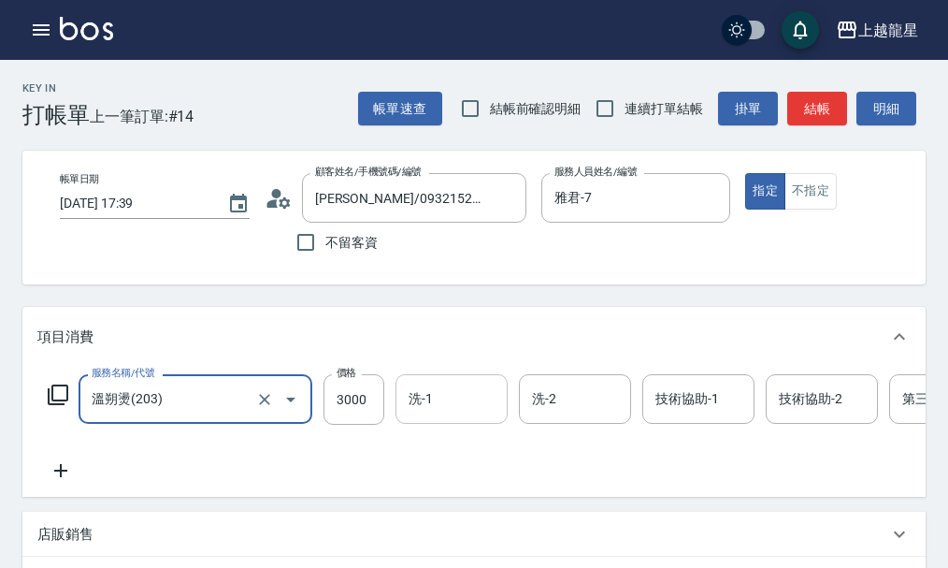
click at [442, 415] on input "洗-1" at bounding box center [451, 399] width 95 height 33
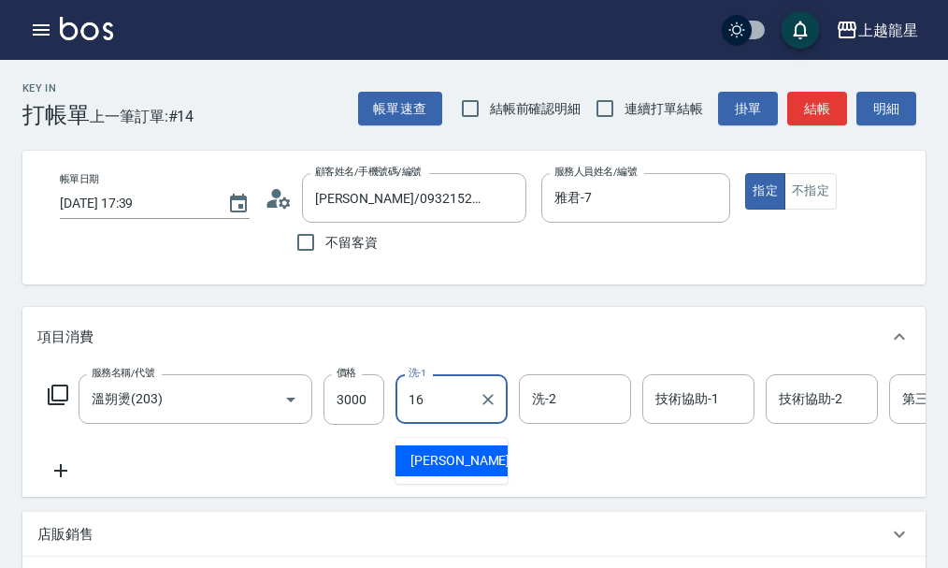
type input "義潔-16"
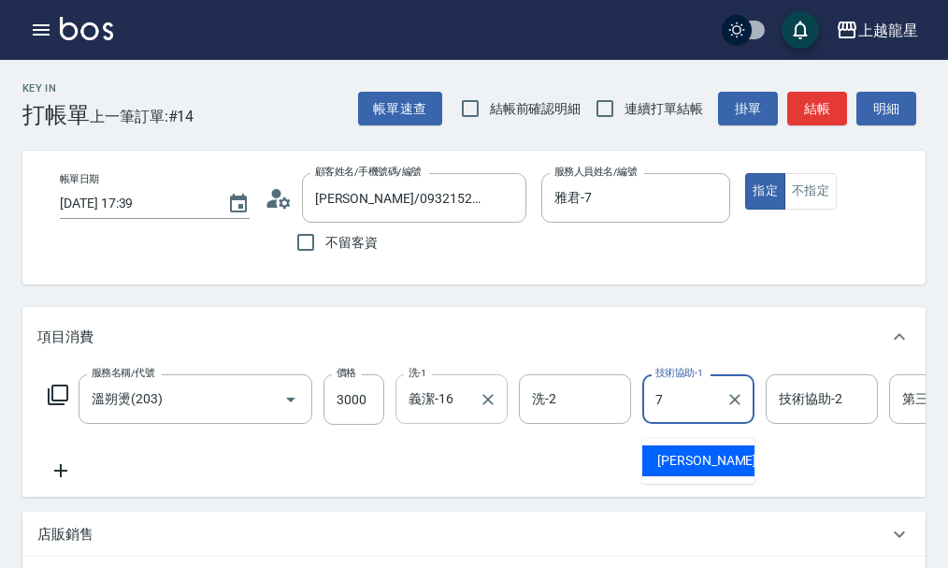
type input "雅君-7"
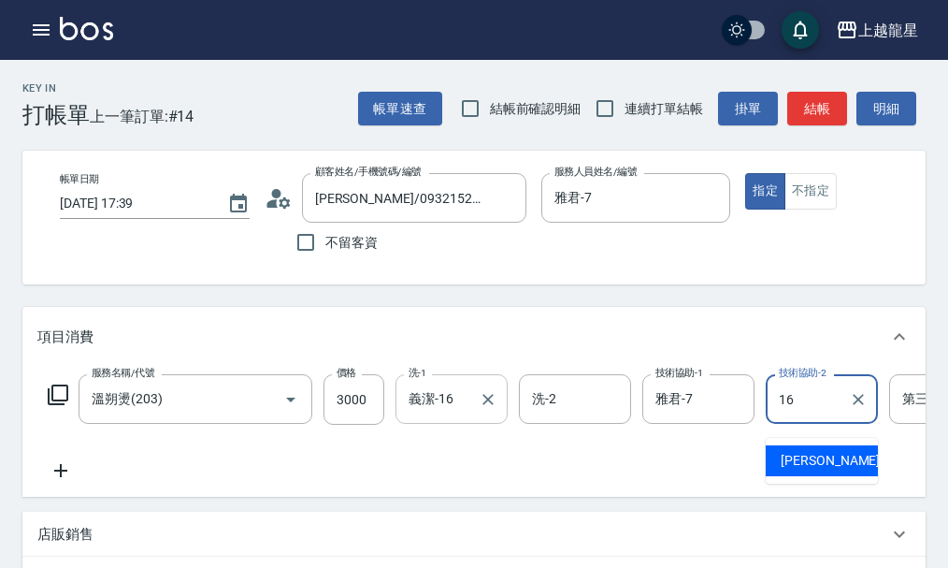
type input "義潔-16"
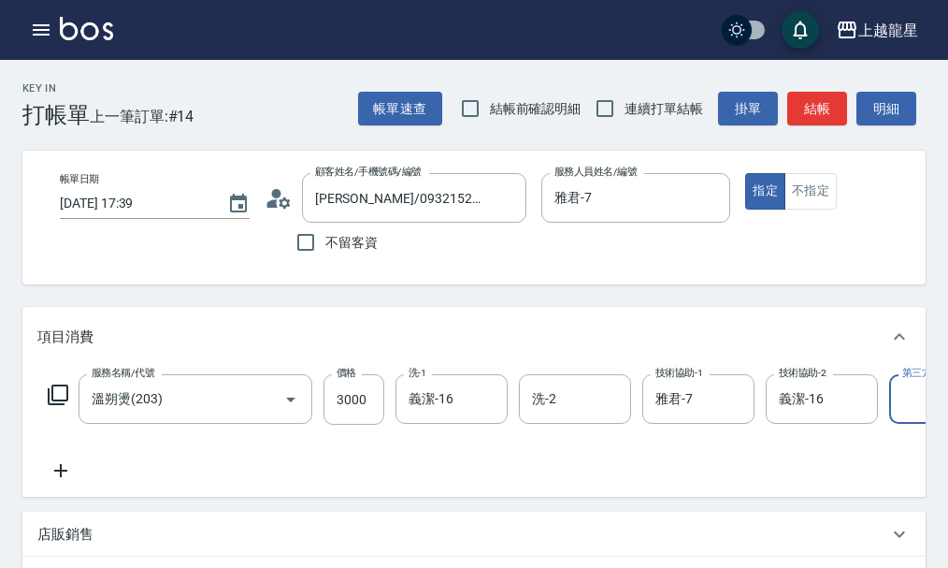
click at [48, 480] on icon at bounding box center [60, 470] width 47 height 22
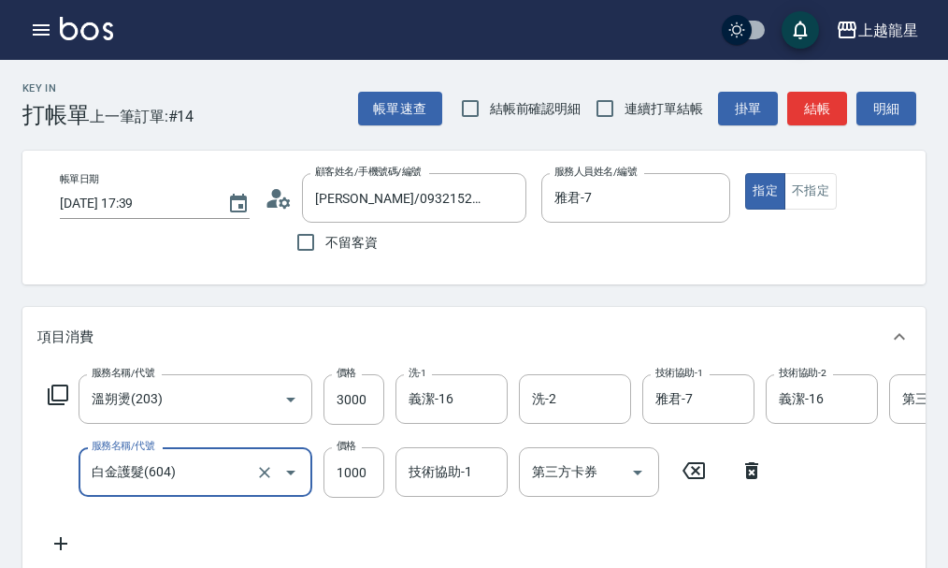
type input "白金護髮(604)"
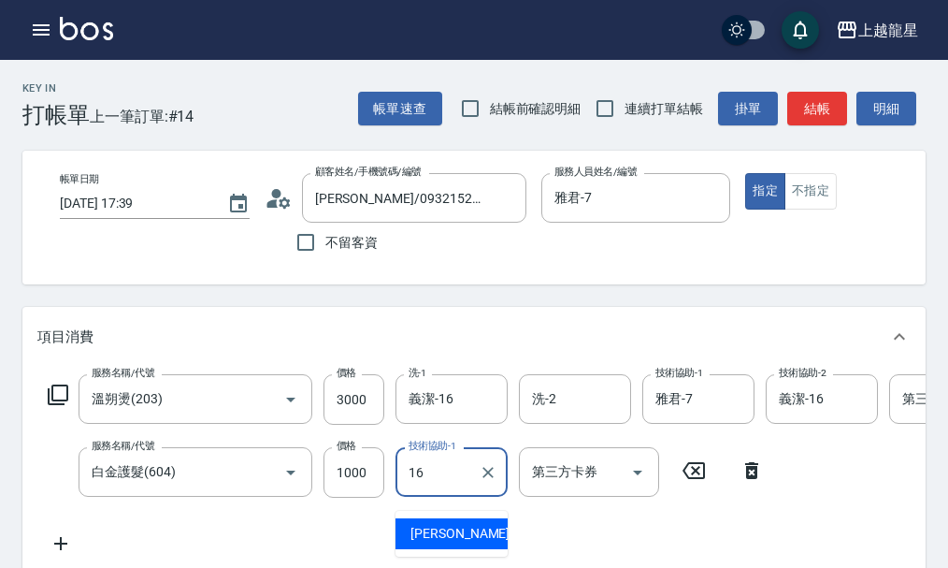
type input "義潔-16"
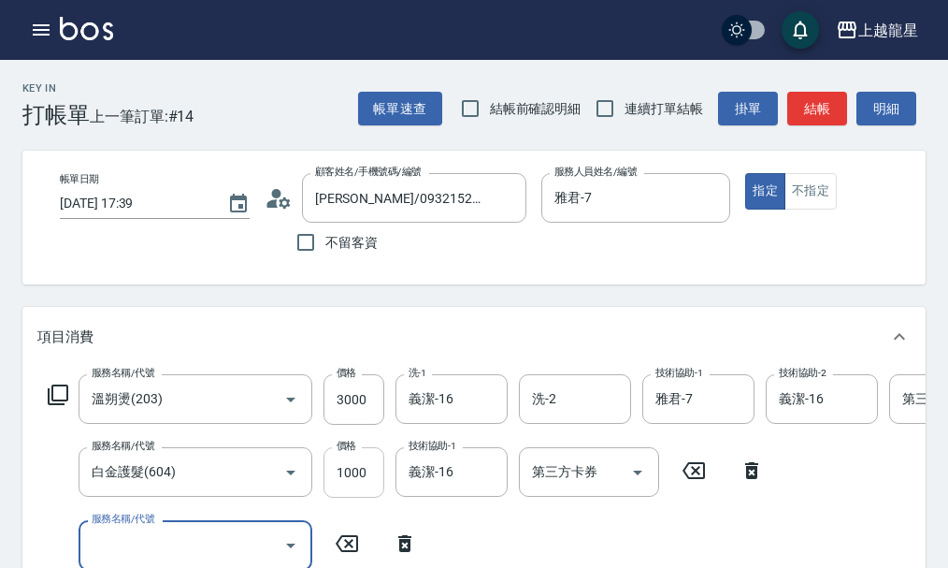
click at [361, 492] on input "1000" at bounding box center [354, 472] width 61 height 51
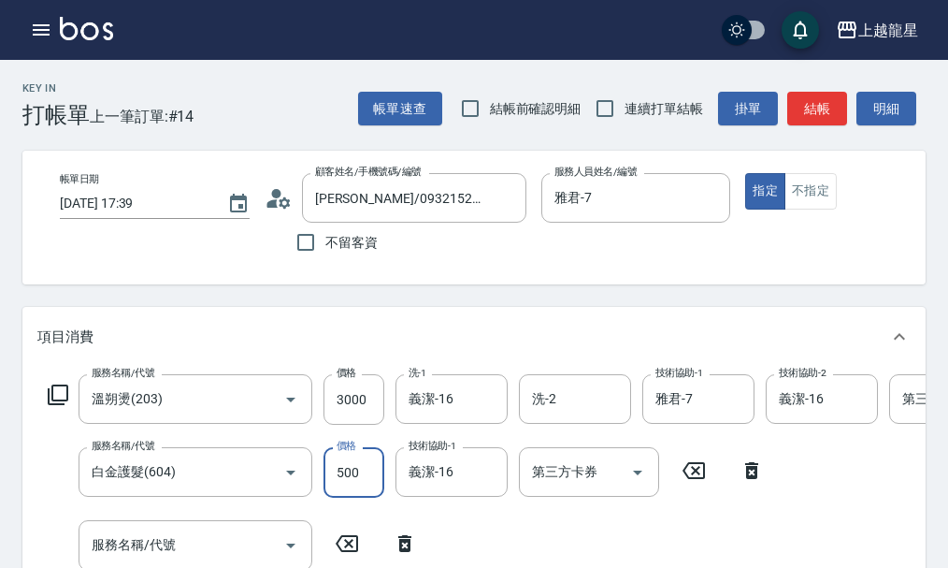
type input "500"
click at [833, 494] on div "服務名稱/代號 溫朔燙(203) 服務名稱/代號 價格 3000 價格 洗-1 義潔-16 洗-1 洗-2 洗-2 技術協助-1 雅君-7 技術協助-1 技術…" at bounding box center [562, 500] width 1050 height 253
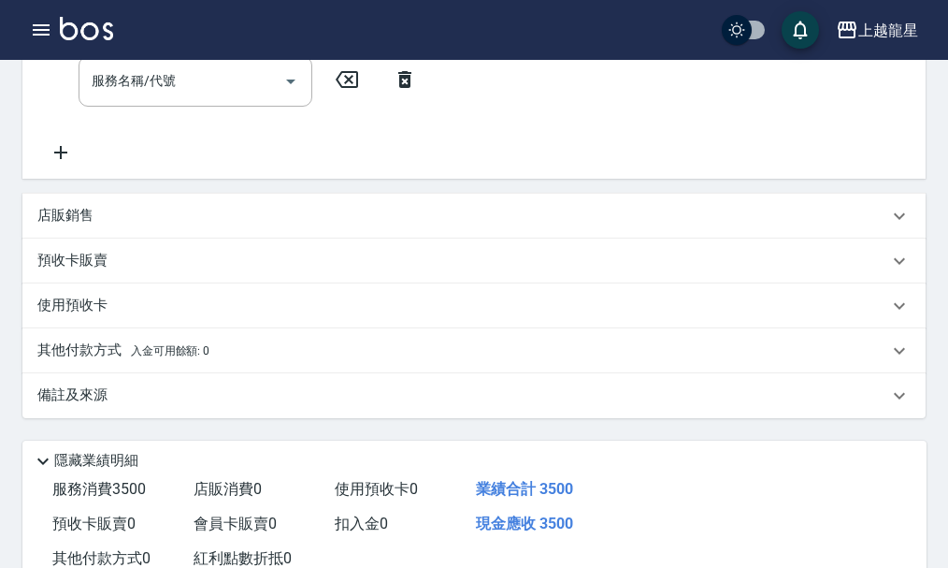
scroll to position [279, 0]
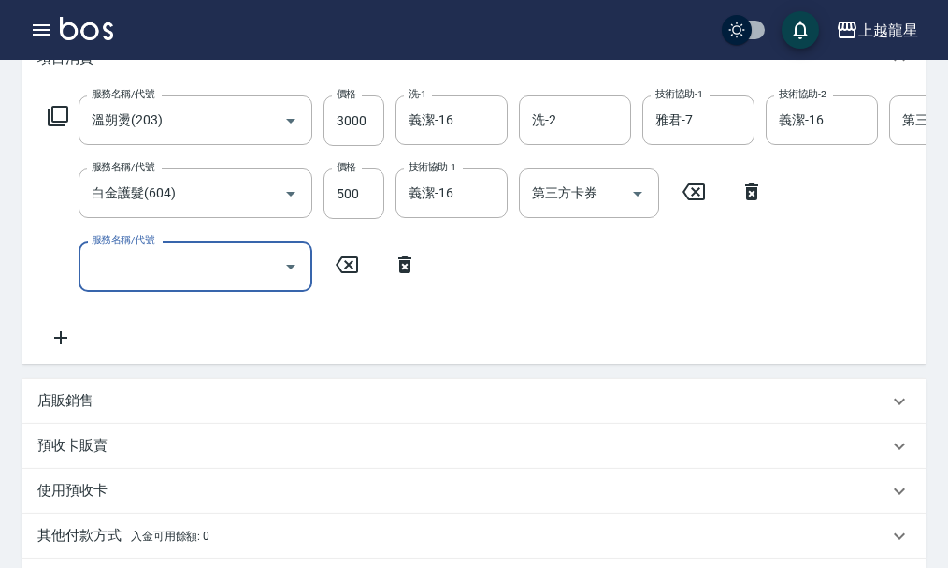
click at [157, 278] on div "服務名稱/代號 服務名稱/代號" at bounding box center [196, 266] width 234 height 50
click at [353, 133] on input "3000" at bounding box center [354, 120] width 61 height 51
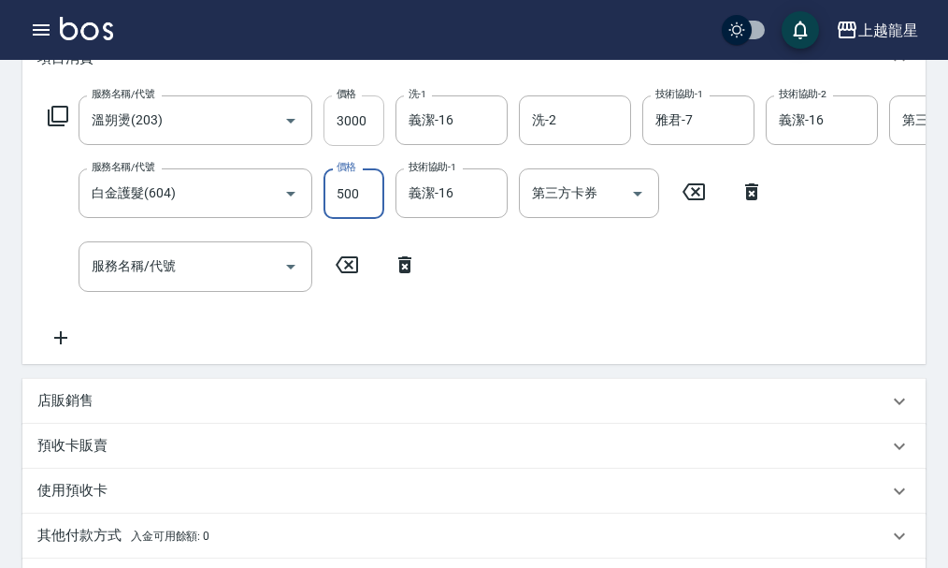
click at [353, 133] on input "3000" at bounding box center [354, 120] width 61 height 51
type input "3499"
click at [463, 290] on div "服務名稱/代號 [PERSON_NAME]燙(203) 服務名稱/代號 價格 3499 價格 洗-1 義潔-16 洗-1 洗-2 洗-2 技術協助-1 雅君-…" at bounding box center [562, 221] width 1050 height 253
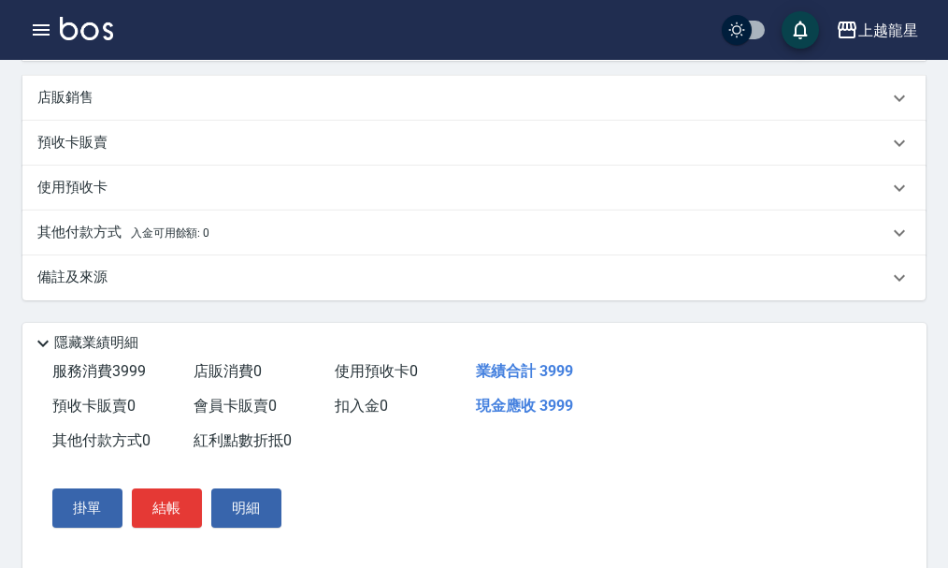
scroll to position [653, 0]
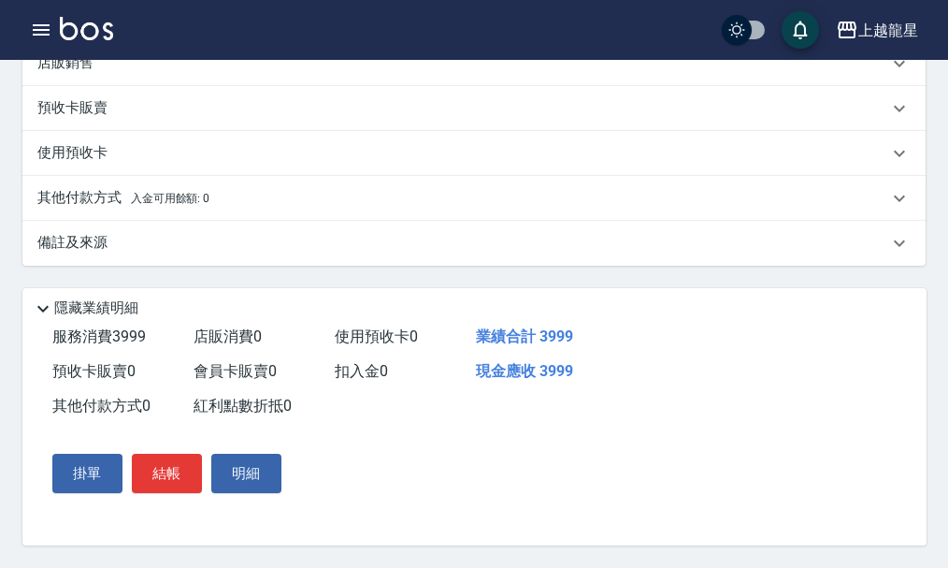
click at [103, 233] on p "備註及來源" at bounding box center [72, 243] width 70 height 20
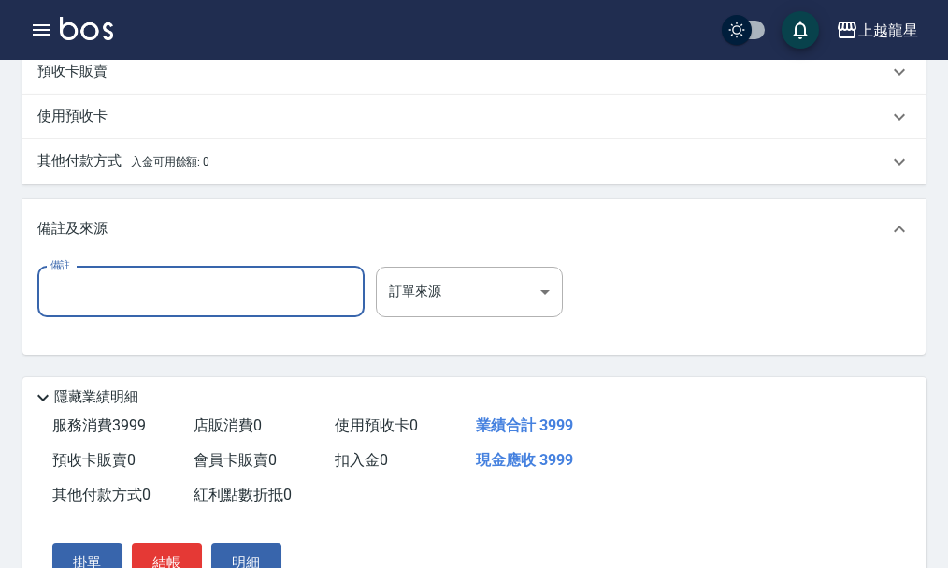
click at [106, 308] on input "備註" at bounding box center [200, 292] width 327 height 51
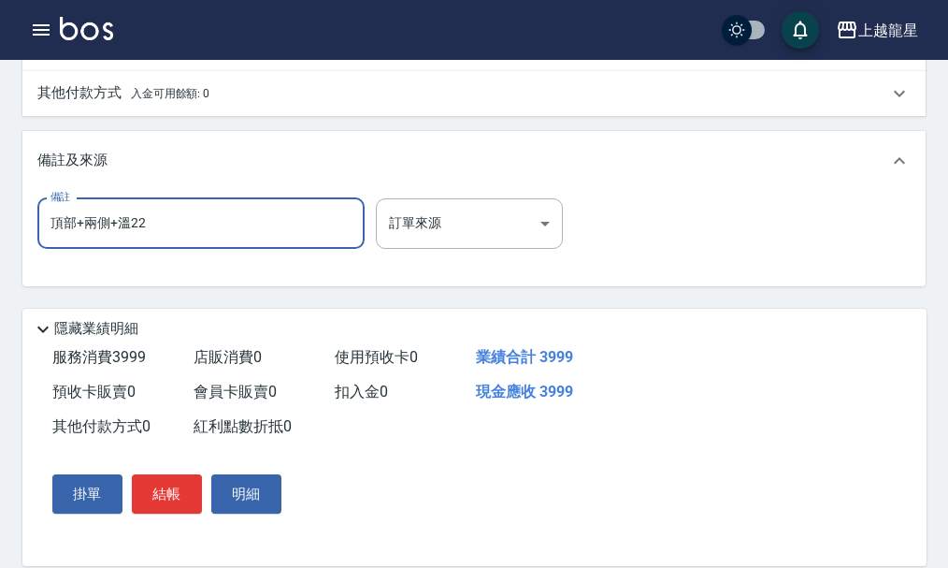
scroll to position [778, 0]
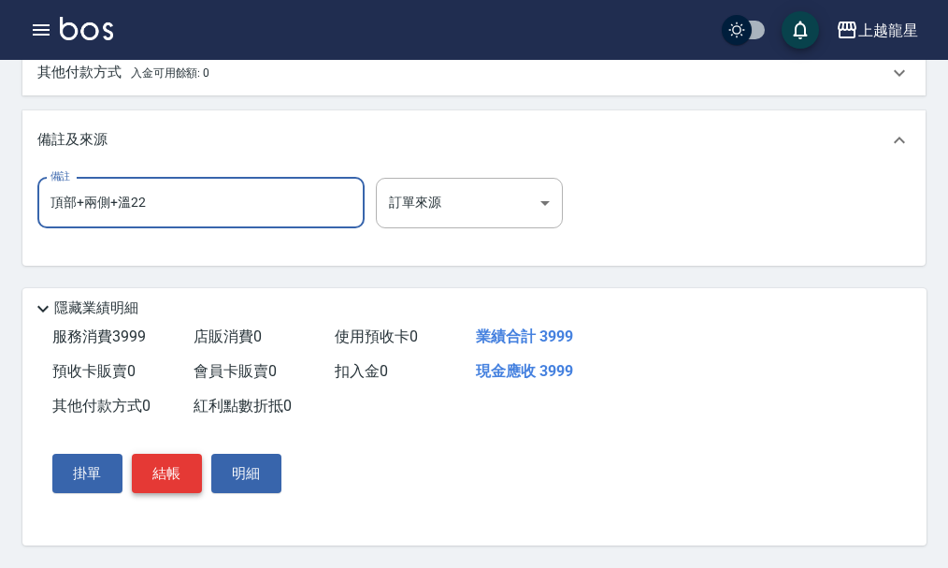
type input "頂部+兩側+溫22"
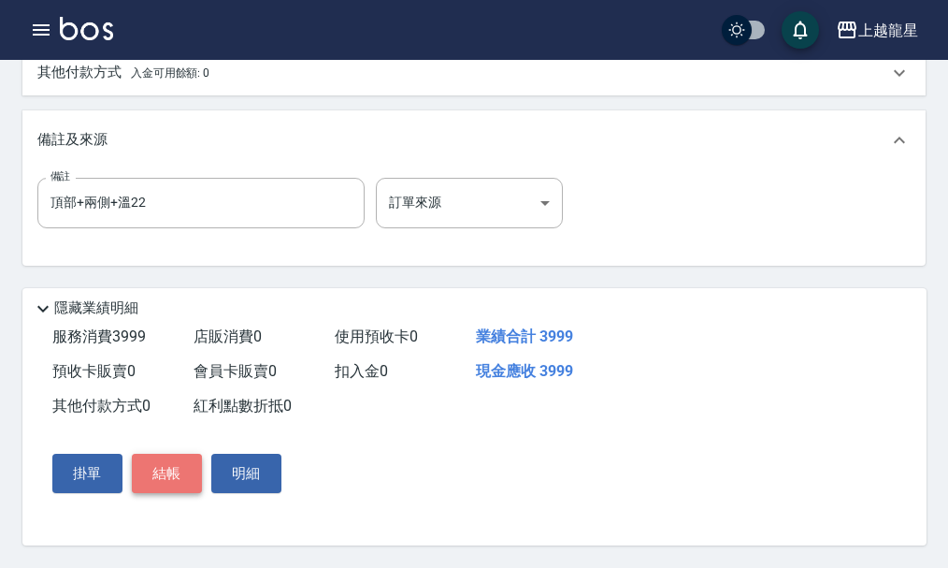
click at [165, 472] on button "結帳" at bounding box center [167, 473] width 70 height 39
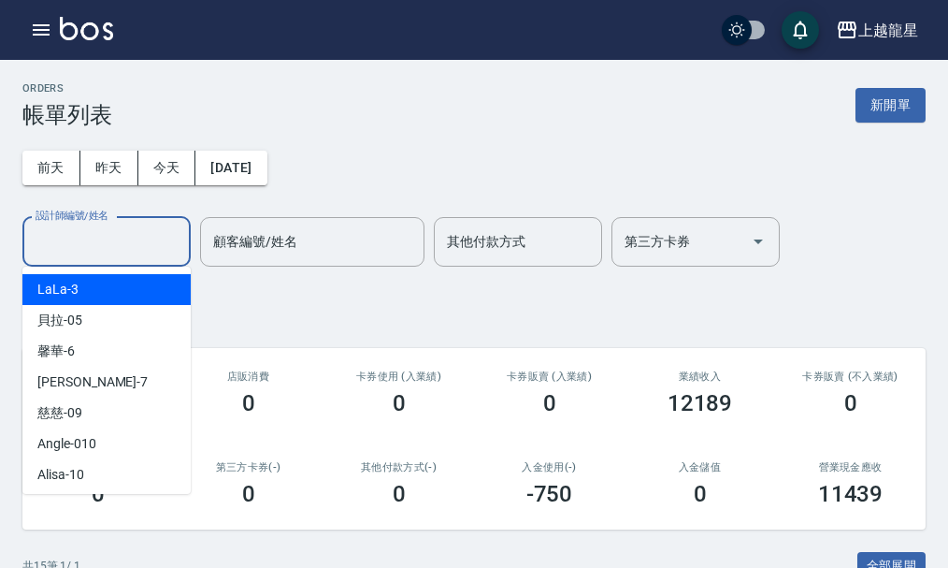
click at [117, 246] on input "設計師編號/姓名" at bounding box center [107, 241] width 152 height 33
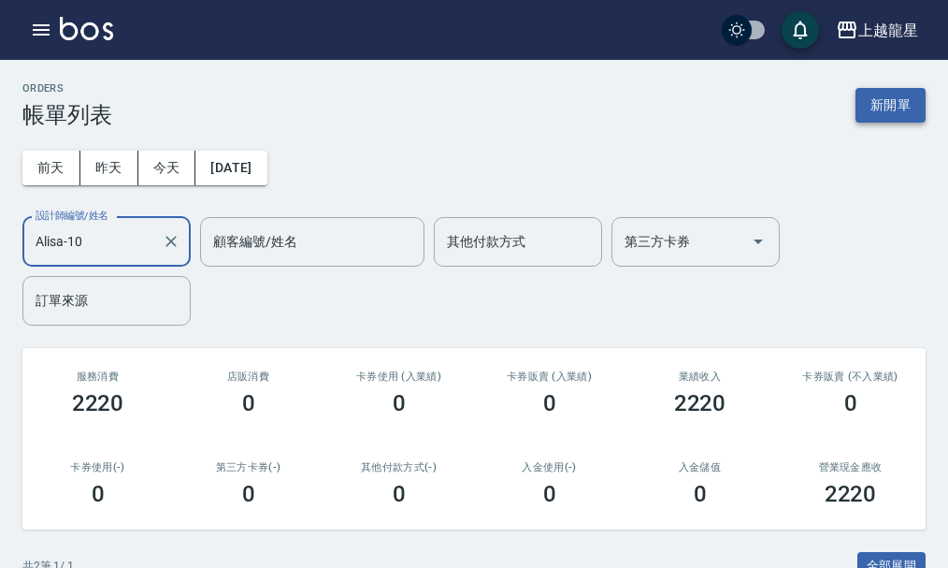
type input "Alisa-10"
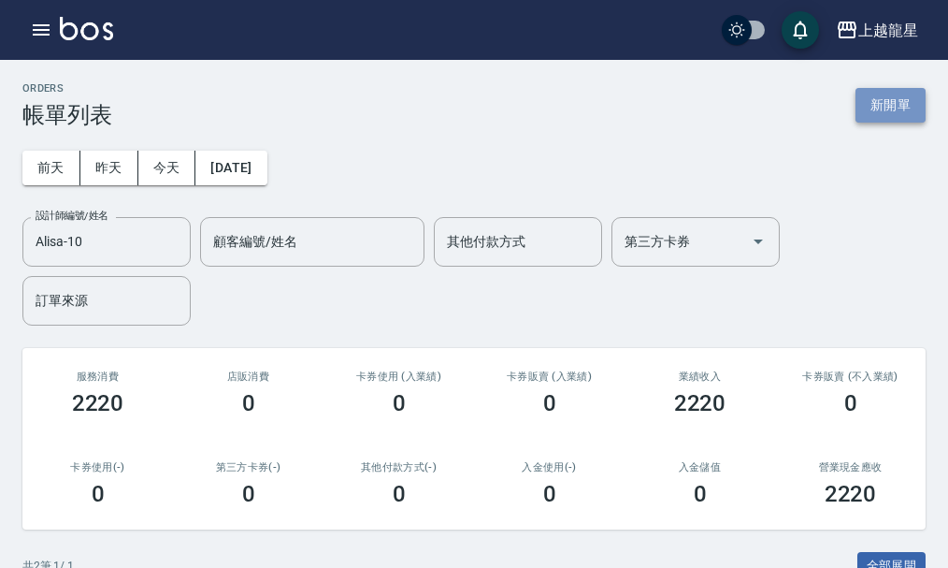
click at [893, 107] on button "新開單" at bounding box center [891, 105] width 70 height 35
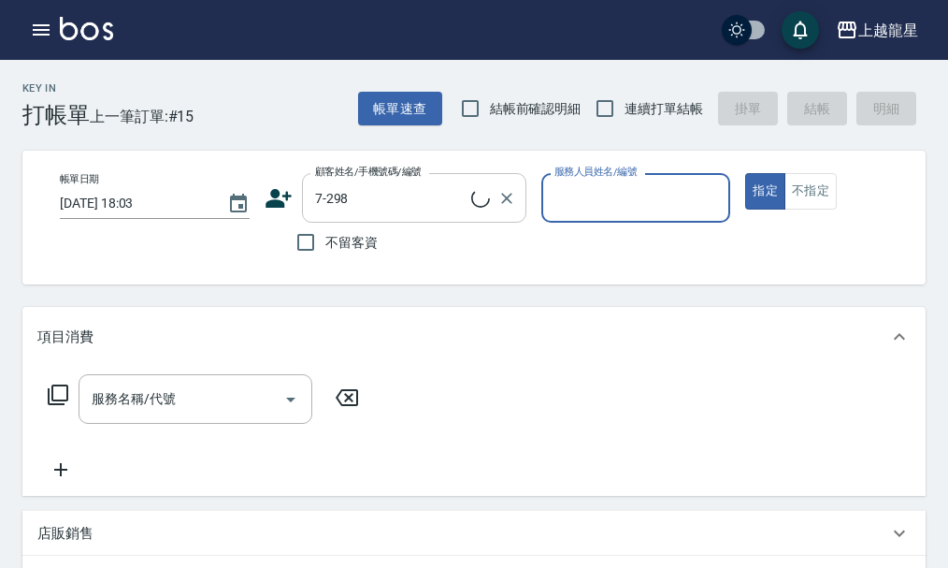
type input "[PERSON_NAME]/0988390064/7-298"
type input "Alisa-10"
click at [121, 417] on div "服務名稱/代號 服務名稱/代號" at bounding box center [196, 399] width 234 height 50
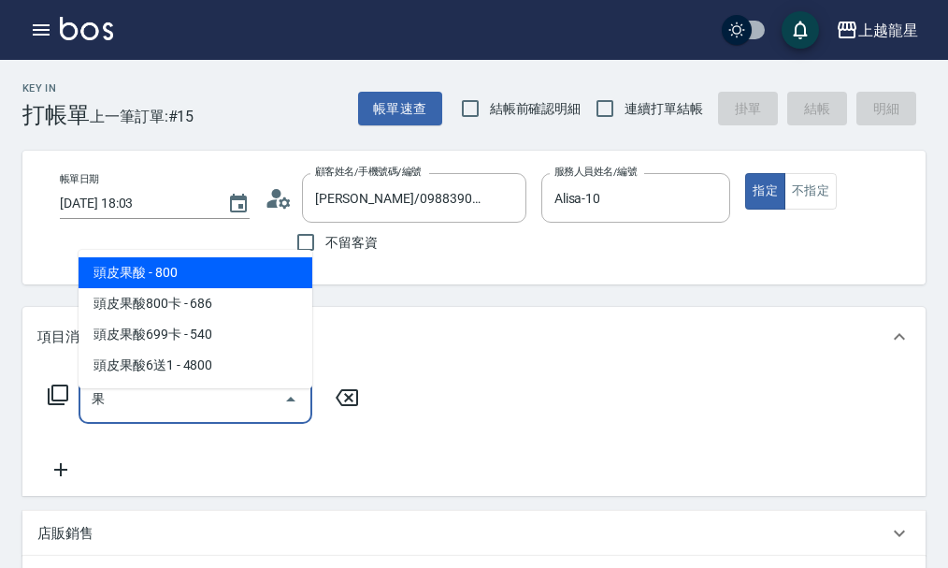
click at [220, 281] on span "頭皮果酸 - 800" at bounding box center [196, 272] width 234 height 31
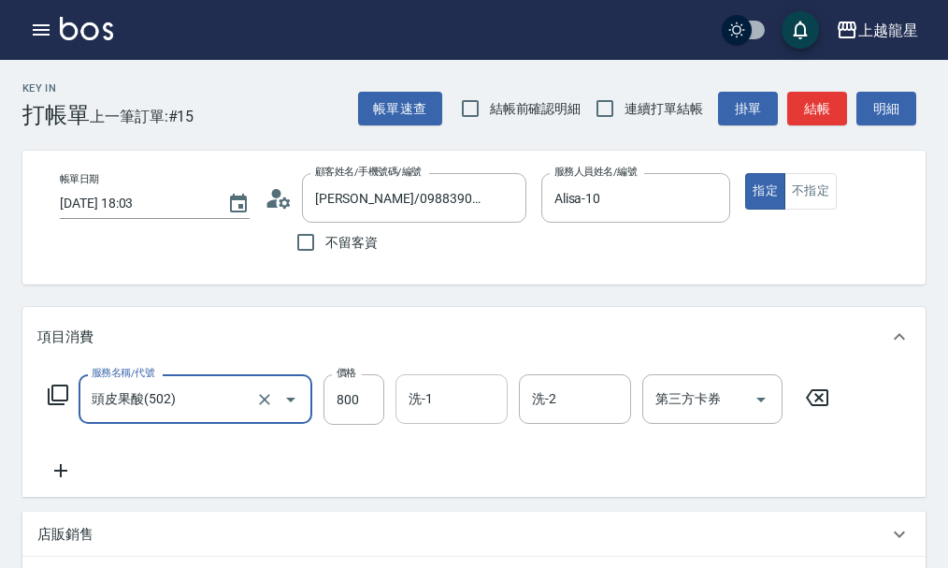
type input "頭皮果酸(502)"
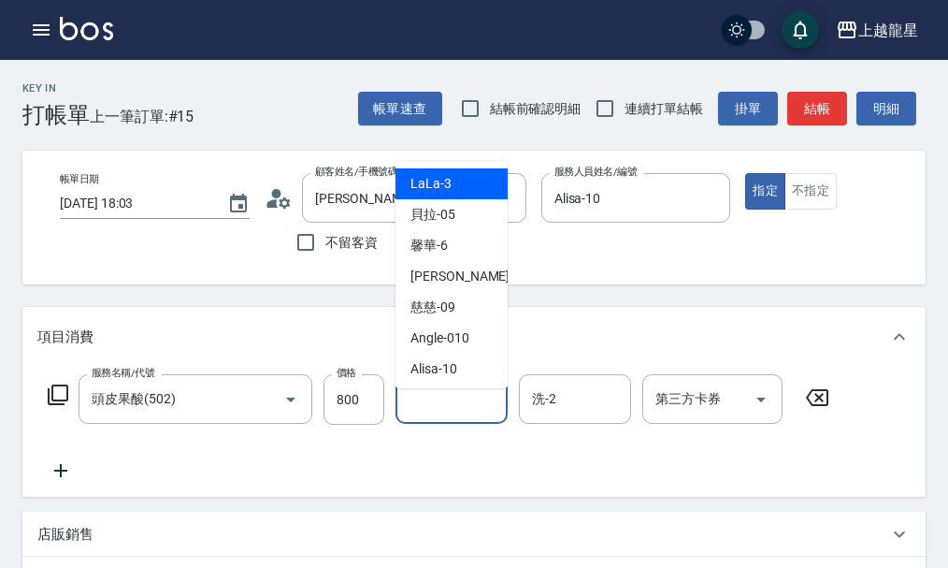
click at [420, 415] on input "洗-1" at bounding box center [451, 399] width 95 height 33
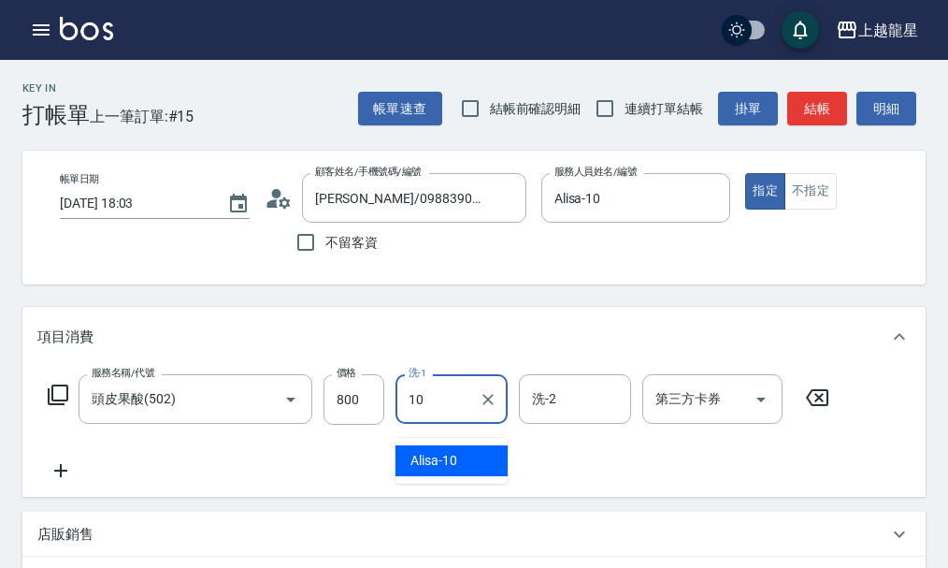
type input "Alisa-10"
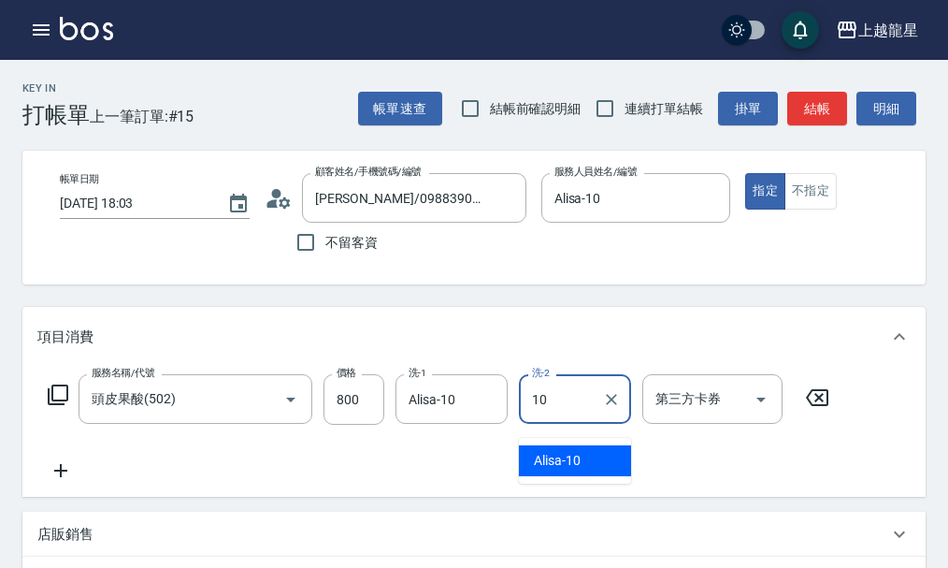
type input "Alisa-10"
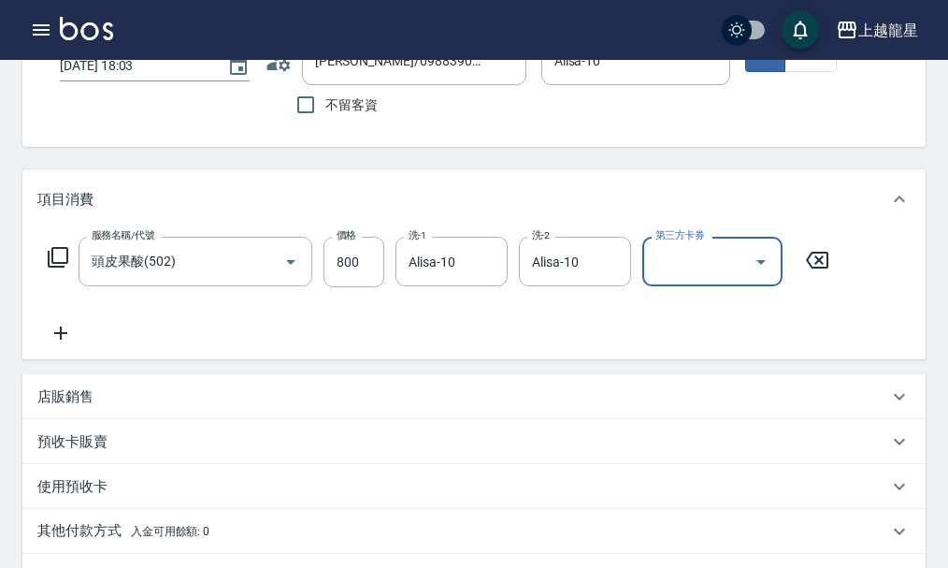
scroll to position [187, 0]
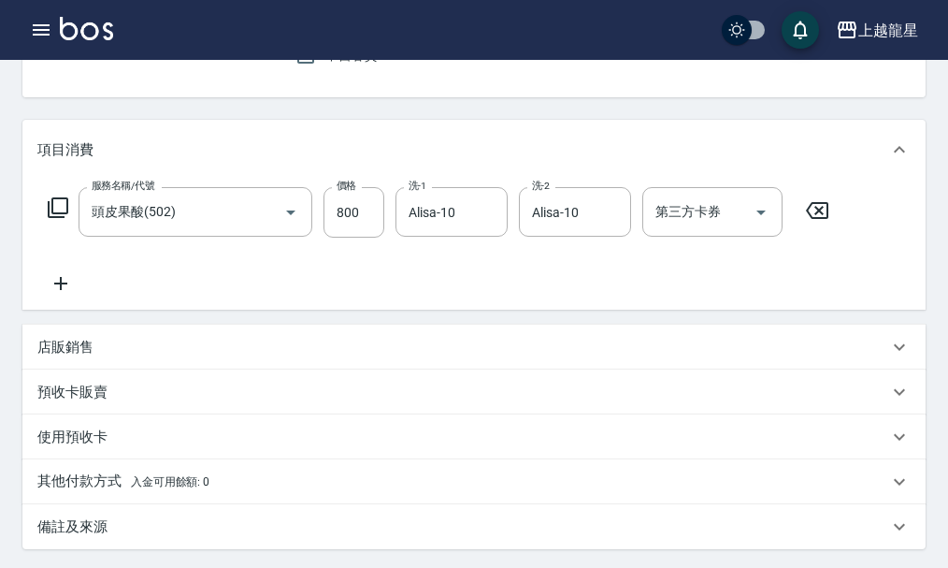
click at [64, 290] on icon at bounding box center [60, 283] width 13 height 13
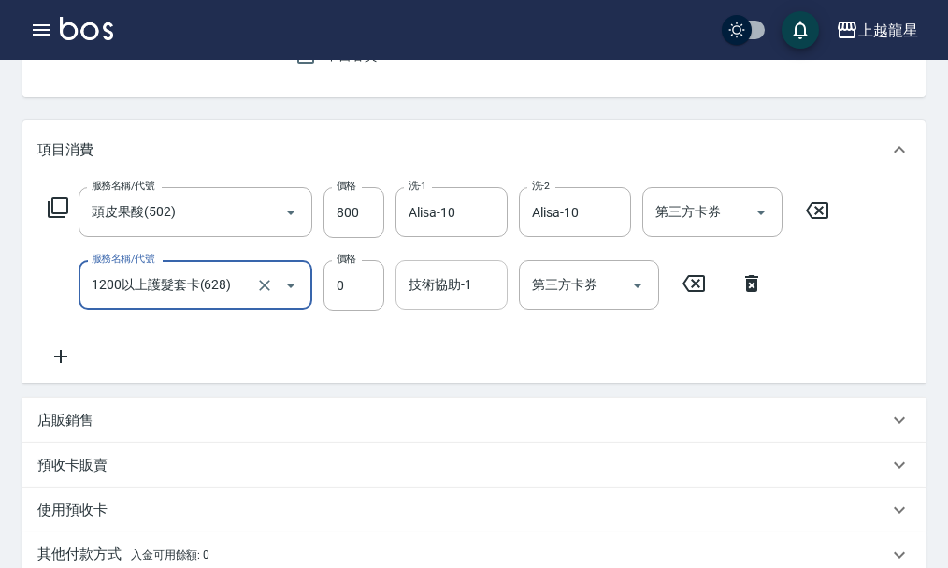
type input "1200以上護髮套卡(628)"
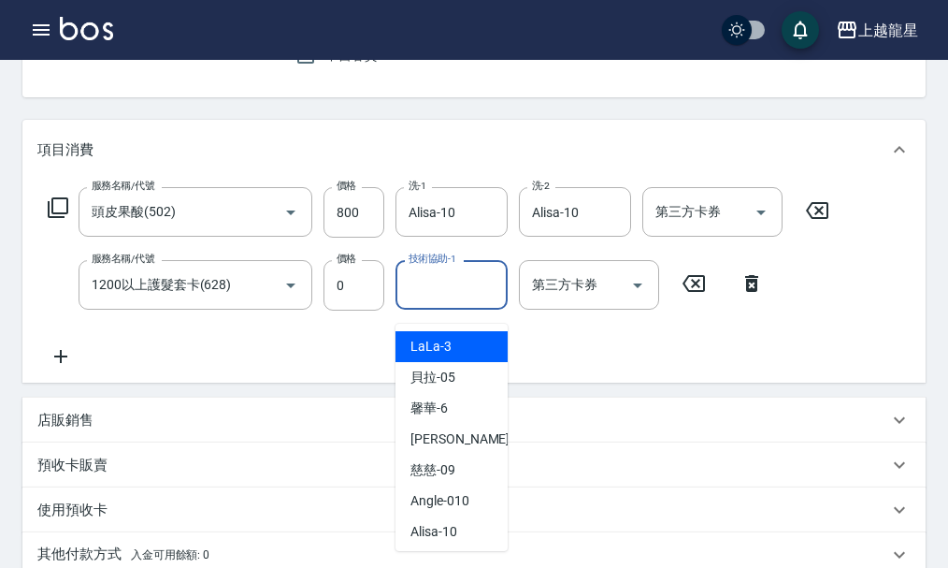
click at [425, 300] on div "技術協助-1 技術協助-1" at bounding box center [452, 285] width 112 height 50
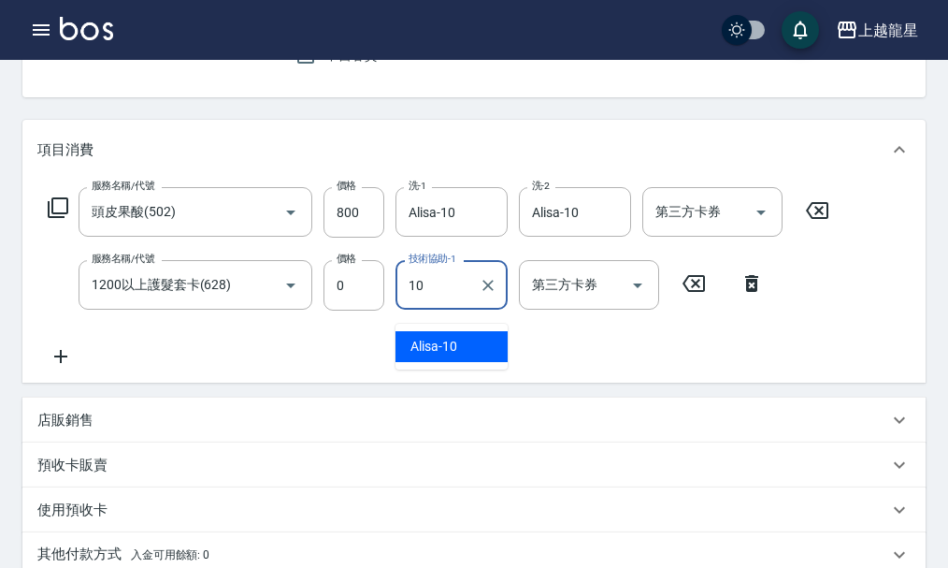
type input "Alisa-10"
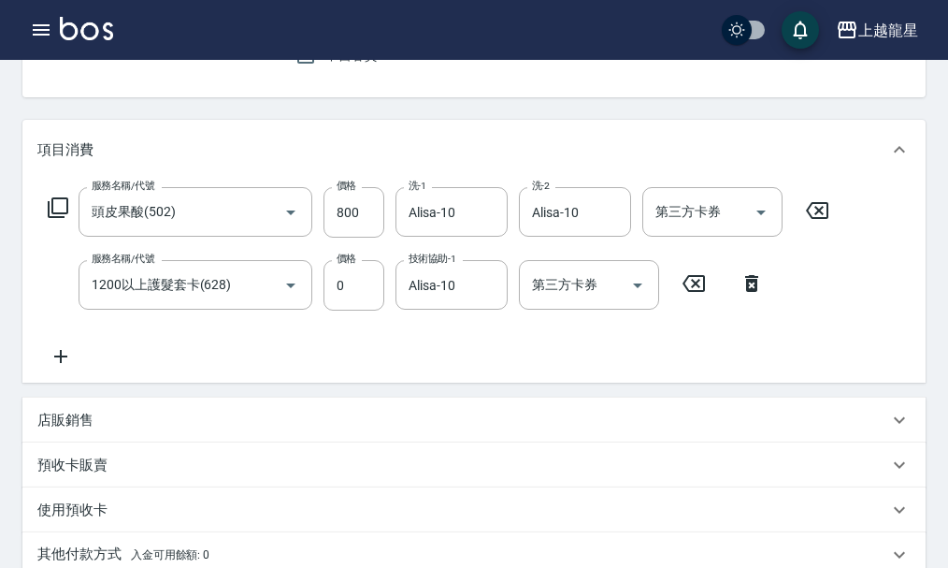
click at [379, 406] on div "項目消費 服務名稱/代號 頭皮果酸(502) 服務名稱/代號 價格 800 價格 洗-1 Alisa-10 洗-1 洗-2 Alisa-10 洗-2 第三方卡…" at bounding box center [474, 371] width 904 height 502
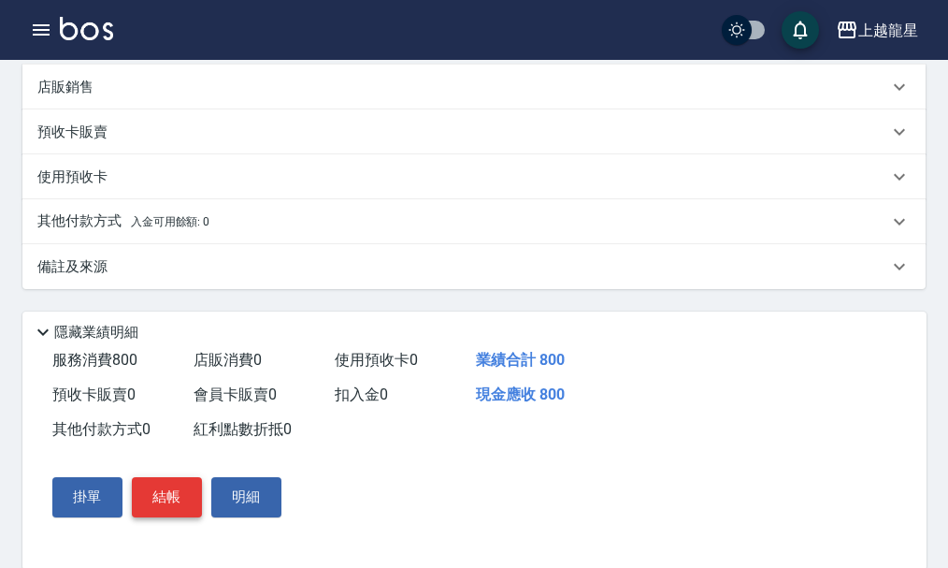
scroll to position [567, 0]
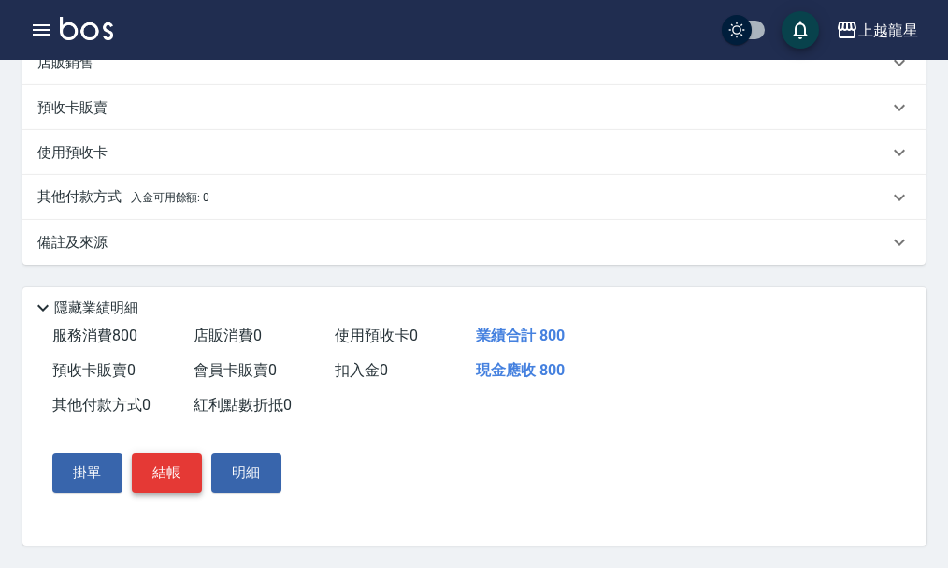
click at [149, 478] on button "結帳" at bounding box center [167, 472] width 70 height 39
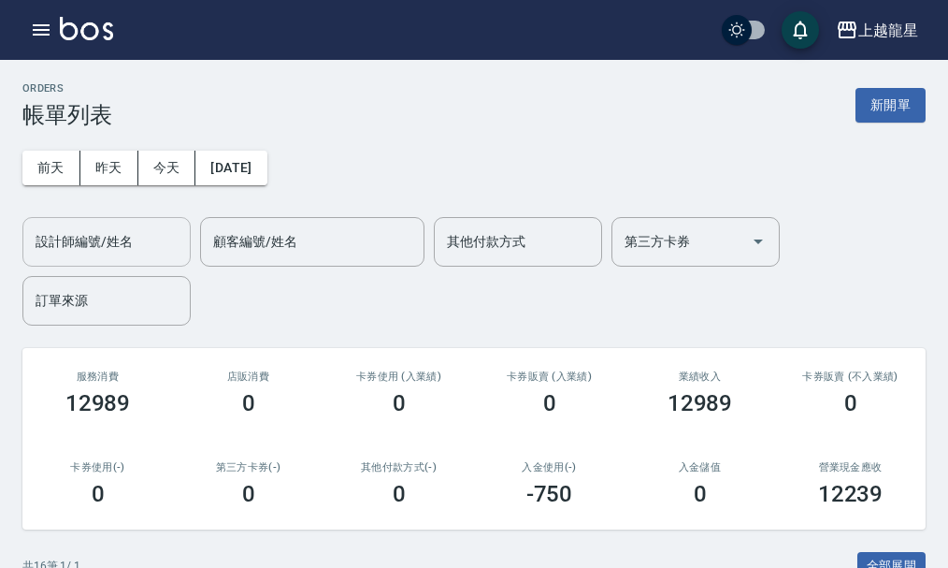
click at [123, 258] on div "設計師編號/姓名" at bounding box center [106, 242] width 168 height 50
click at [146, 238] on input "設計師編號/姓名" at bounding box center [107, 241] width 152 height 33
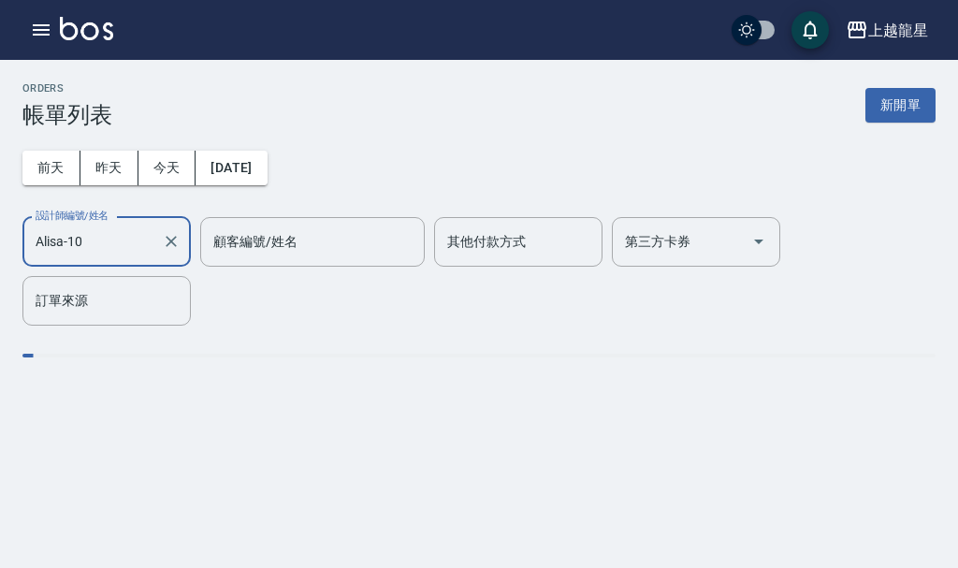
type input "Alisa-10"
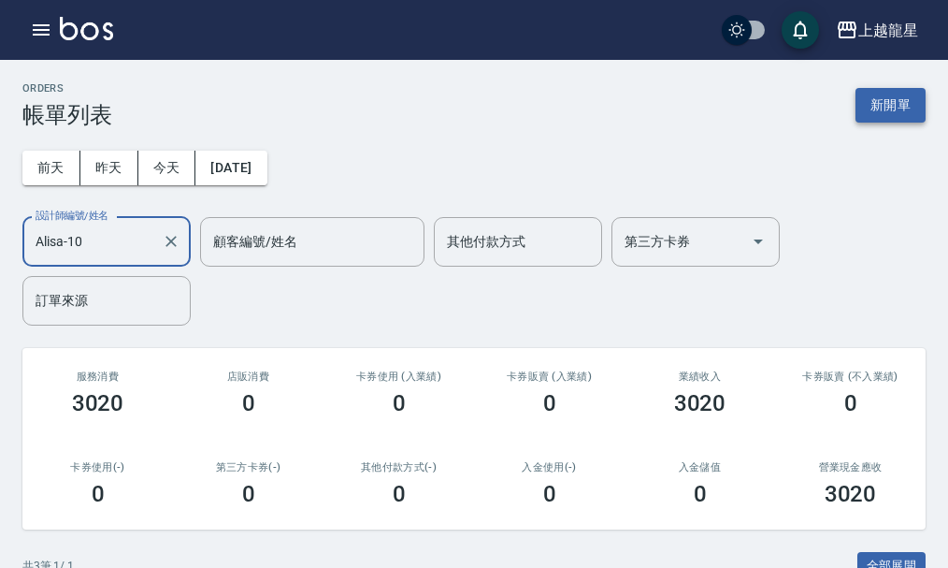
click at [906, 92] on button "新開單" at bounding box center [891, 105] width 70 height 35
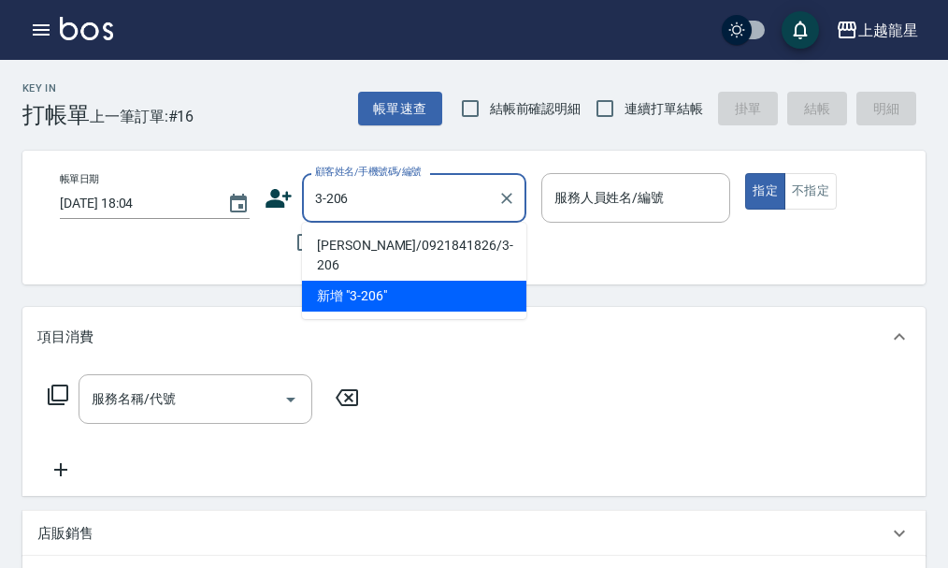
click at [320, 244] on li "[PERSON_NAME]/0921841826/3-206" at bounding box center [414, 255] width 224 height 51
type input "[PERSON_NAME]/0921841826/3-206"
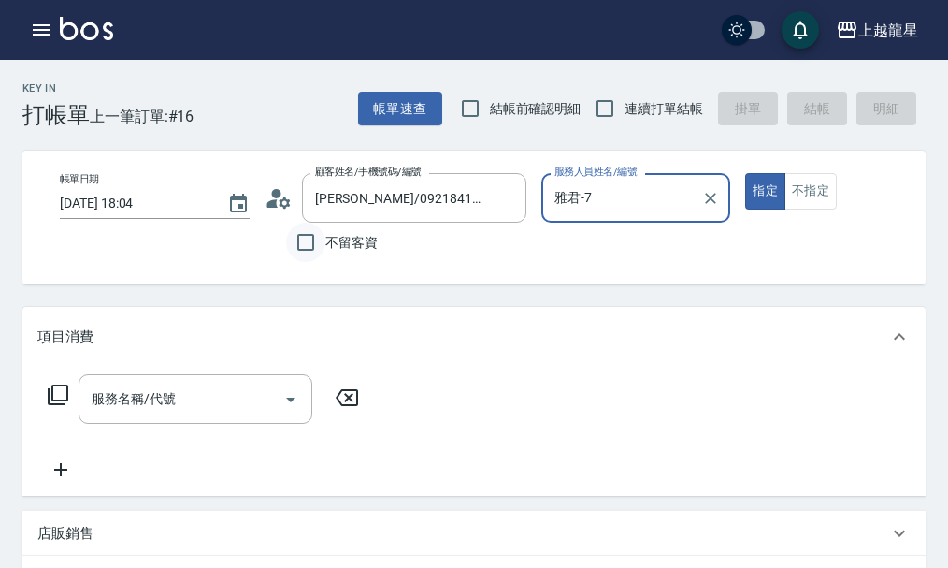
type input "雅君-7"
click at [271, 205] on icon at bounding box center [272, 203] width 11 height 8
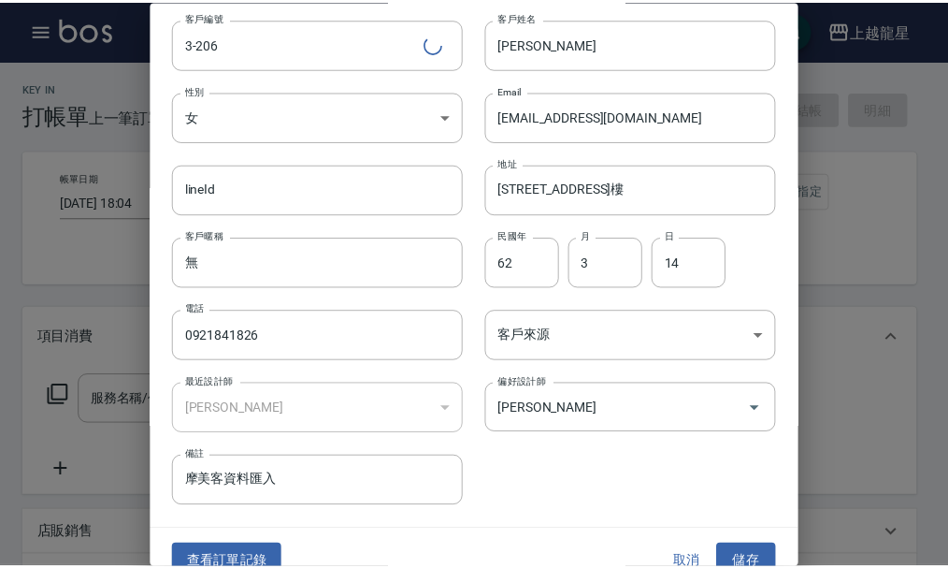
scroll to position [80, 0]
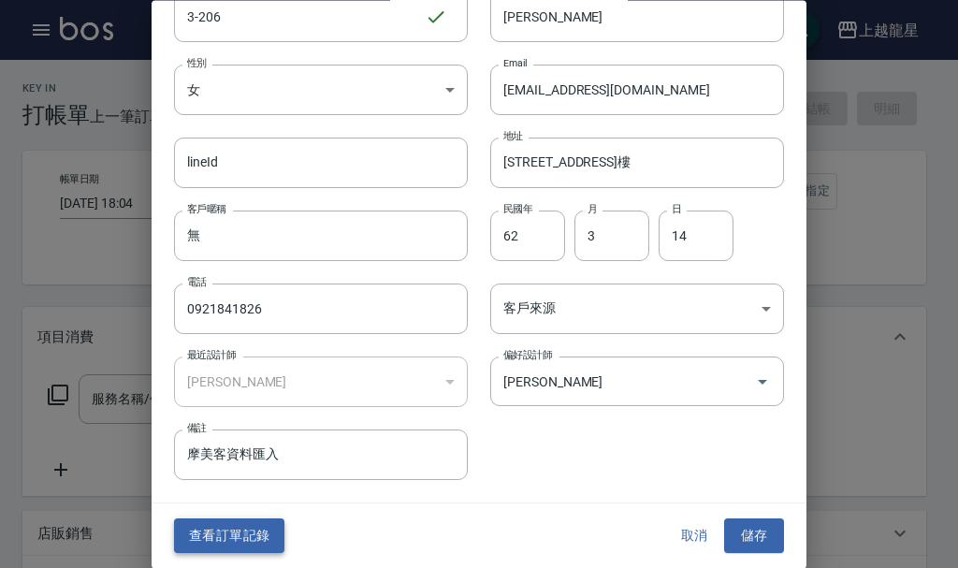
click at [229, 523] on button "查看訂單記錄" at bounding box center [229, 536] width 110 height 35
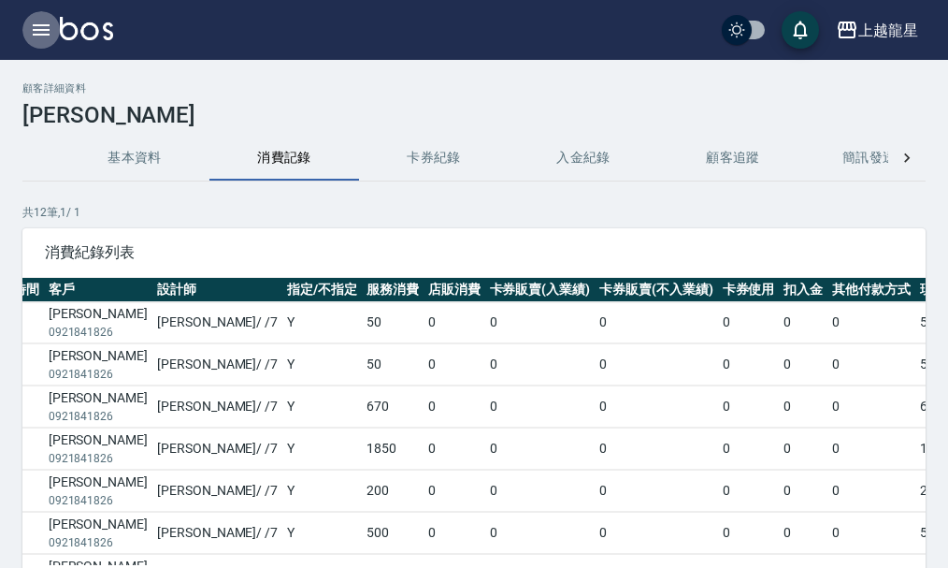
click at [33, 24] on icon "button" at bounding box center [41, 29] width 17 height 11
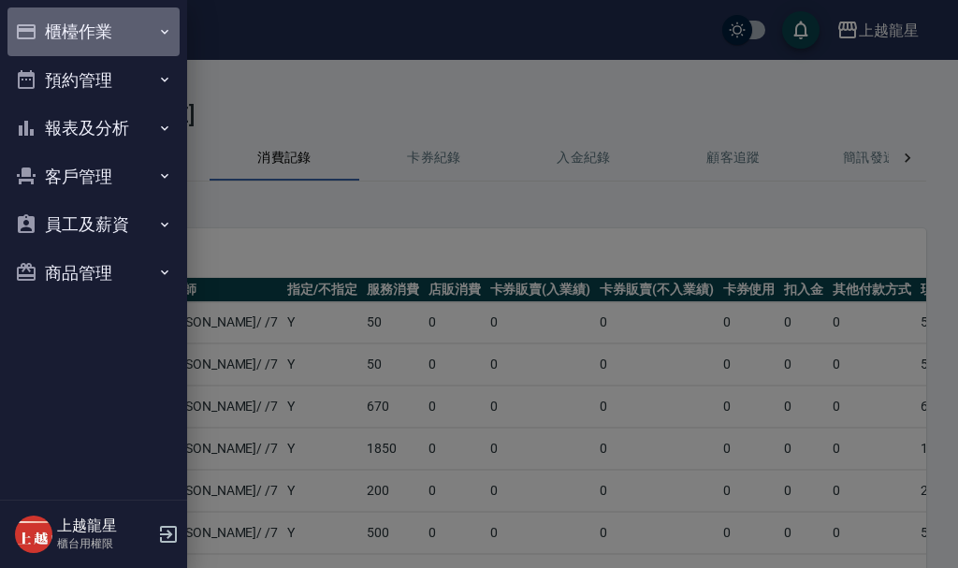
click at [80, 33] on button "櫃檯作業" at bounding box center [93, 31] width 172 height 49
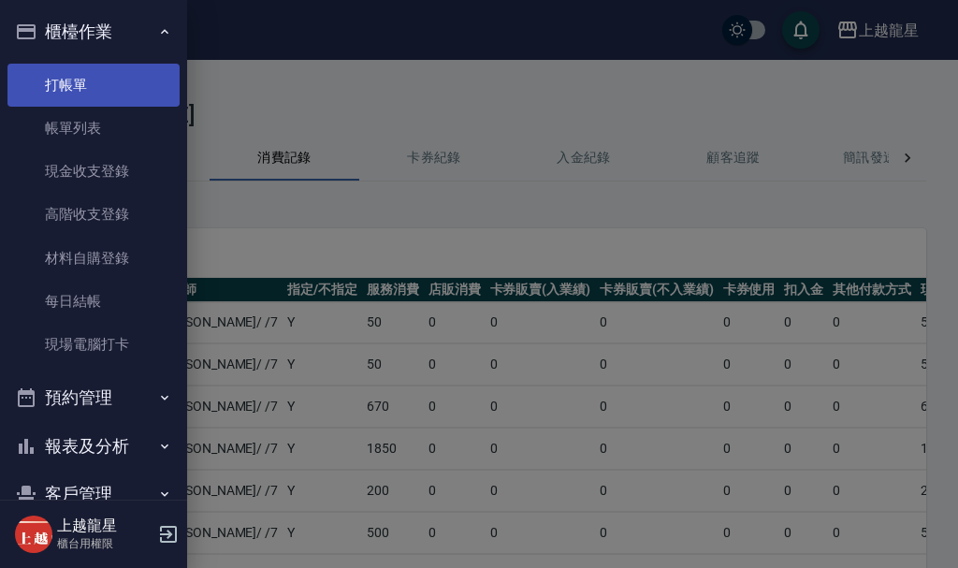
click at [93, 80] on link "打帳單" at bounding box center [93, 85] width 172 height 43
